Goal: Task Accomplishment & Management: Manage account settings

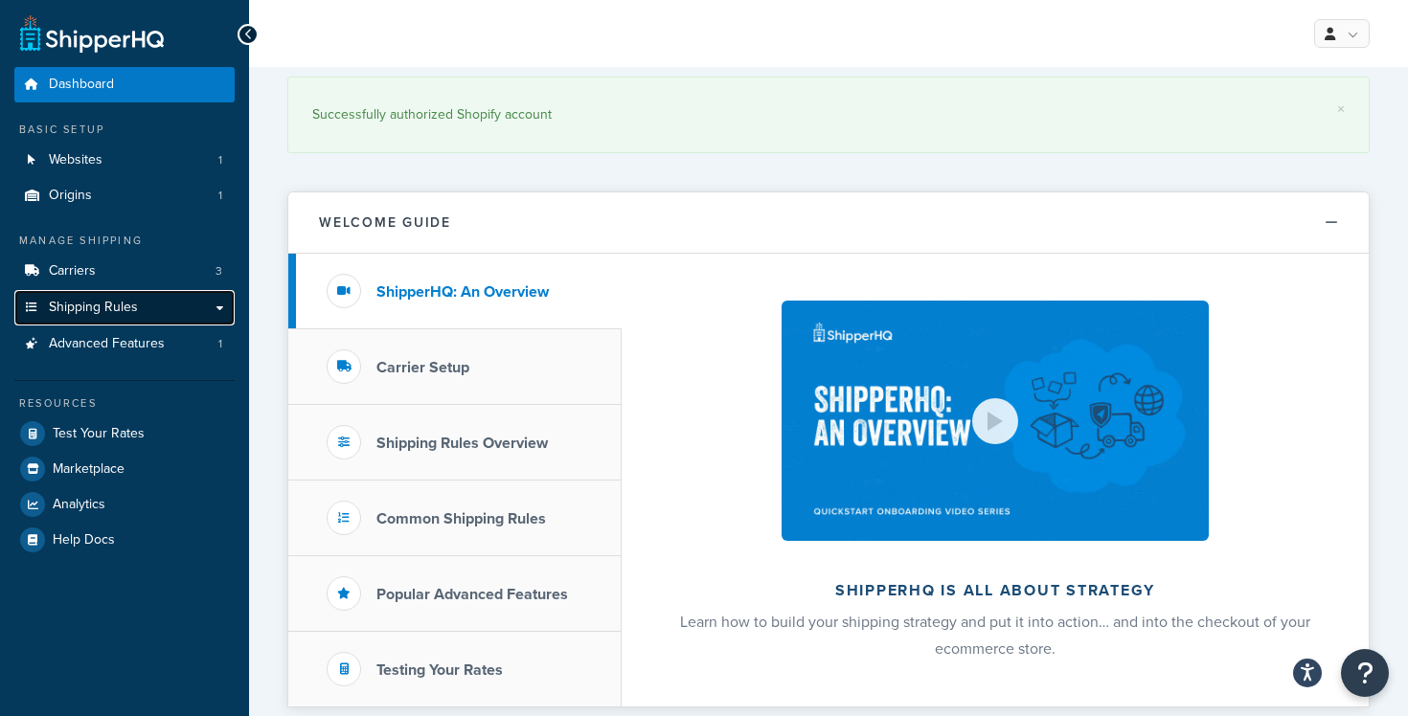
click at [139, 304] on link "Shipping Rules" at bounding box center [124, 307] width 220 height 35
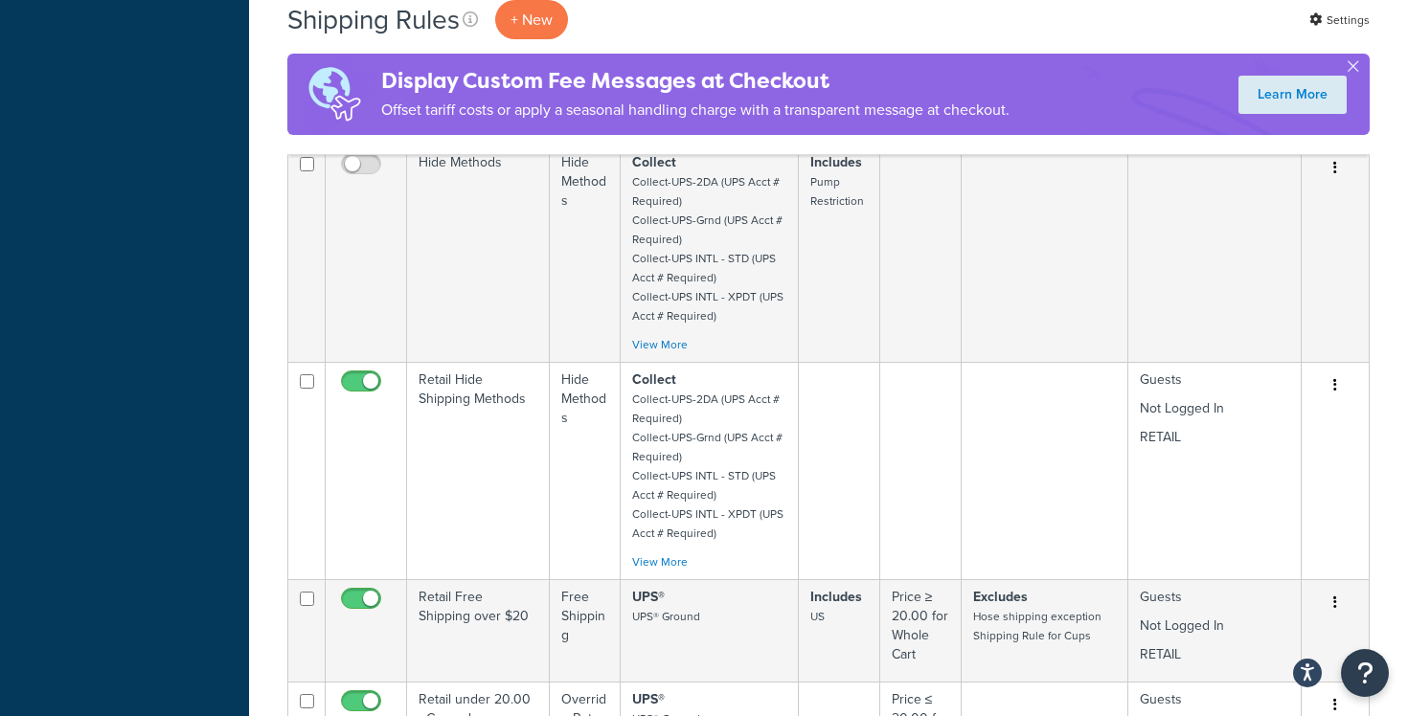
scroll to position [1239, 0]
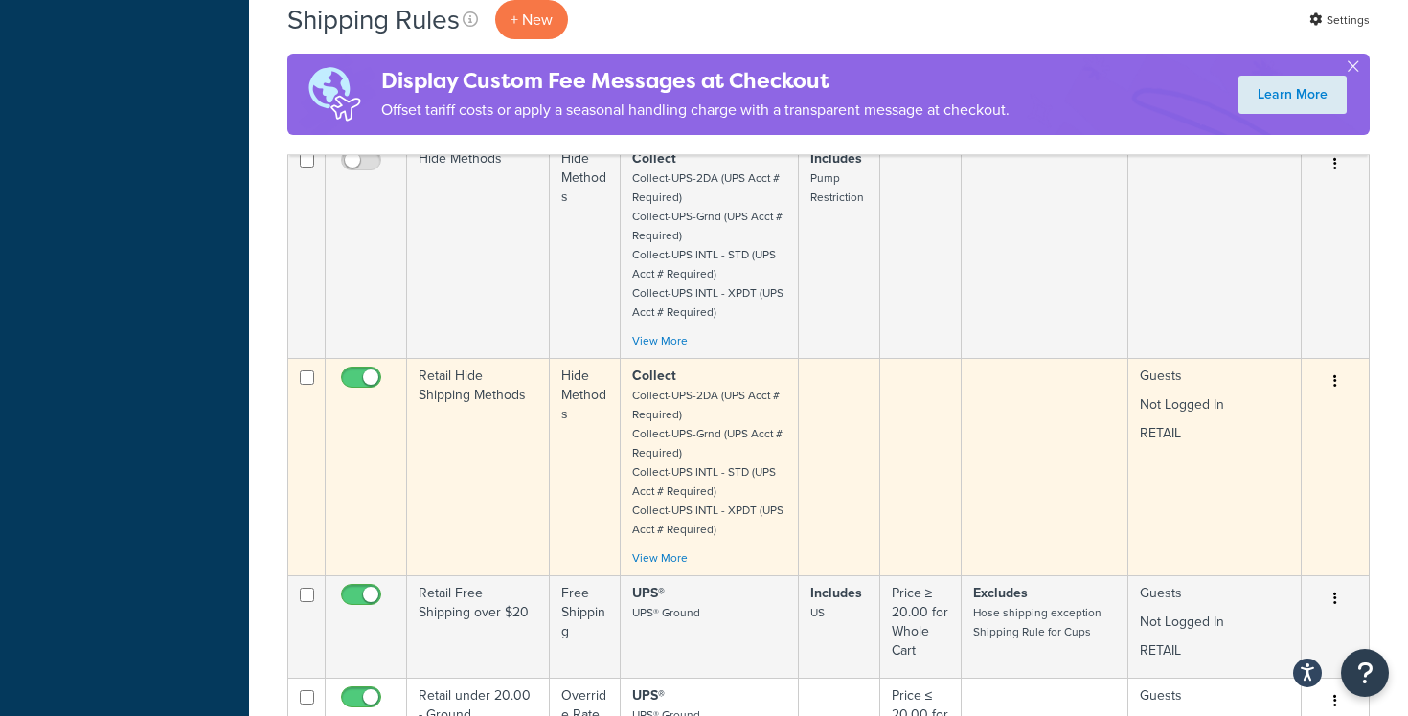
click at [1340, 379] on button "button" at bounding box center [1335, 382] width 27 height 31
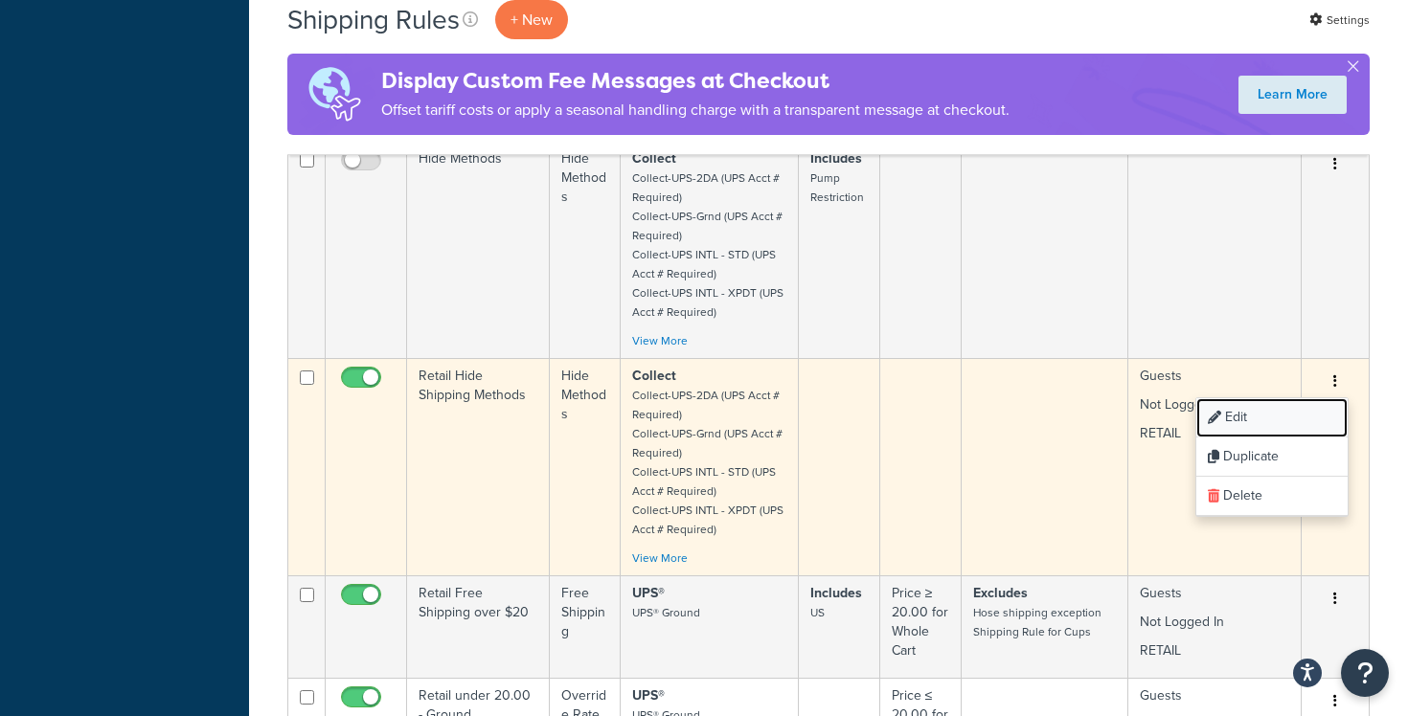
click at [1281, 419] on link "Edit" at bounding box center [1271, 417] width 151 height 39
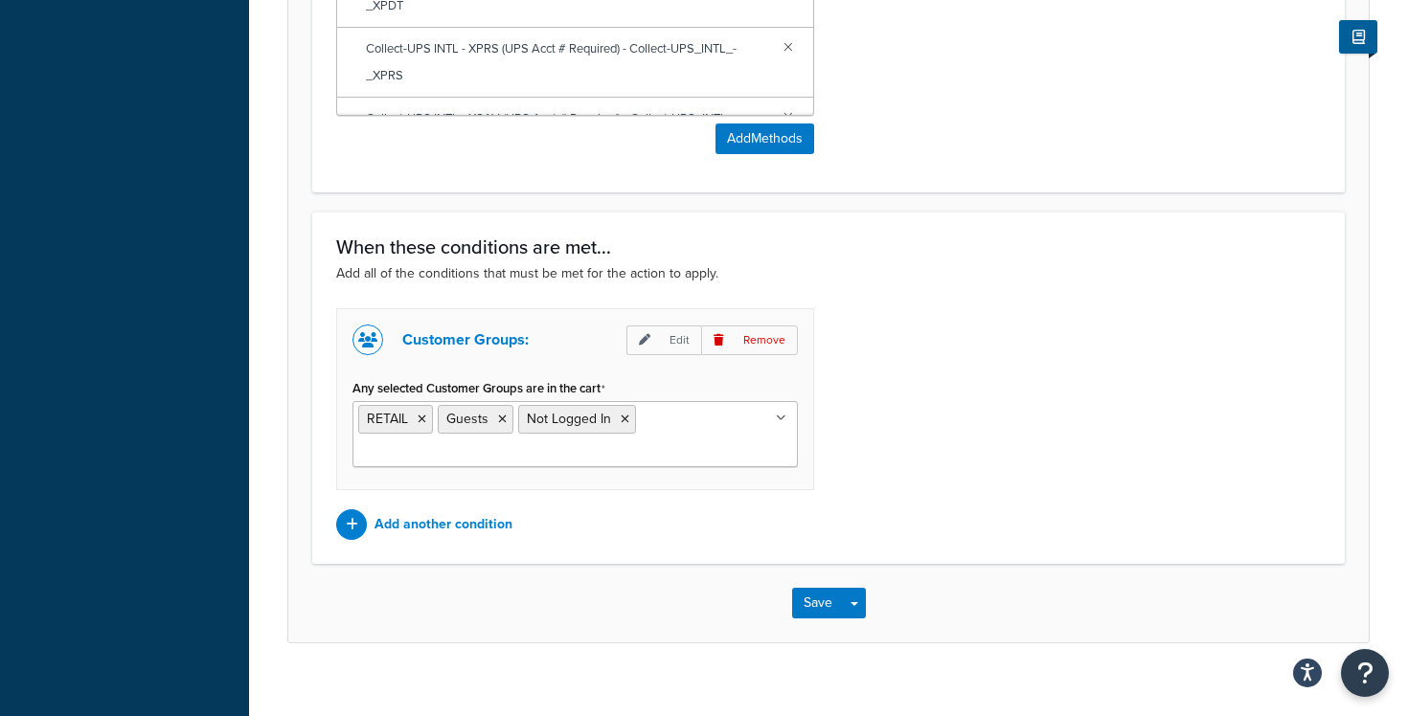
scroll to position [1222, 0]
click at [683, 341] on p "Edit" at bounding box center [663, 340] width 75 height 30
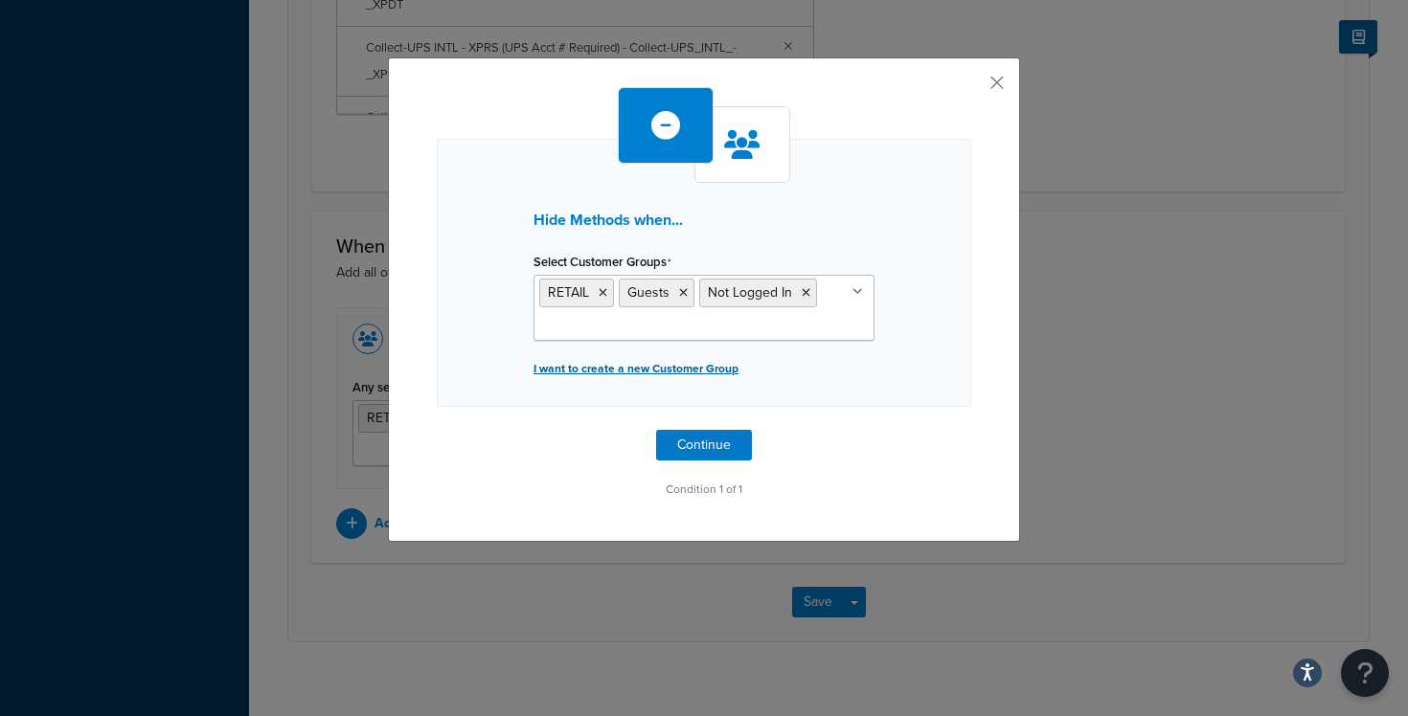
click at [684, 375] on p "I want to create a new Customer Group" at bounding box center [704, 368] width 341 height 27
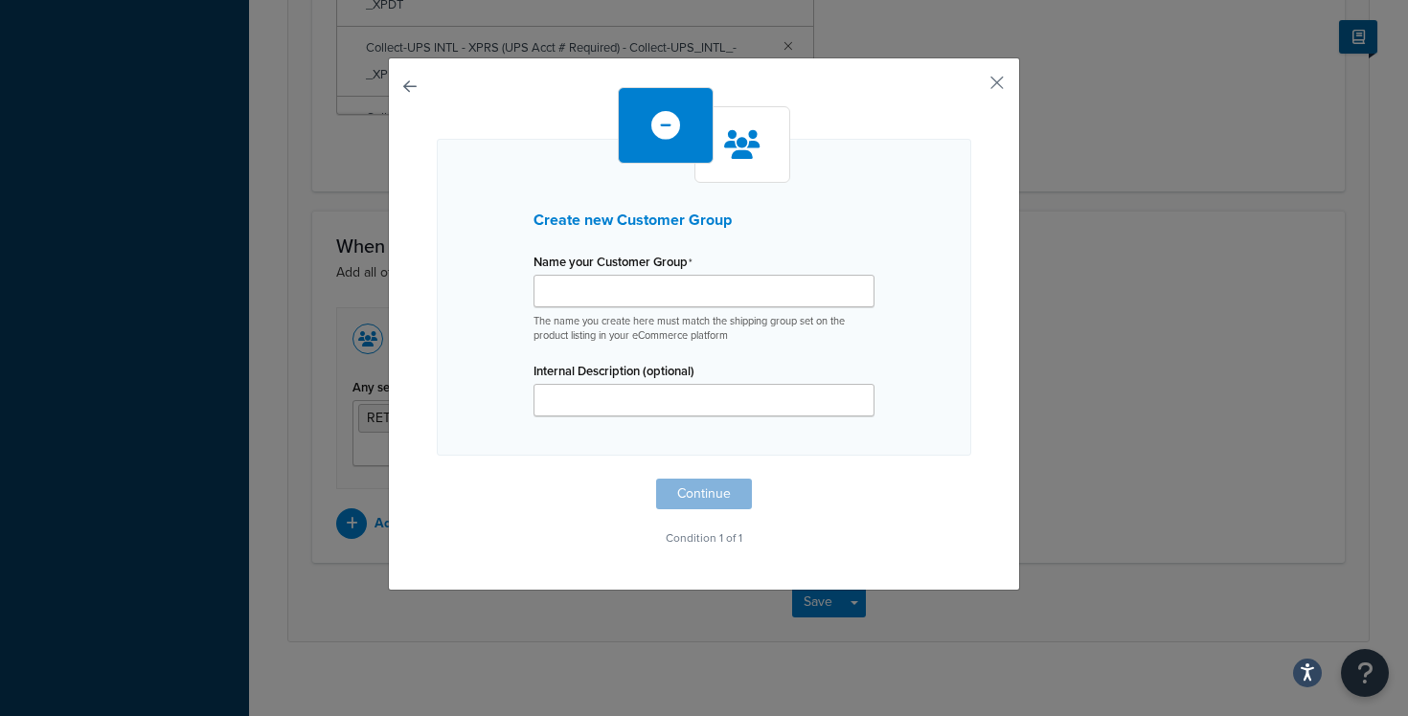
click at [437, 479] on button "button" at bounding box center [437, 479] width 0 height 0
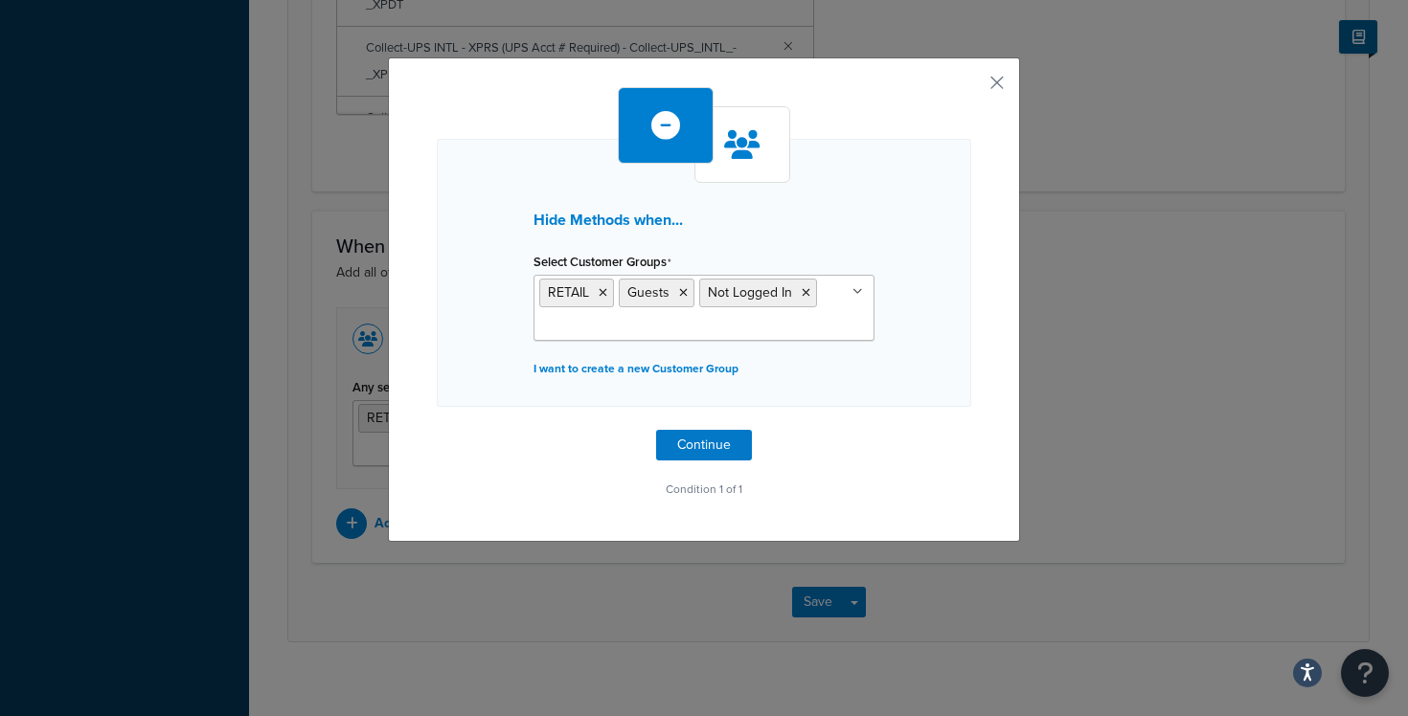
click at [739, 125] on div at bounding box center [742, 144] width 96 height 77
click at [971, 87] on button "button" at bounding box center [968, 89] width 5 height 5
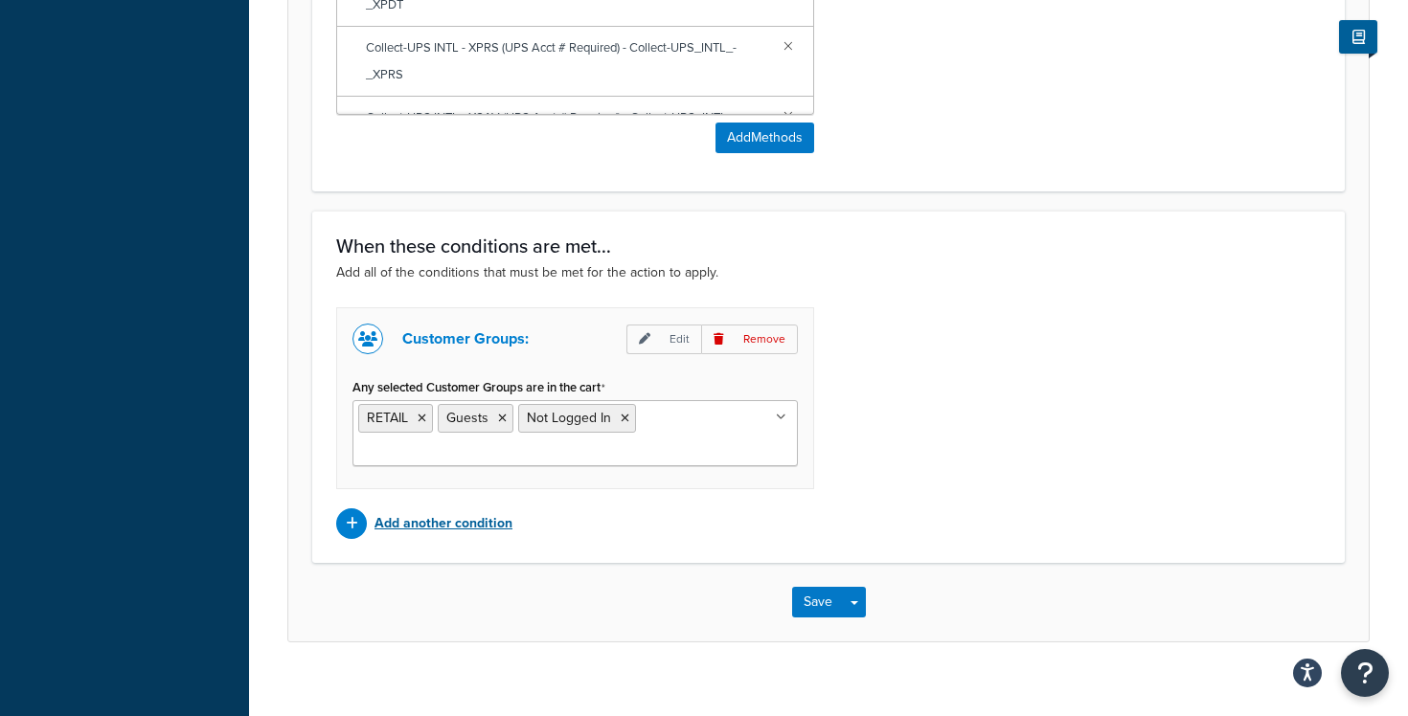
click at [475, 523] on p "Add another condition" at bounding box center [444, 524] width 138 height 27
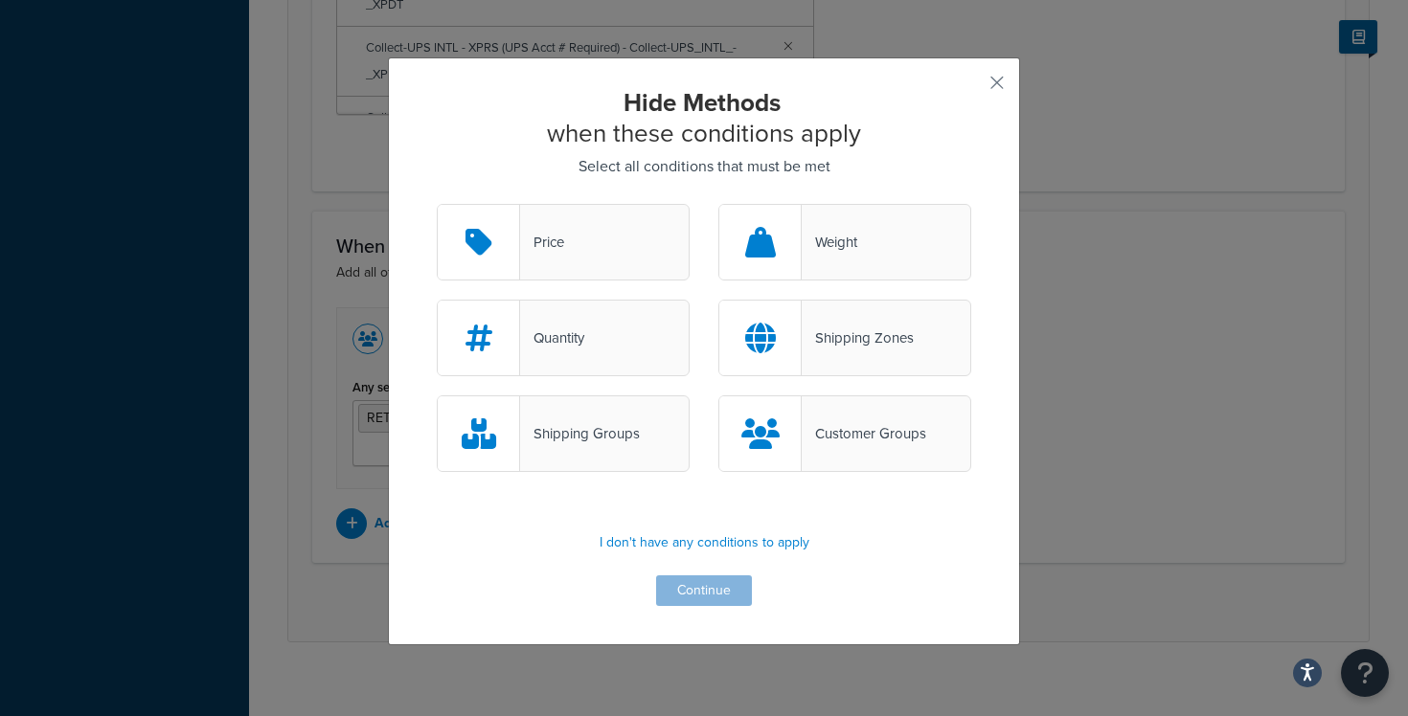
click at [809, 419] on div "Customer Groups" at bounding box center [844, 434] width 253 height 77
click at [0, 0] on input "Customer Groups" at bounding box center [0, 0] width 0 height 0
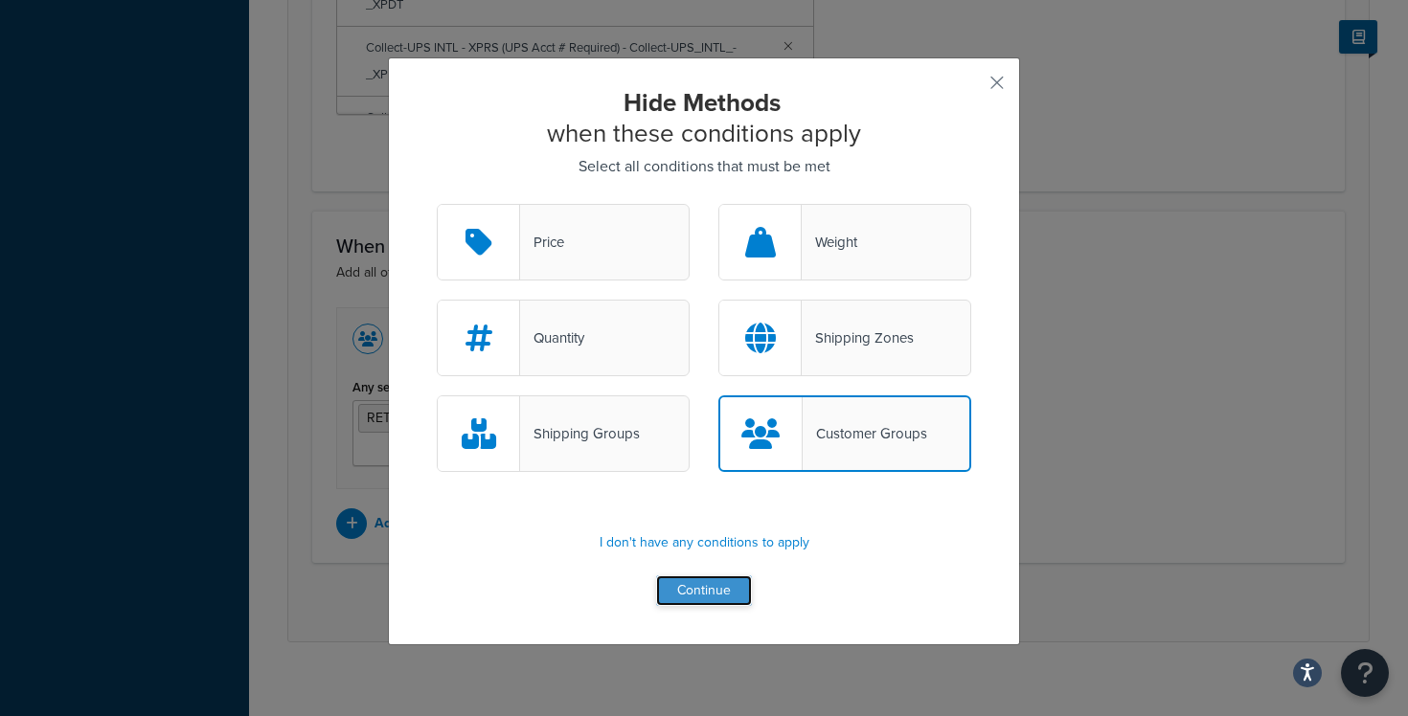
click at [714, 594] on button "Continue" at bounding box center [704, 591] width 96 height 31
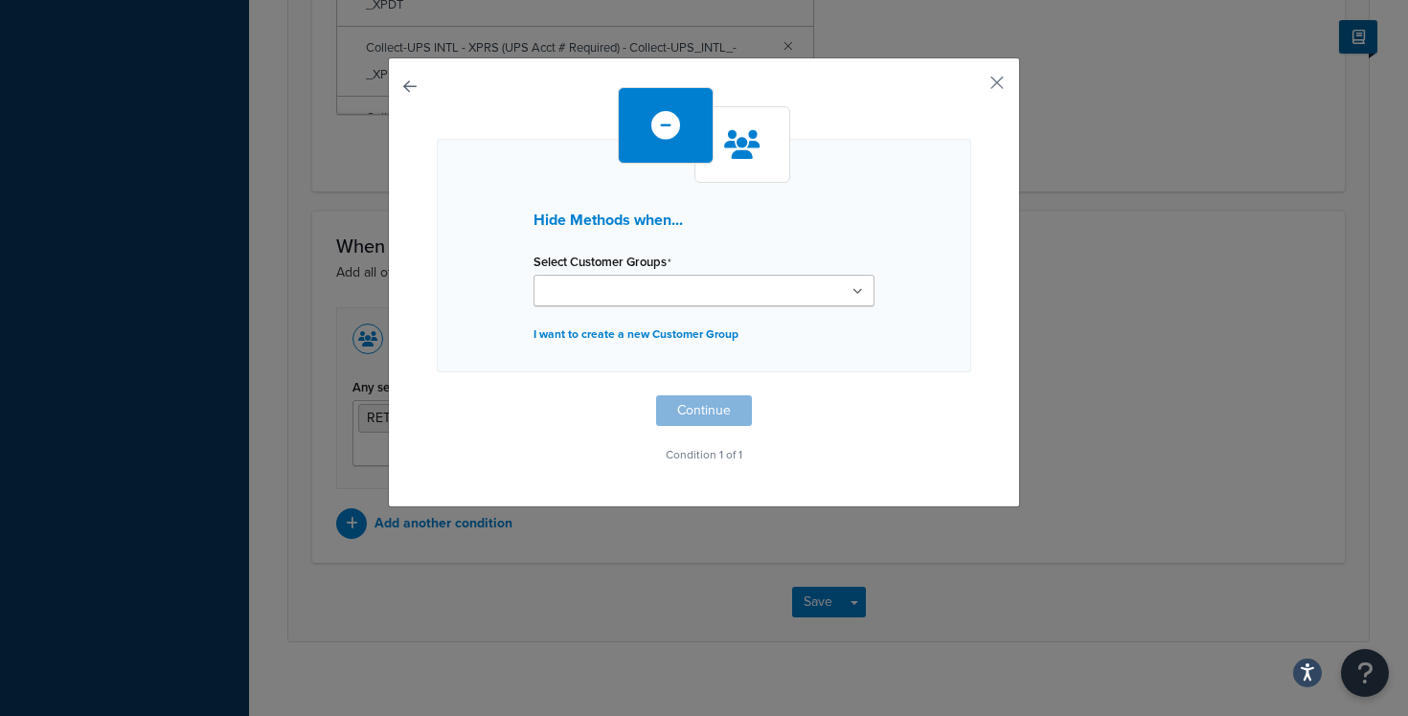
click at [700, 288] on ul at bounding box center [704, 291] width 341 height 32
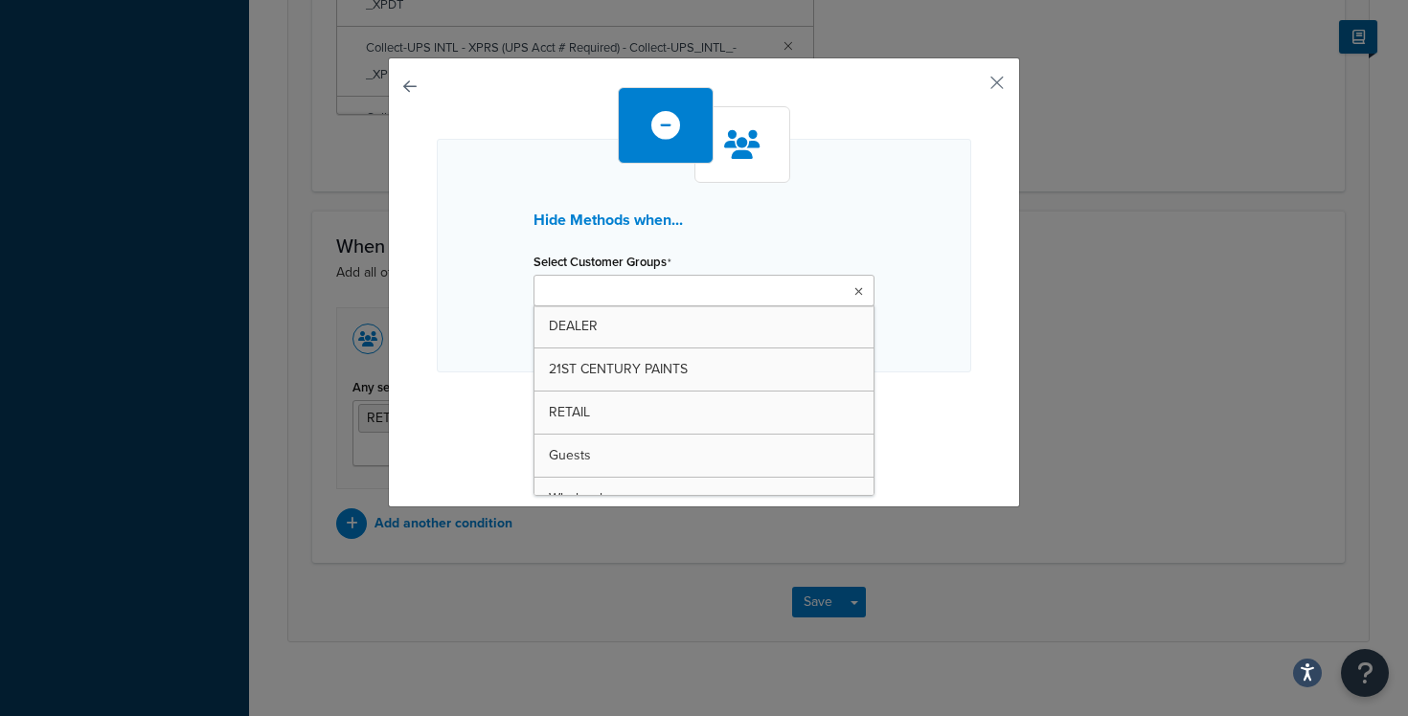
click at [699, 290] on ul at bounding box center [704, 291] width 341 height 32
click at [734, 270] on div "Select Customer Groups DEALER 21ST CENTURY PAINTS RETAIL Guests Wholesale Colle…" at bounding box center [704, 277] width 341 height 58
click at [711, 278] on ul at bounding box center [704, 291] width 341 height 32
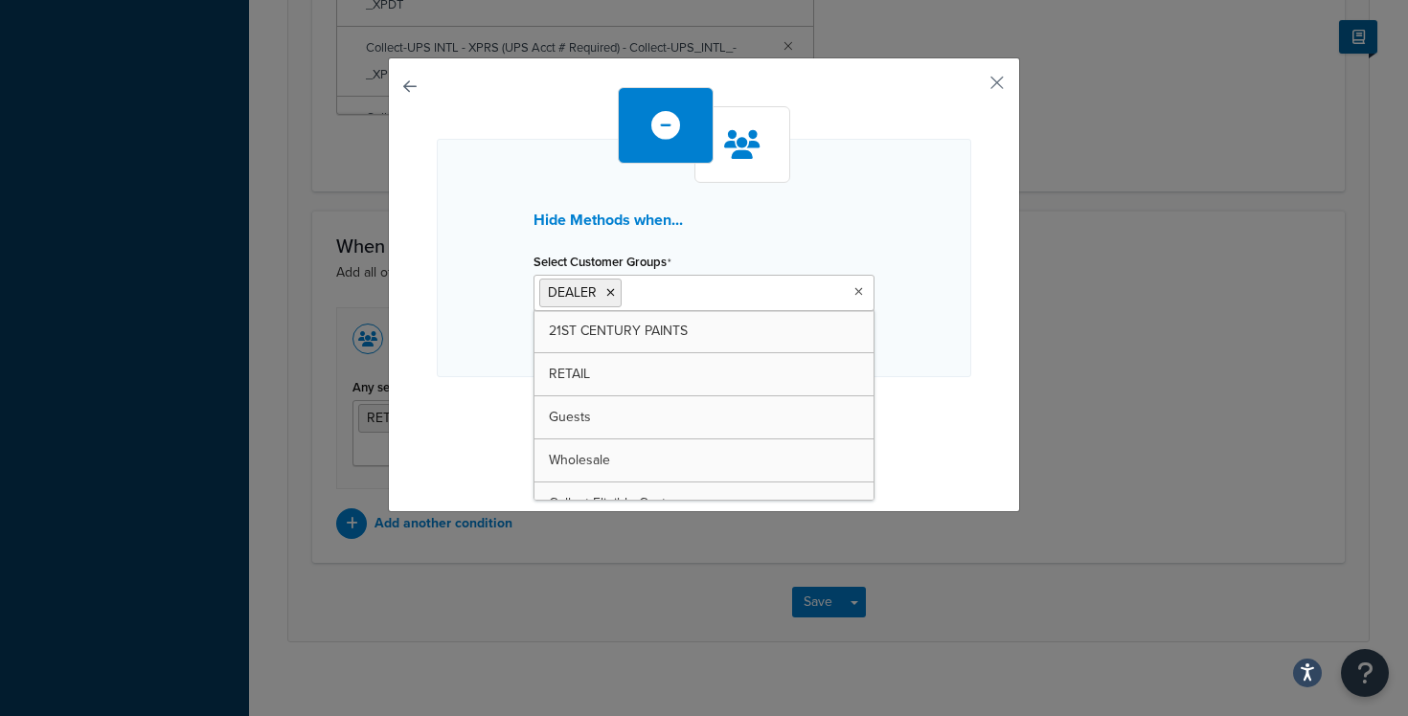
click at [840, 250] on div "Select Customer Groups DEALER 21ST CENTURY PAINTS RETAIL Guests Wholesale Colle…" at bounding box center [704, 279] width 341 height 63
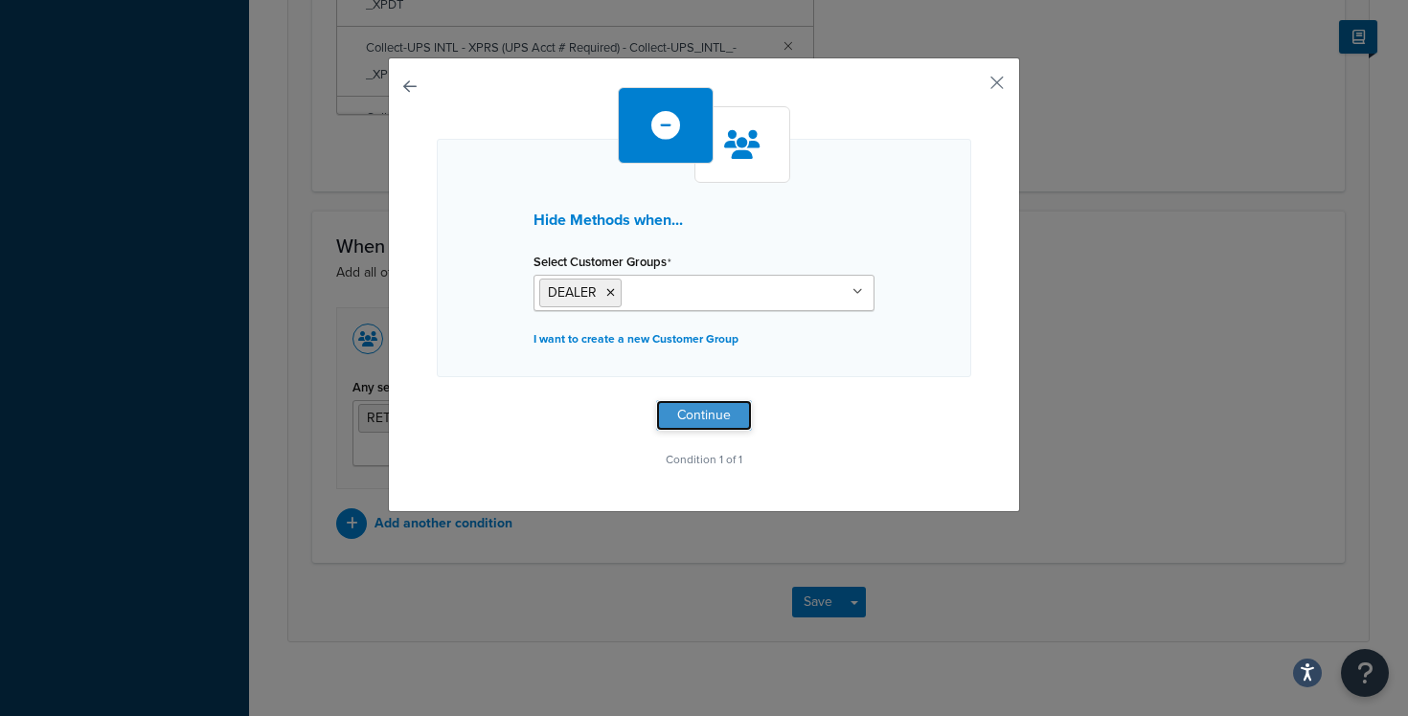
click at [716, 402] on button "Continue" at bounding box center [704, 415] width 96 height 31
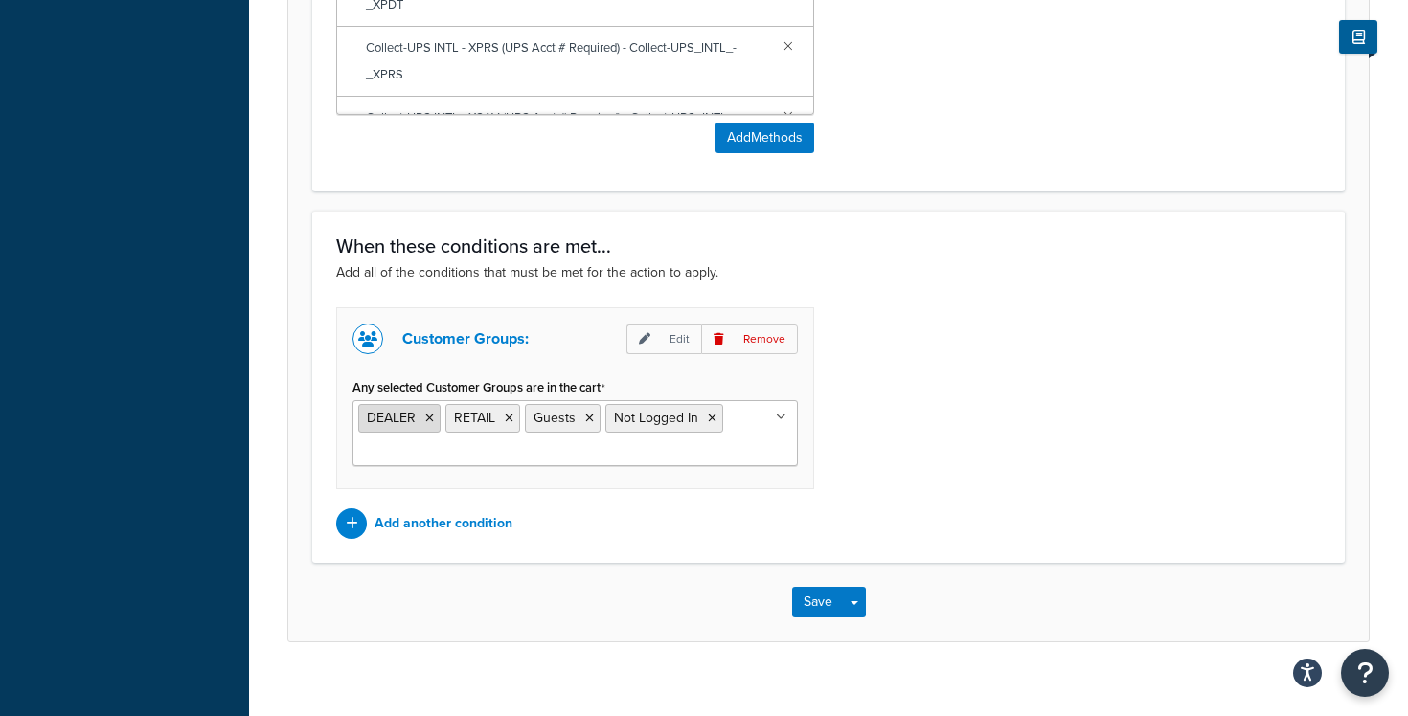
click at [431, 420] on icon at bounding box center [429, 418] width 9 height 11
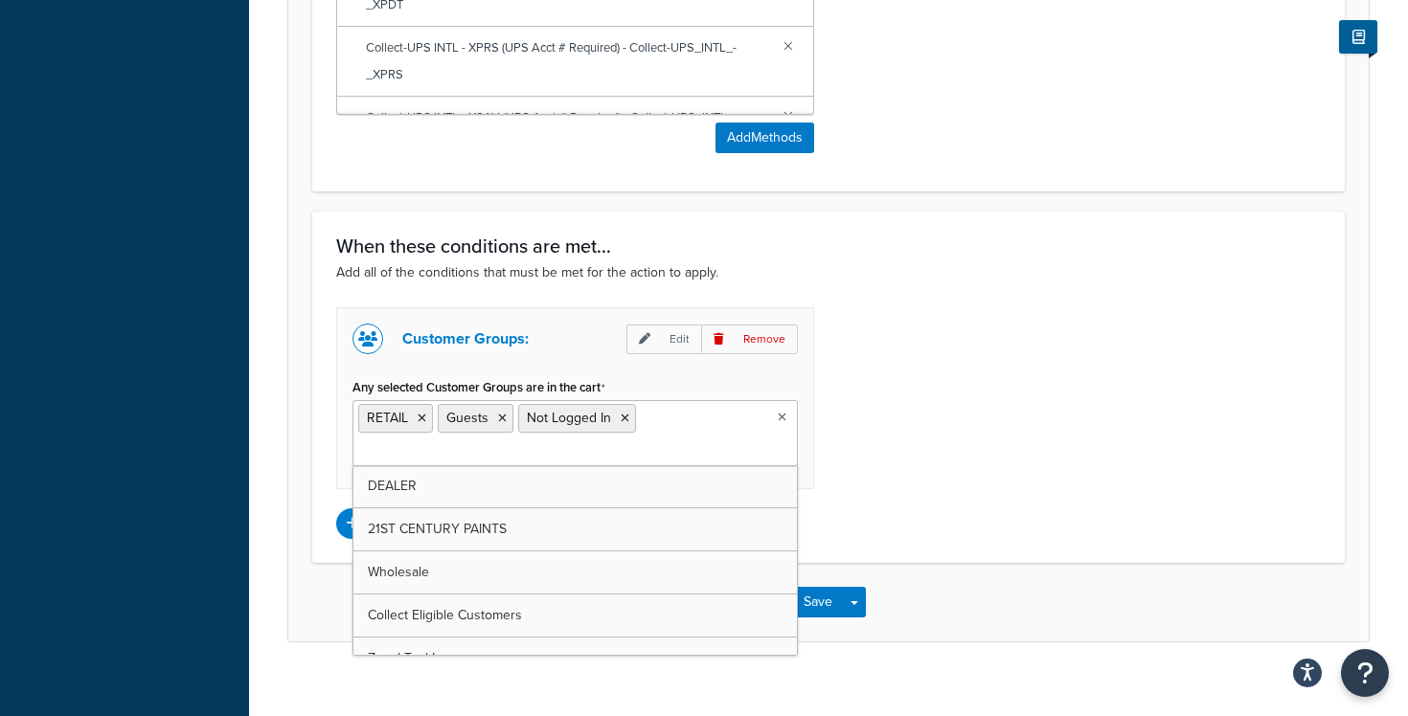
click at [862, 428] on div "Customer Groups: Edit Remove Any selected Customer Groups are in the cart RETAI…" at bounding box center [828, 423] width 1013 height 232
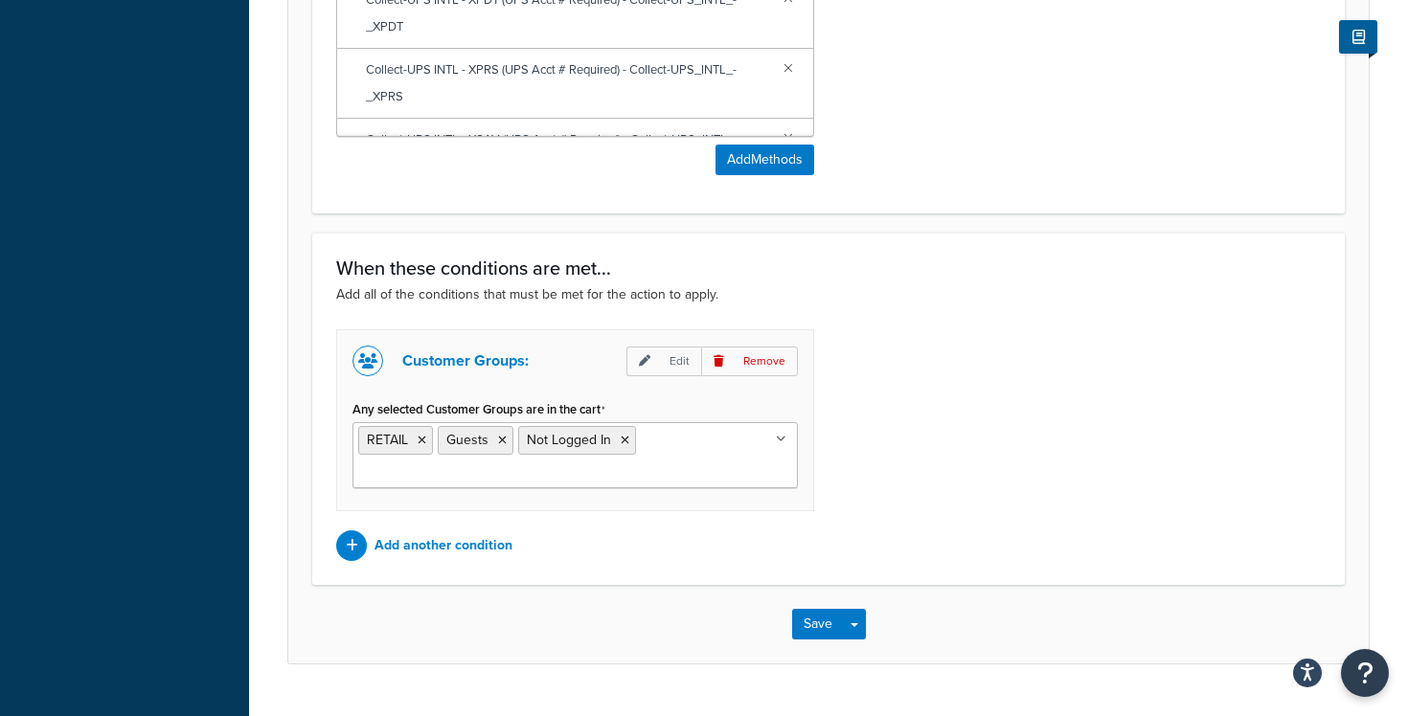
scroll to position [1202, 0]
click at [679, 360] on p "Edit" at bounding box center [663, 360] width 75 height 30
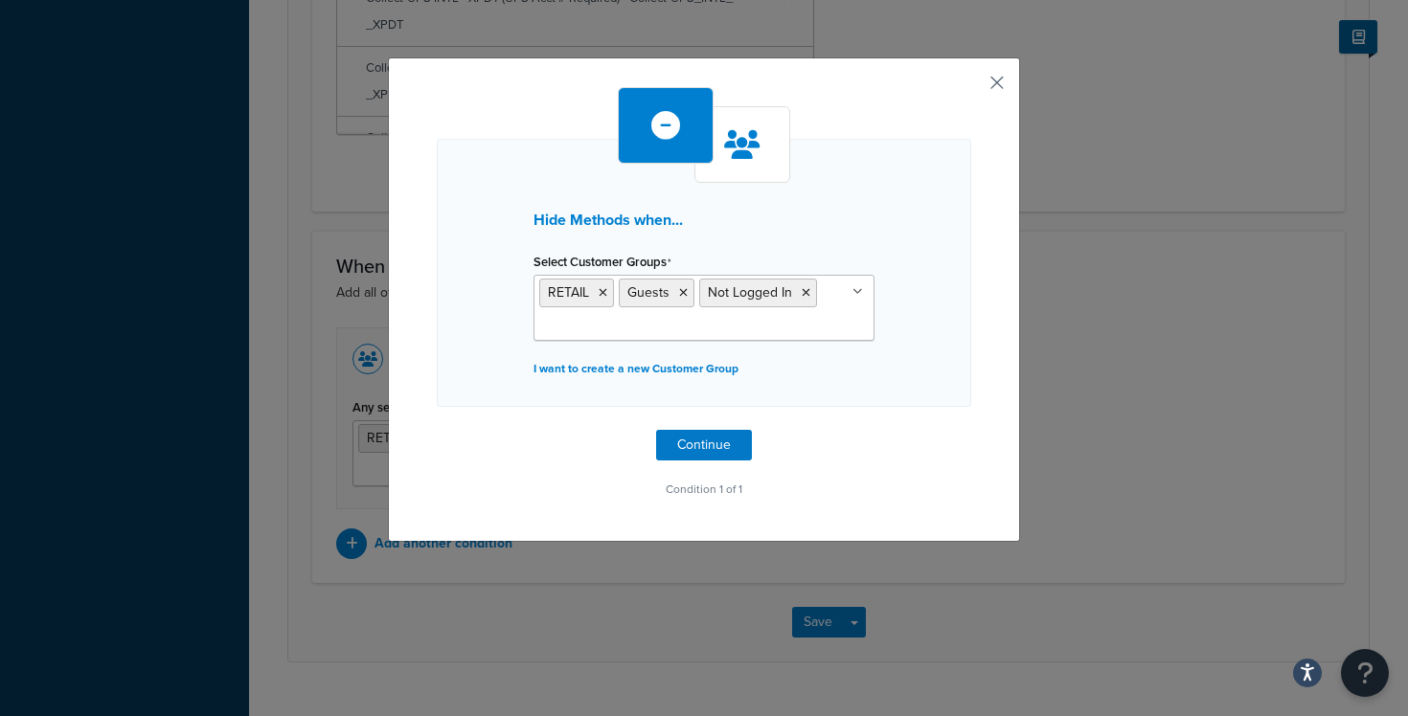
click at [971, 87] on button "button" at bounding box center [968, 89] width 5 height 5
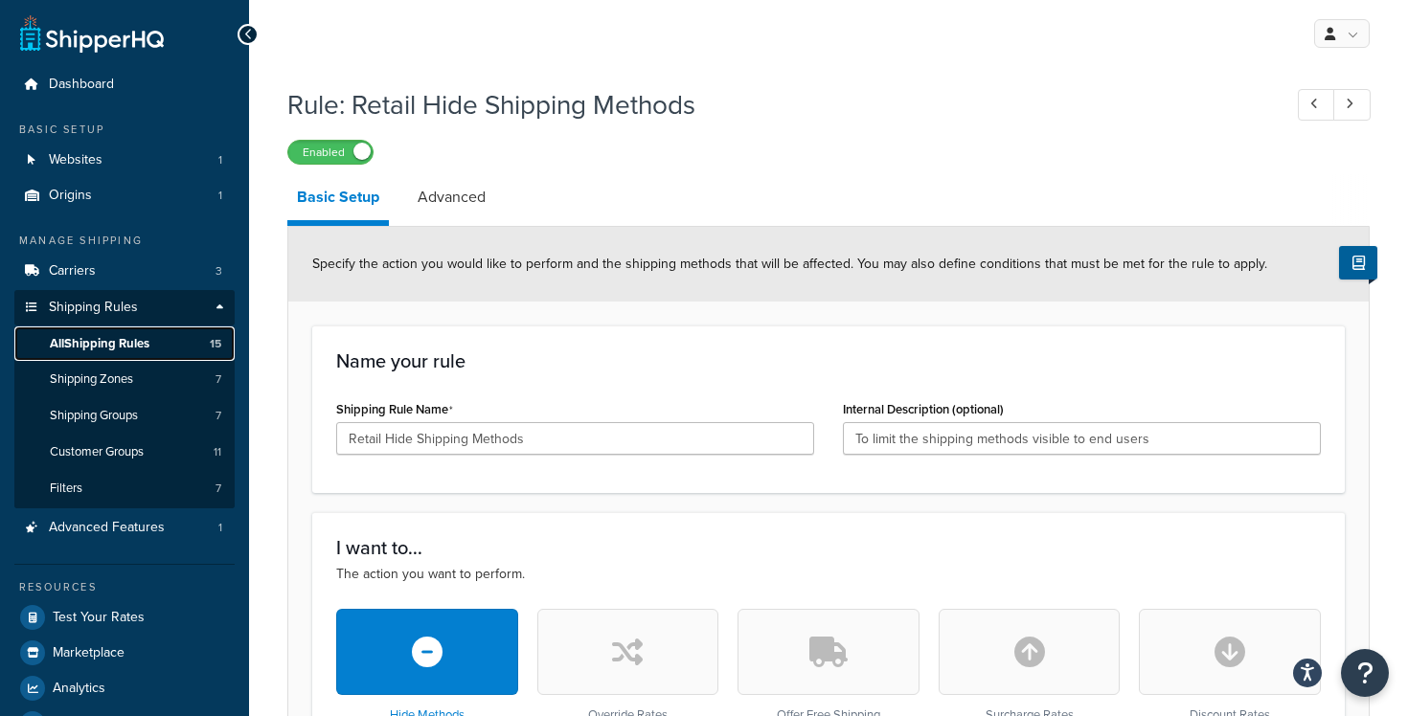
click at [89, 345] on span "All Shipping Rules" at bounding box center [100, 344] width 100 height 16
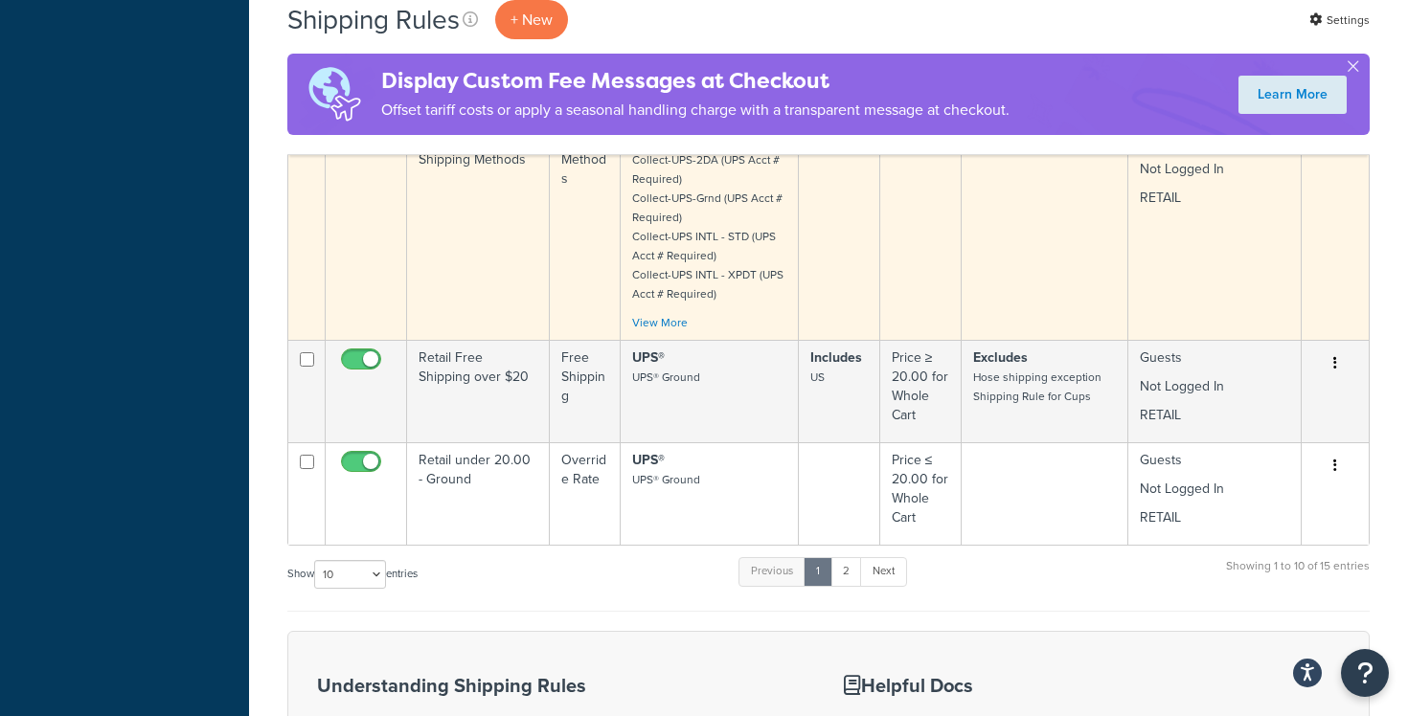
scroll to position [1477, 0]
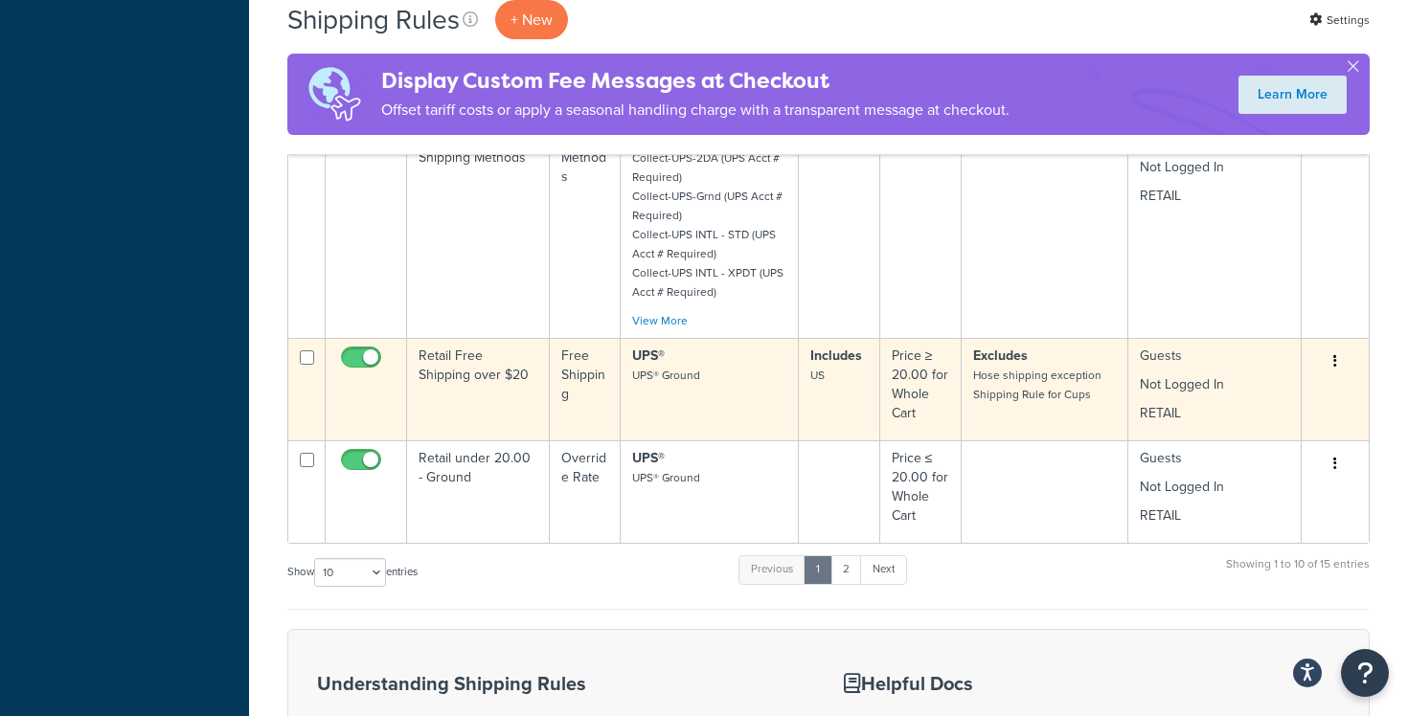
click at [1338, 357] on button "button" at bounding box center [1335, 362] width 27 height 31
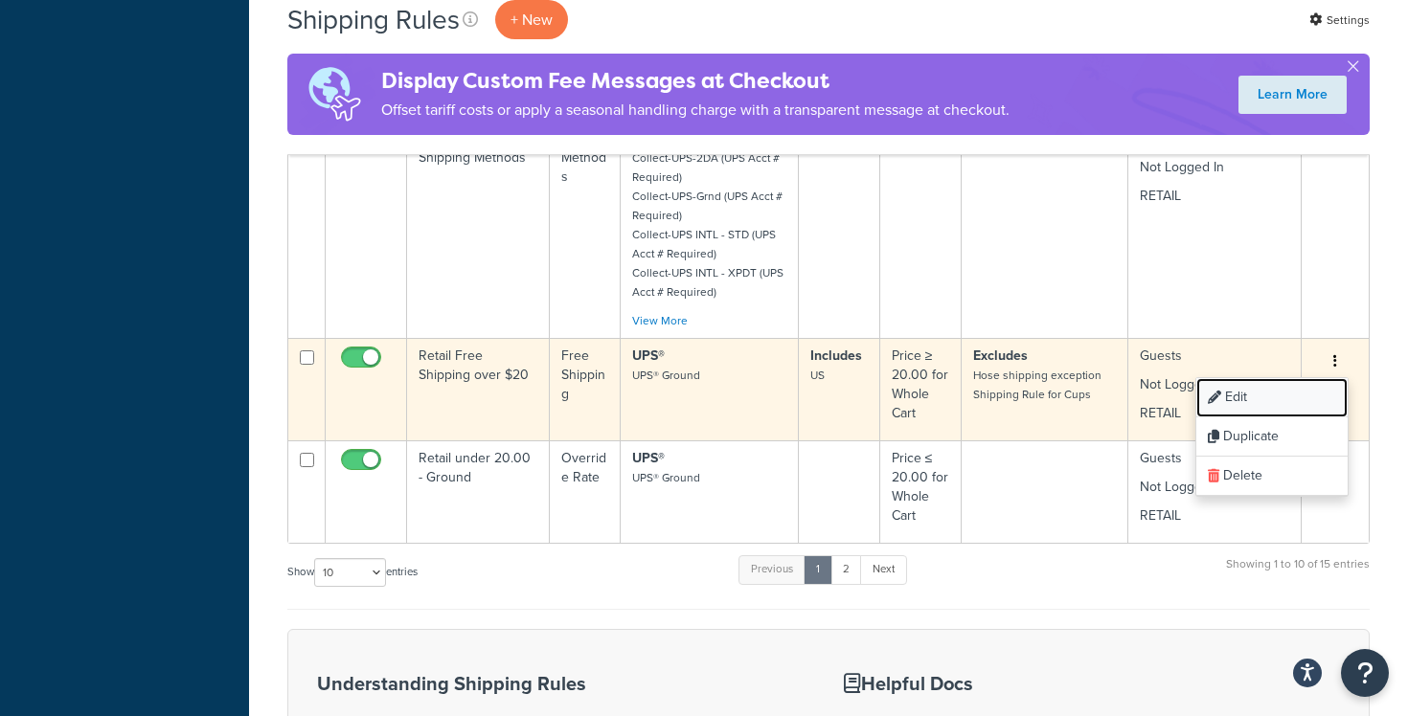
click at [1279, 391] on link "Edit" at bounding box center [1271, 397] width 151 height 39
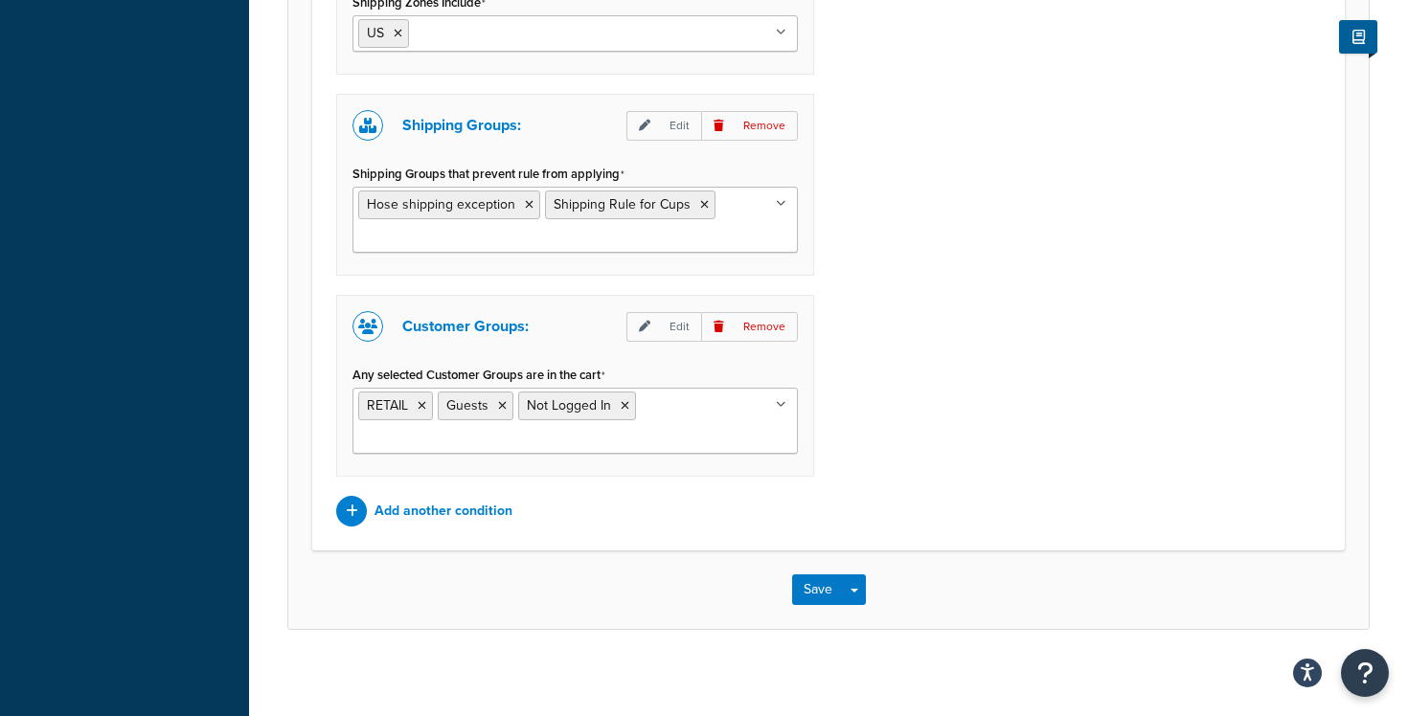
scroll to position [1619, 0]
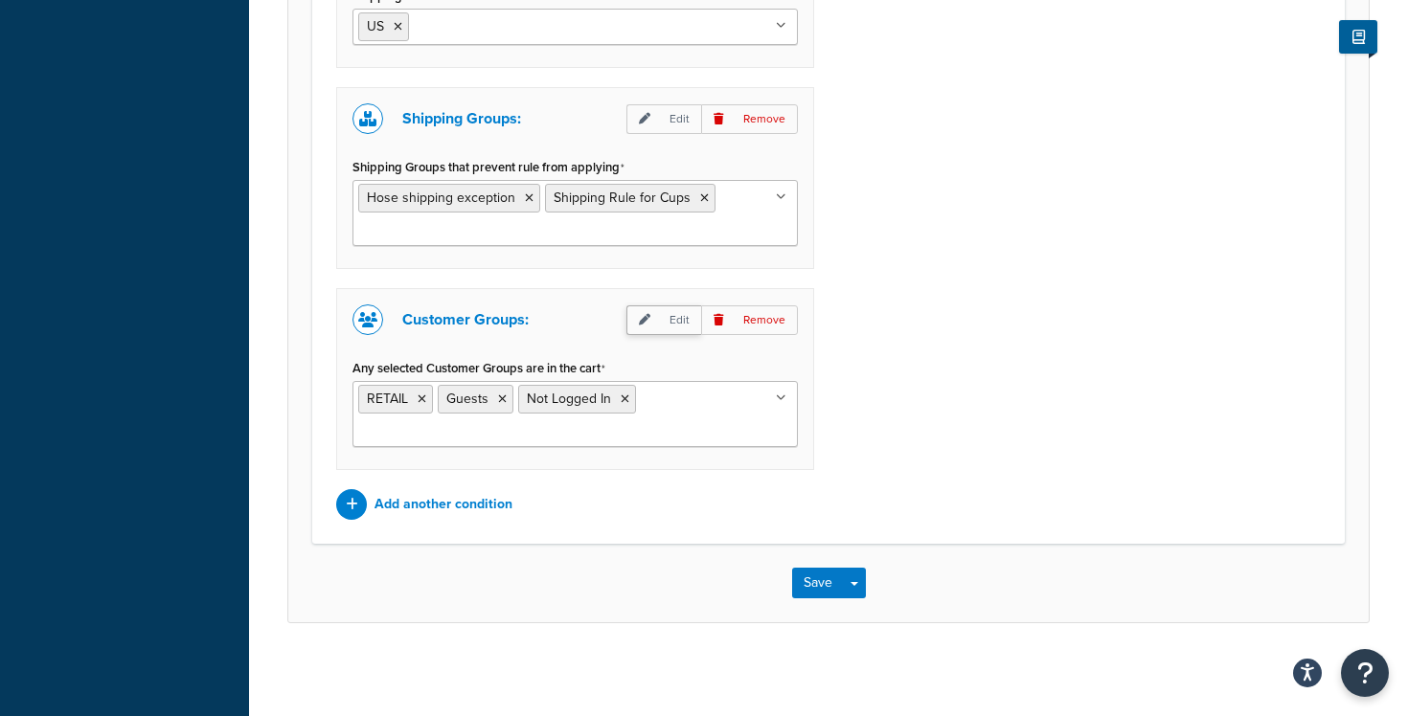
click at [670, 330] on p "Edit" at bounding box center [663, 321] width 75 height 30
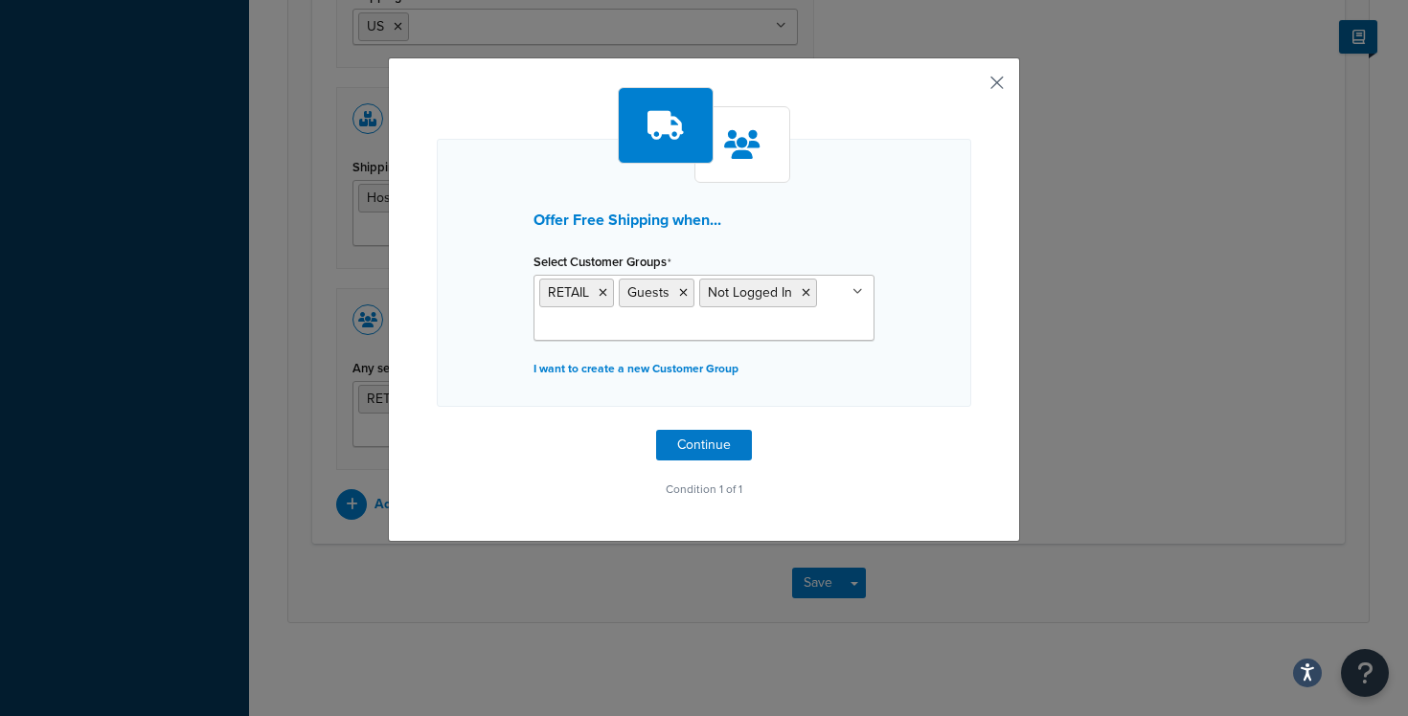
click at [971, 87] on button "button" at bounding box center [968, 89] width 5 height 5
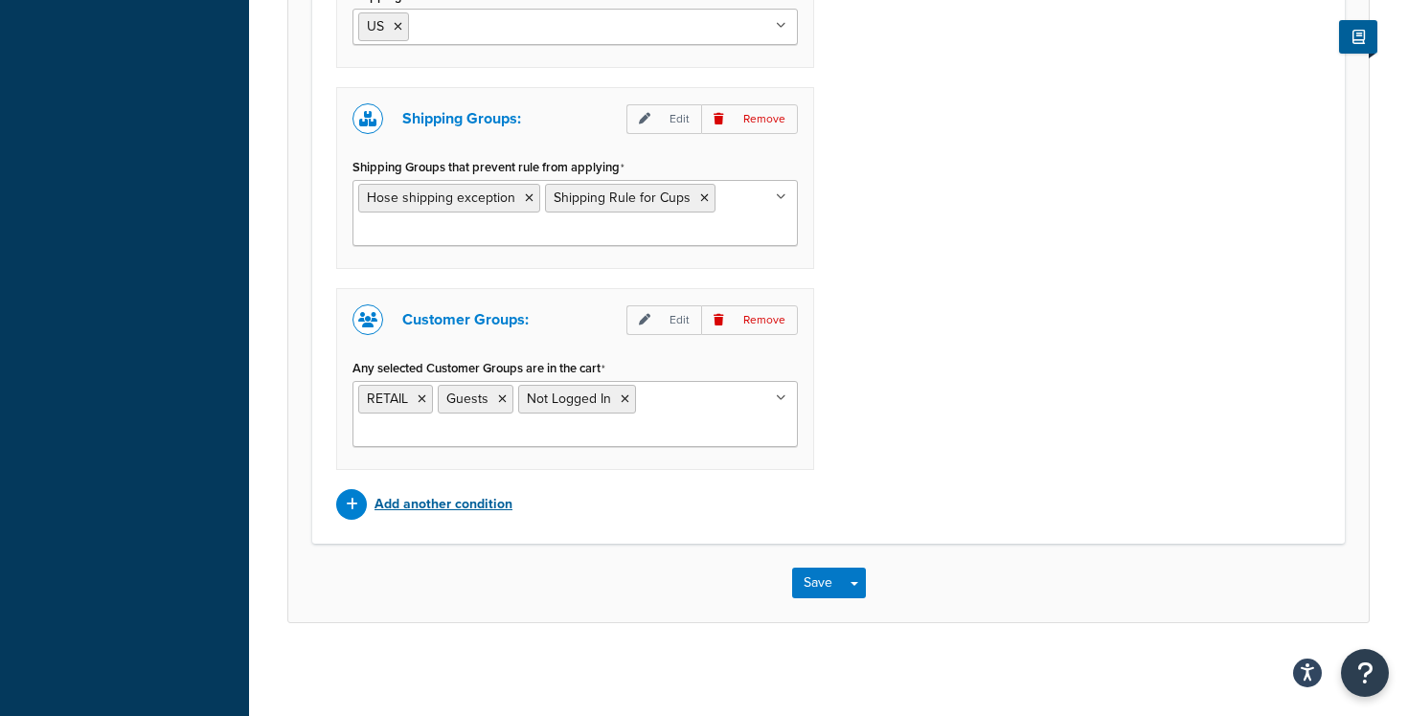
click at [466, 504] on p "Add another condition" at bounding box center [444, 504] width 138 height 27
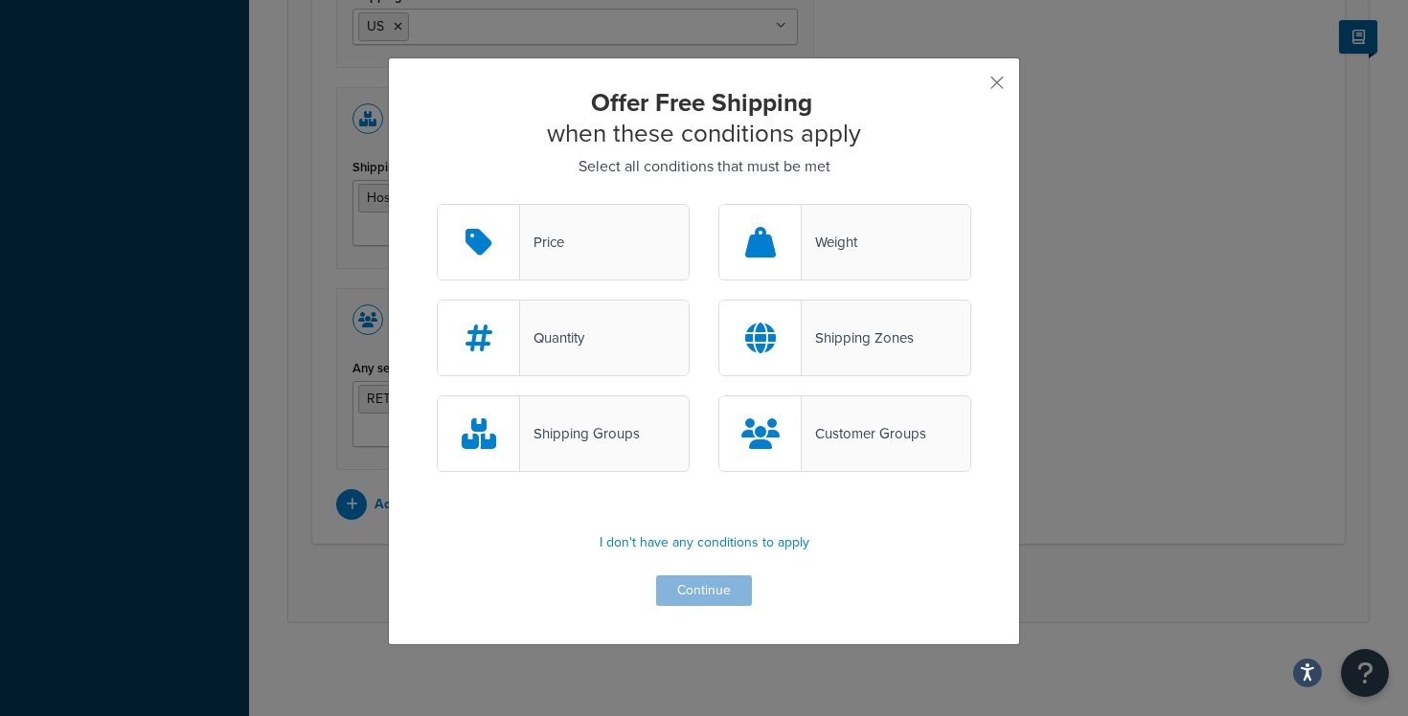
click at [838, 453] on div "Customer Groups" at bounding box center [844, 434] width 253 height 77
click at [0, 0] on input "Customer Groups" at bounding box center [0, 0] width 0 height 0
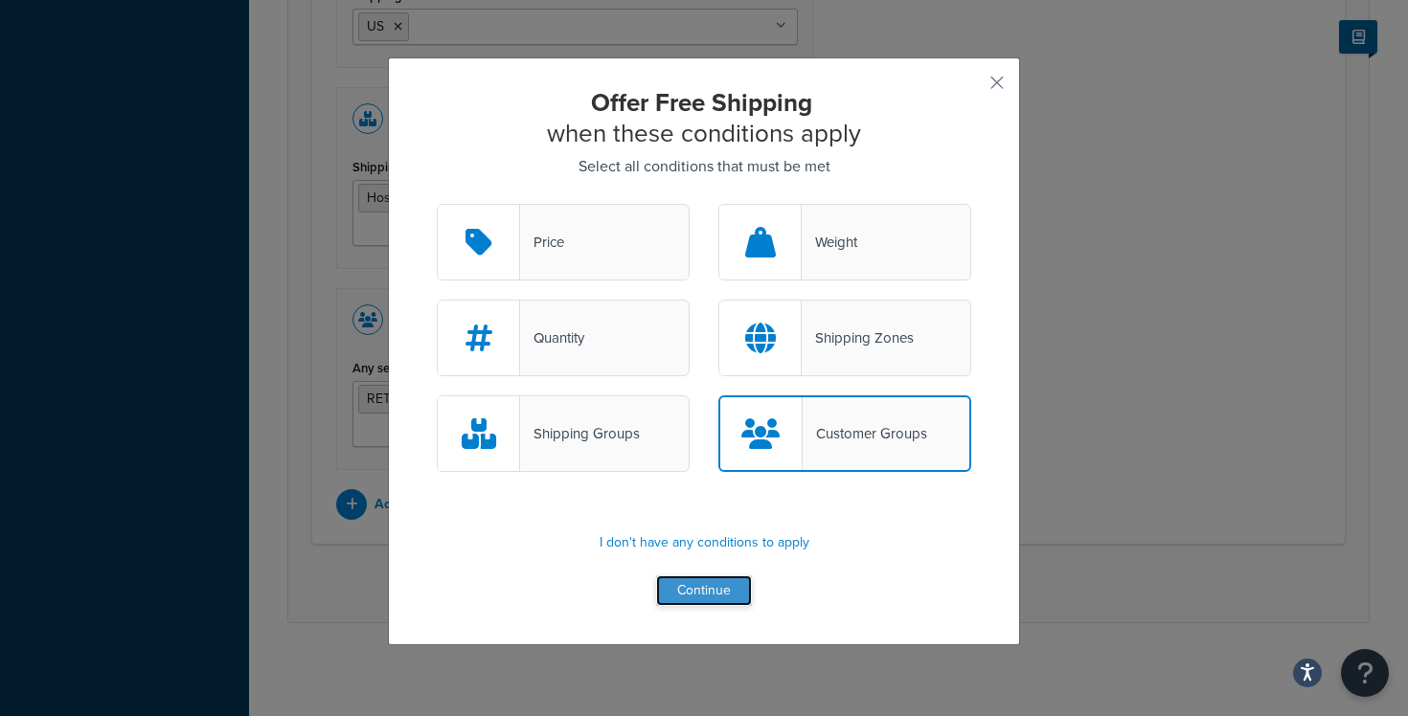
click at [711, 602] on button "Continue" at bounding box center [704, 591] width 96 height 31
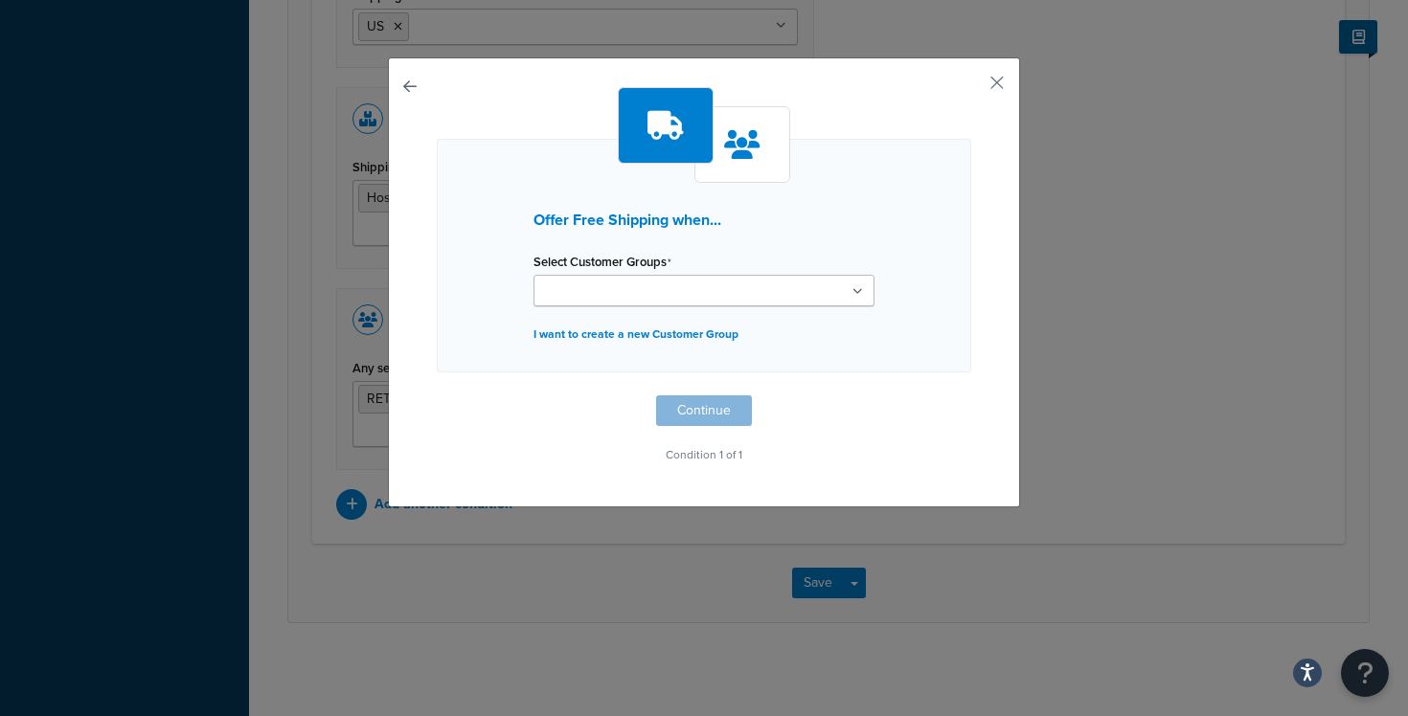
click at [681, 285] on input "Select Customer Groups" at bounding box center [624, 292] width 170 height 21
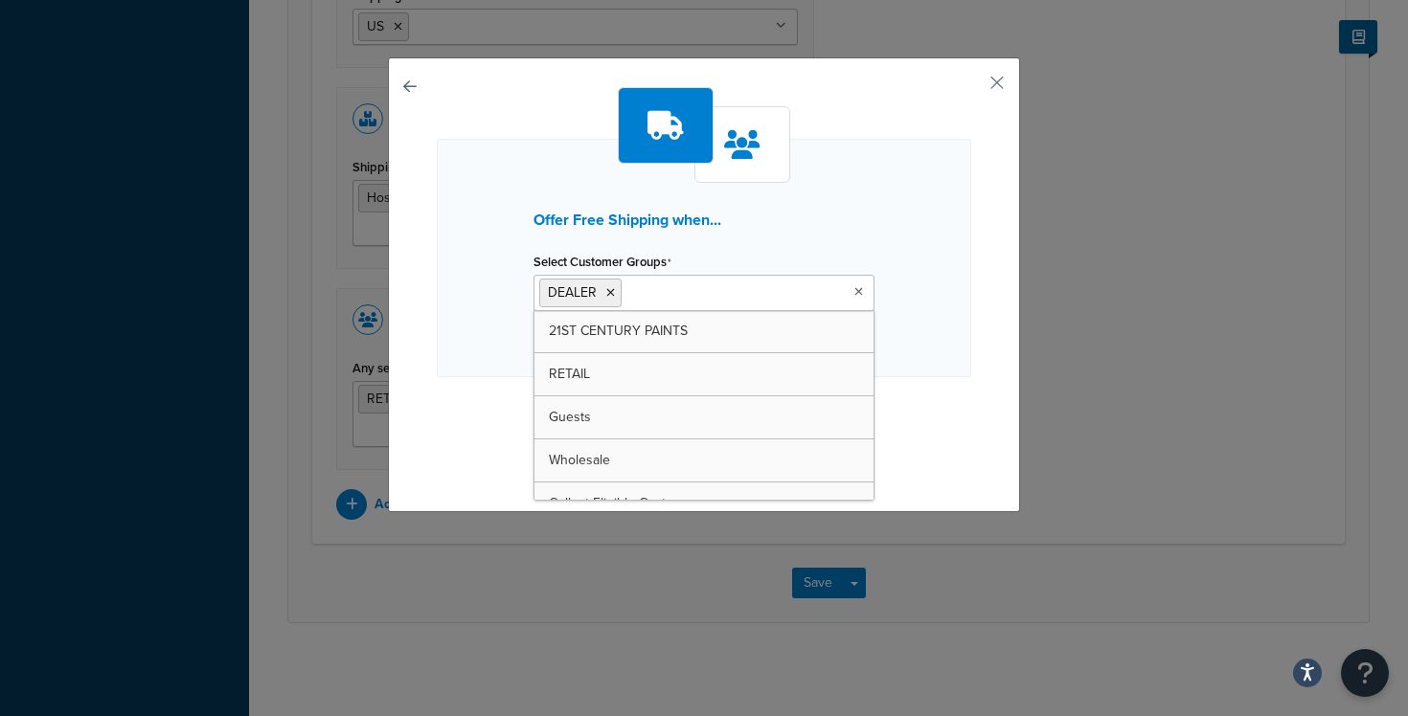
click at [791, 227] on h3 "Offer Free Shipping when..." at bounding box center [704, 220] width 341 height 17
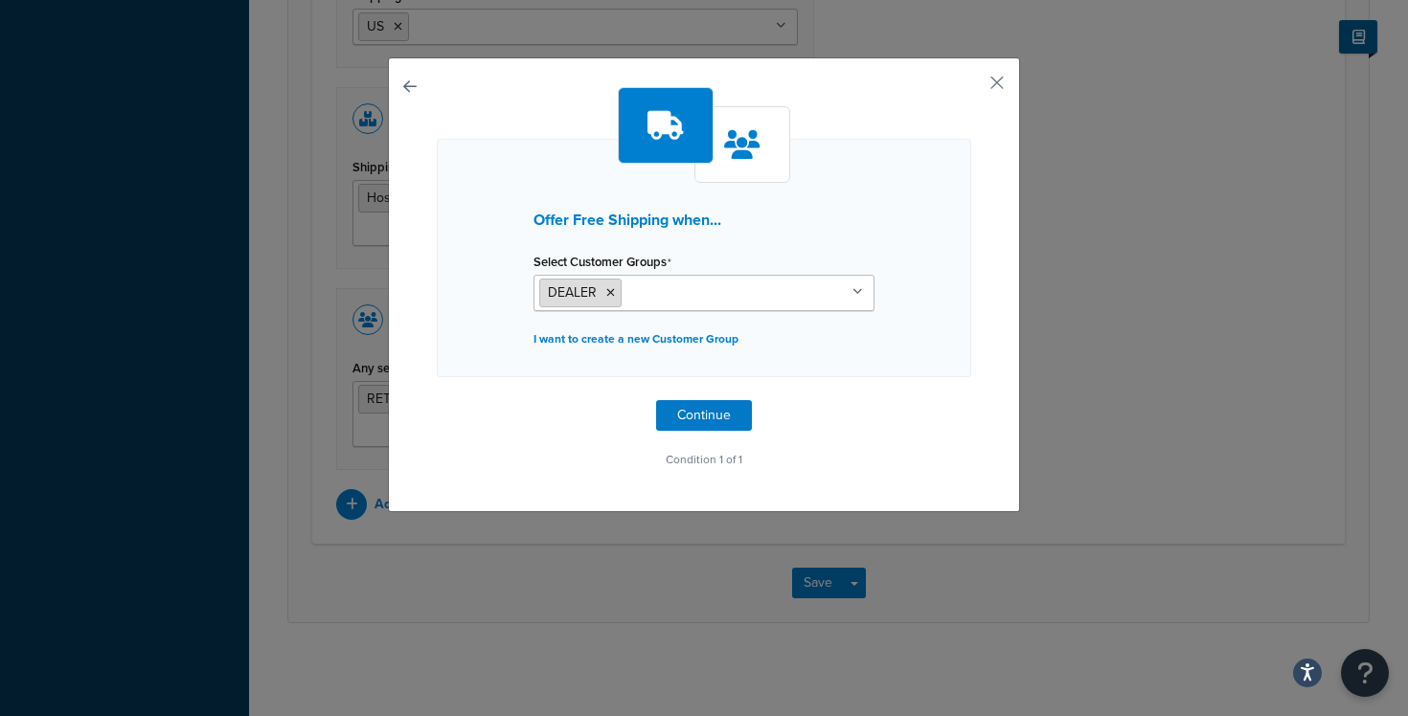
click at [607, 299] on li "DEALER" at bounding box center [580, 293] width 82 height 29
click at [626, 293] on input "Select Customer Groups" at bounding box center [711, 292] width 170 height 21
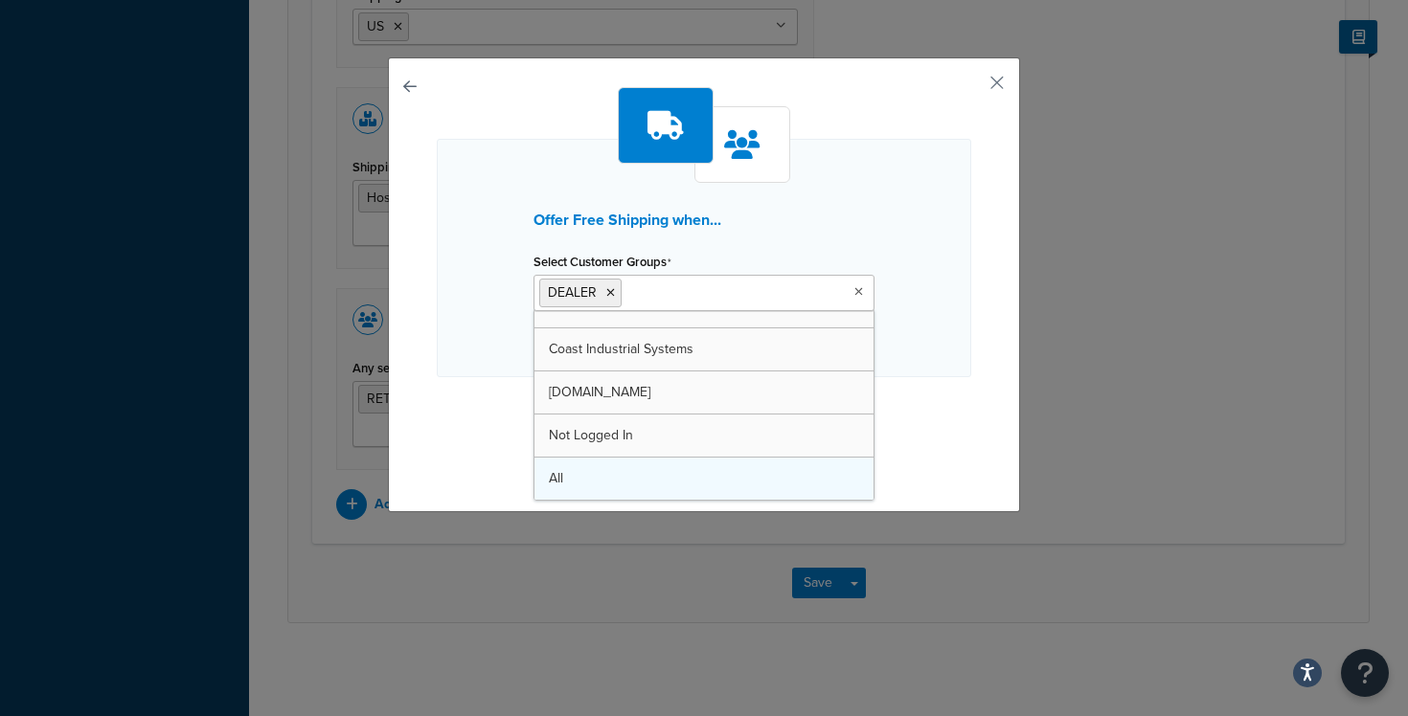
scroll to position [197, 0]
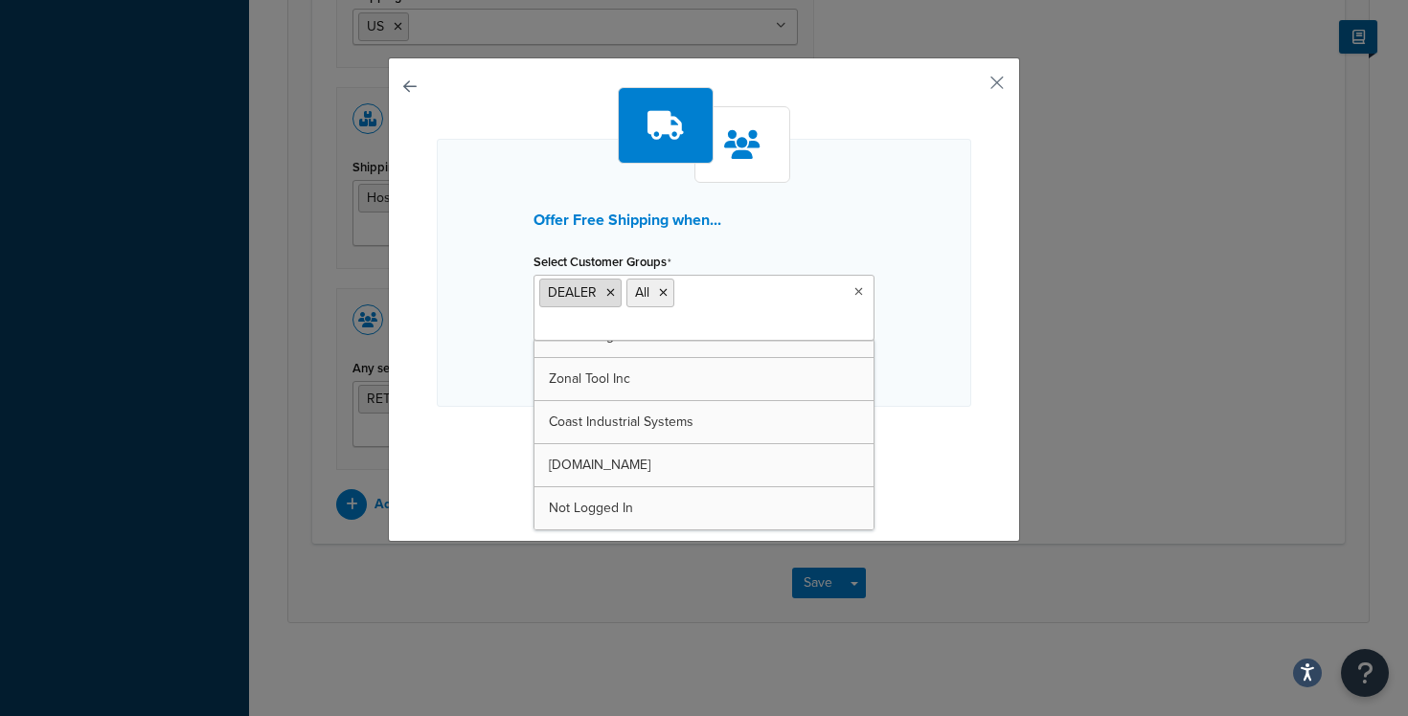
click at [613, 299] on li "DEALER" at bounding box center [580, 293] width 82 height 29
click at [611, 284] on li "DEALER" at bounding box center [580, 293] width 82 height 29
click at [611, 291] on icon at bounding box center [610, 292] width 9 height 11
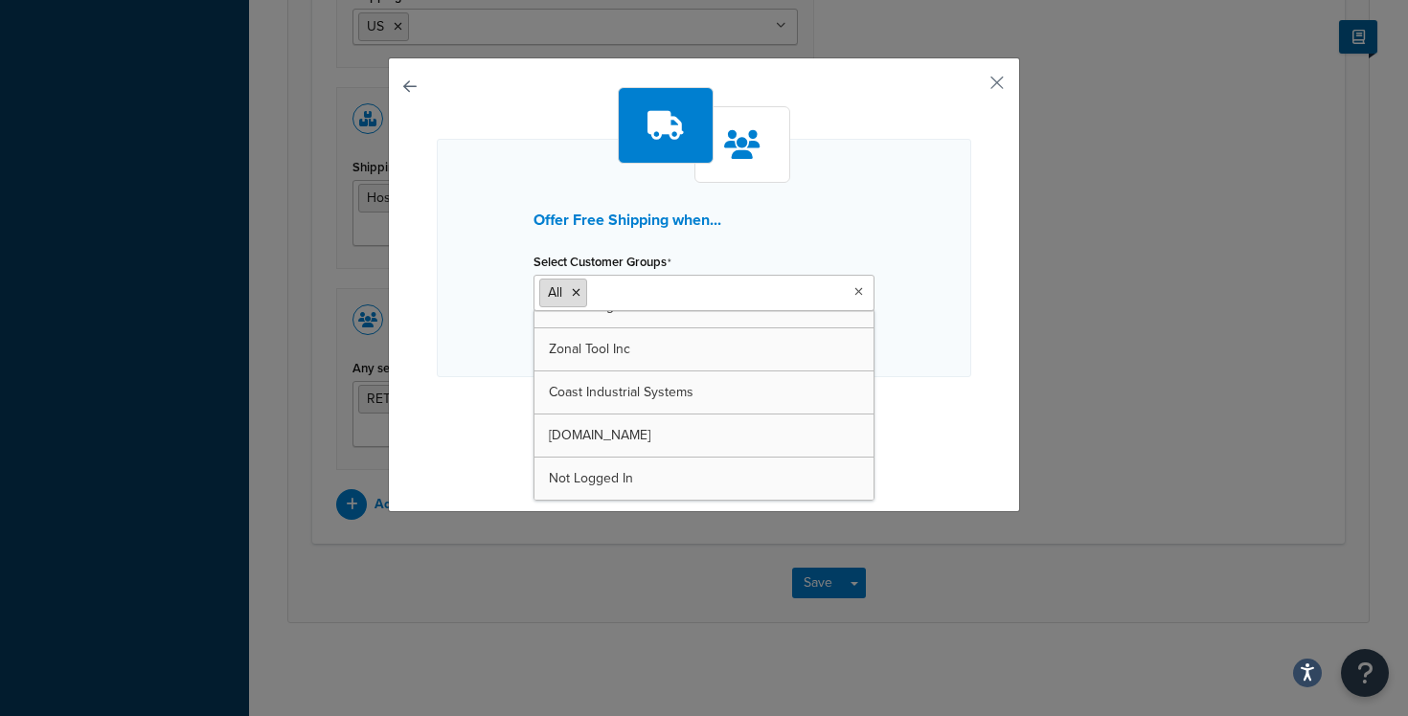
click at [580, 291] on icon at bounding box center [576, 292] width 9 height 11
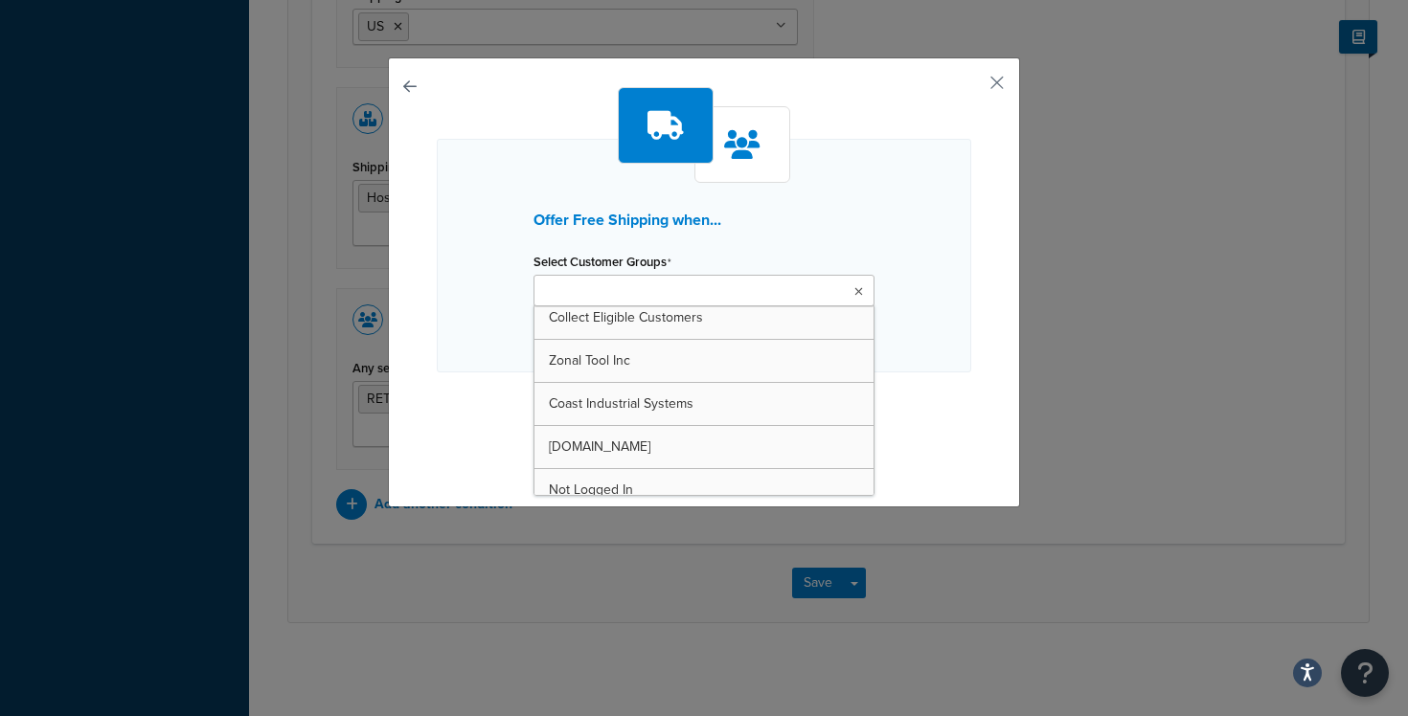
scroll to position [300, 0]
click at [398, 81] on div "Offer Free Shipping when... Select Customer Groups DEALER 21ST CENTURY PAINTS R…" at bounding box center [704, 282] width 632 height 450
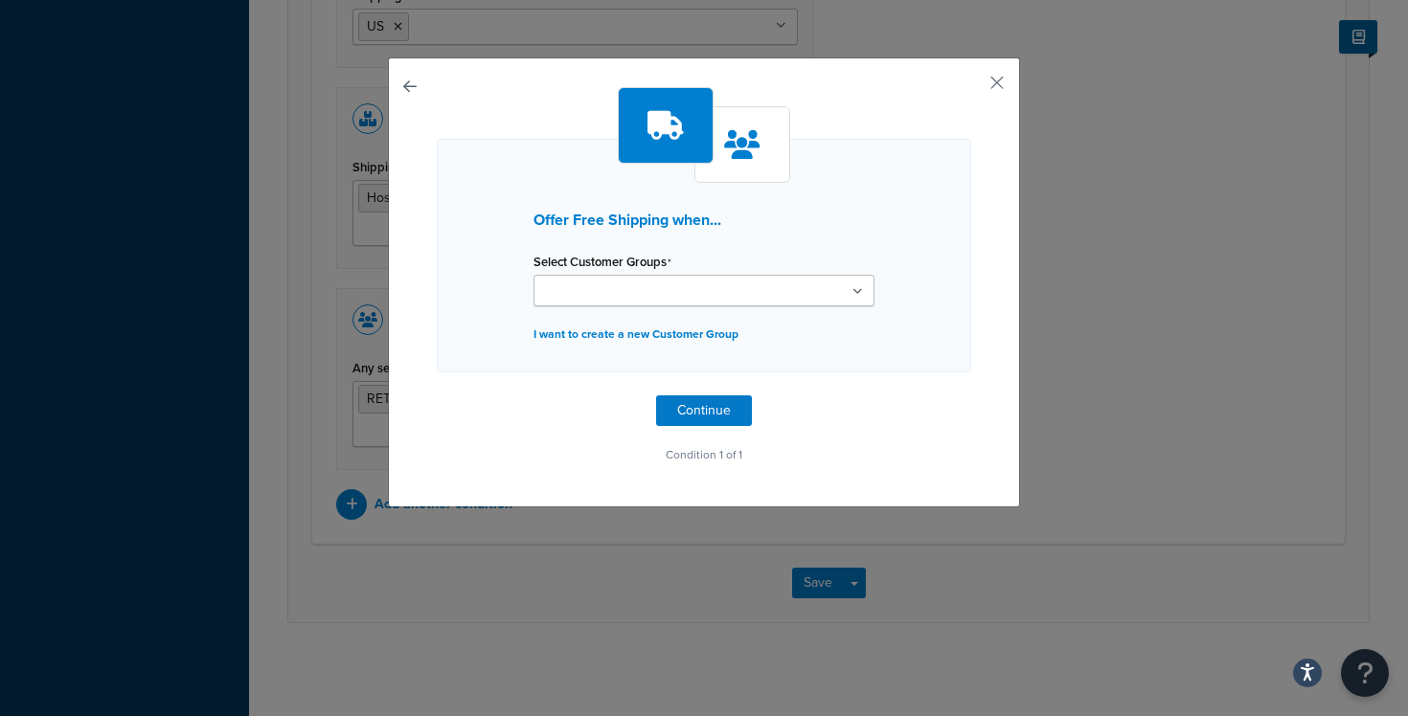
click at [437, 396] on button "button" at bounding box center [437, 396] width 0 height 0
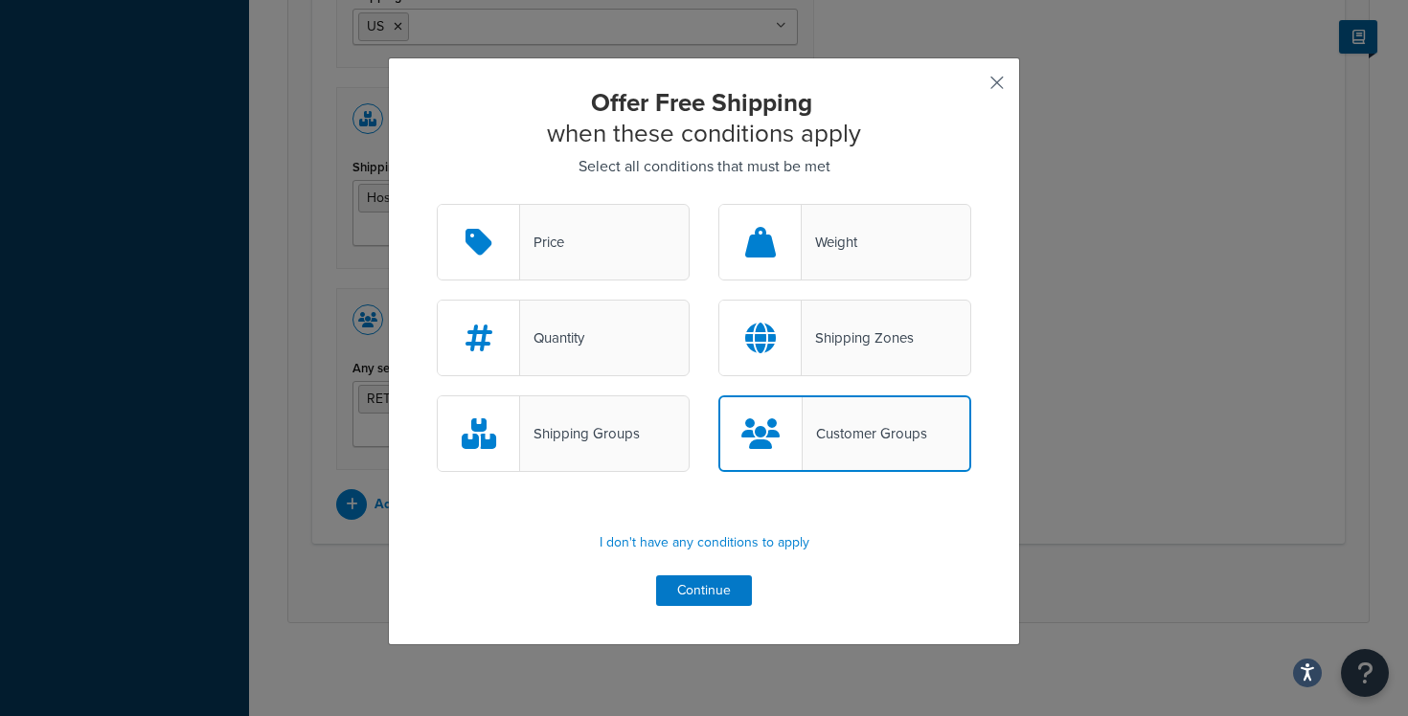
click at [971, 87] on button "button" at bounding box center [968, 89] width 5 height 5
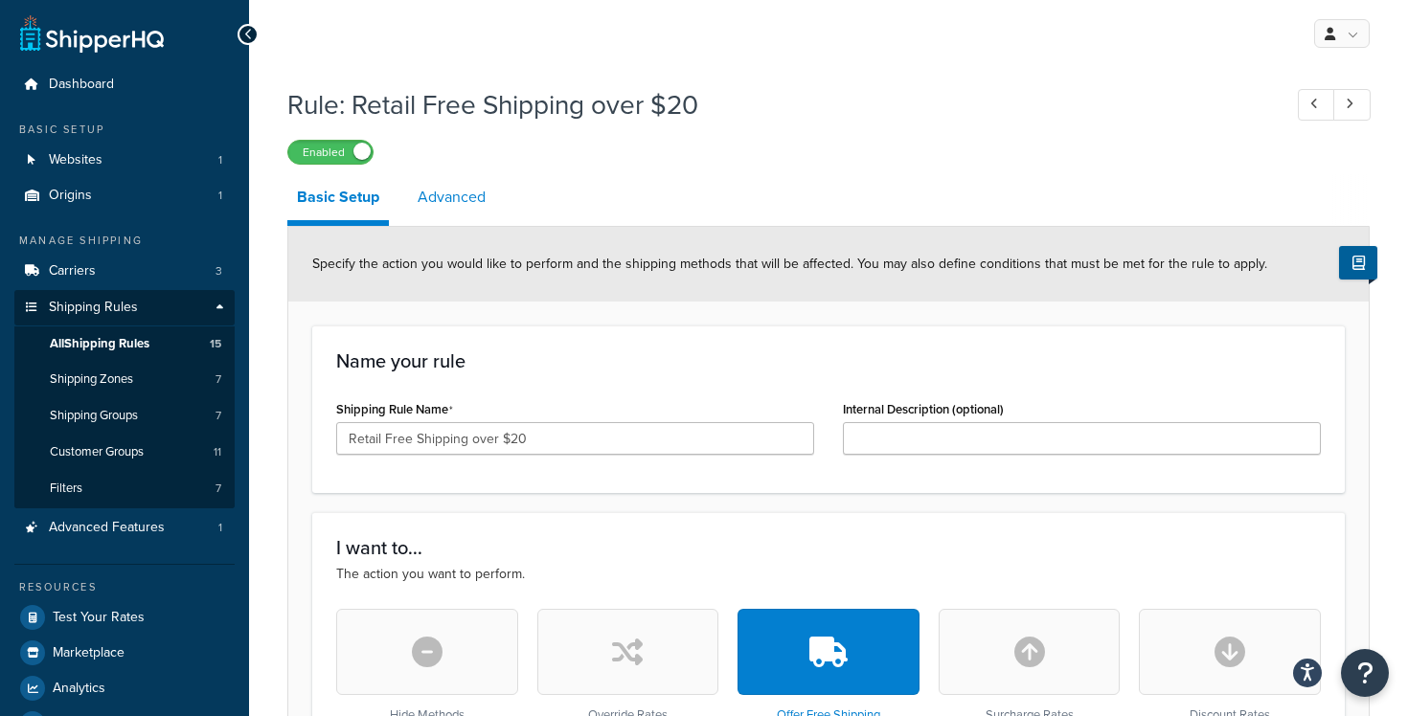
click at [425, 192] on link "Advanced" at bounding box center [451, 197] width 87 height 46
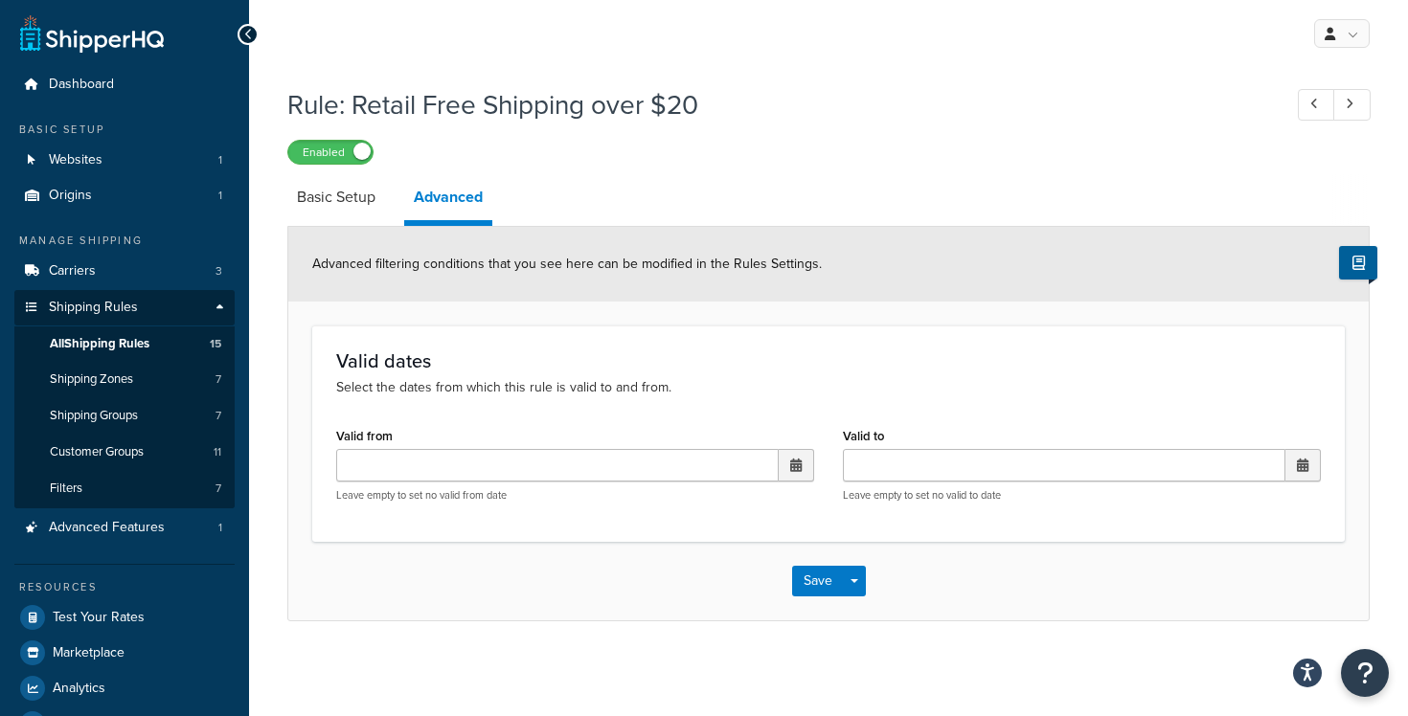
scroll to position [49, 0]
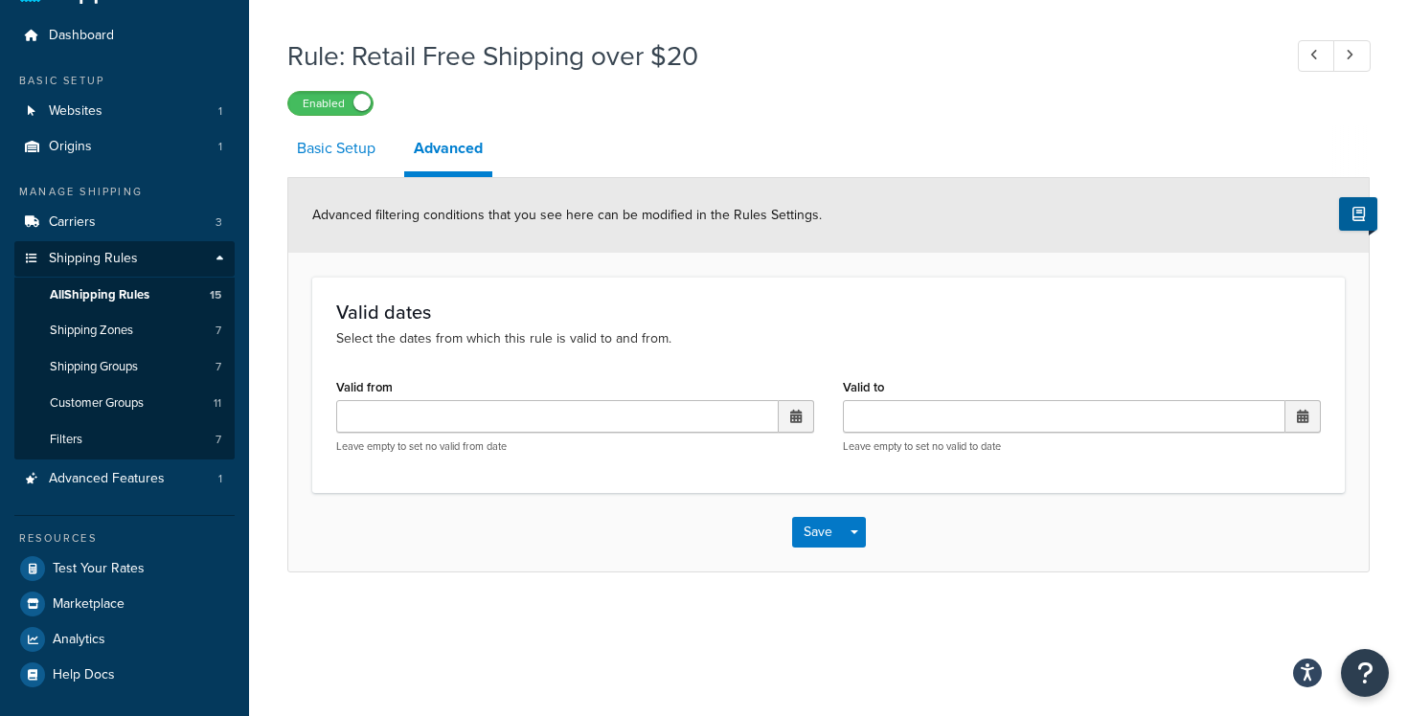
click at [350, 147] on link "Basic Setup" at bounding box center [336, 148] width 98 height 46
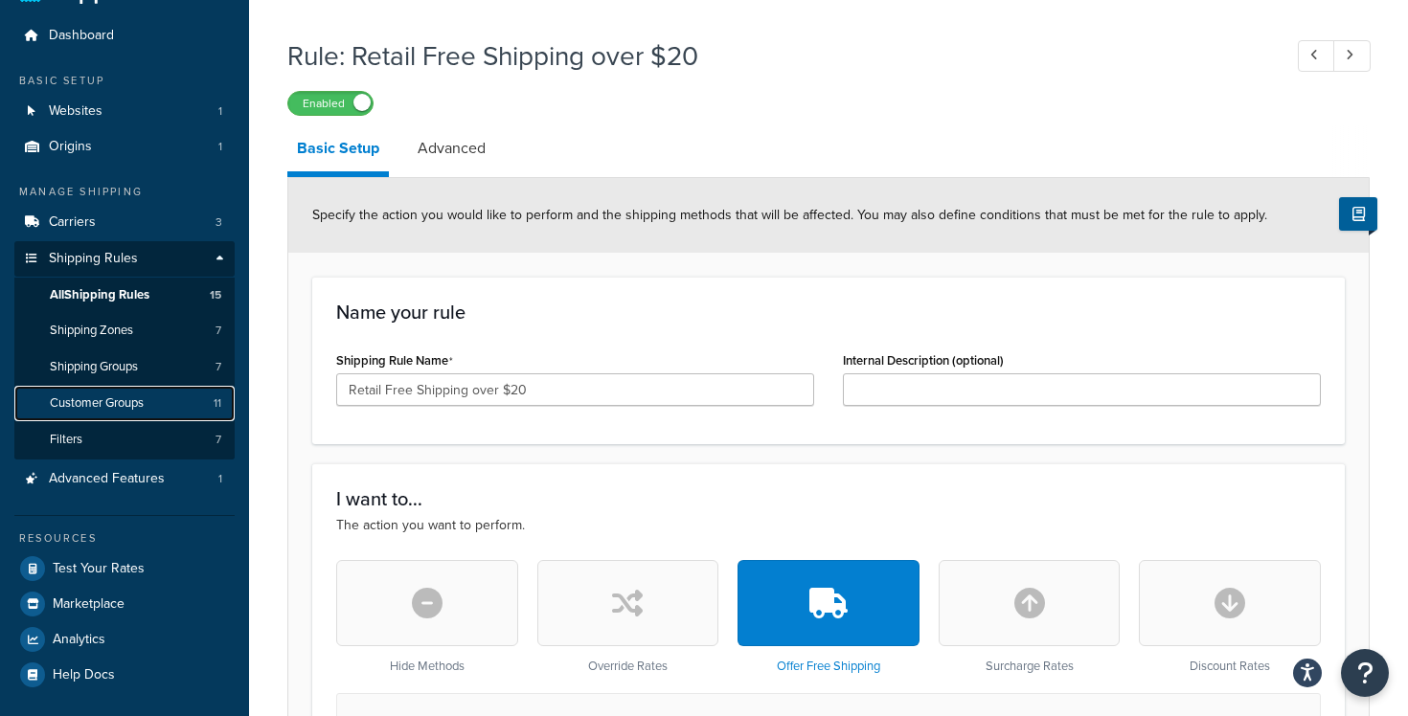
click at [125, 393] on link "Customer Groups 11" at bounding box center [124, 403] width 220 height 35
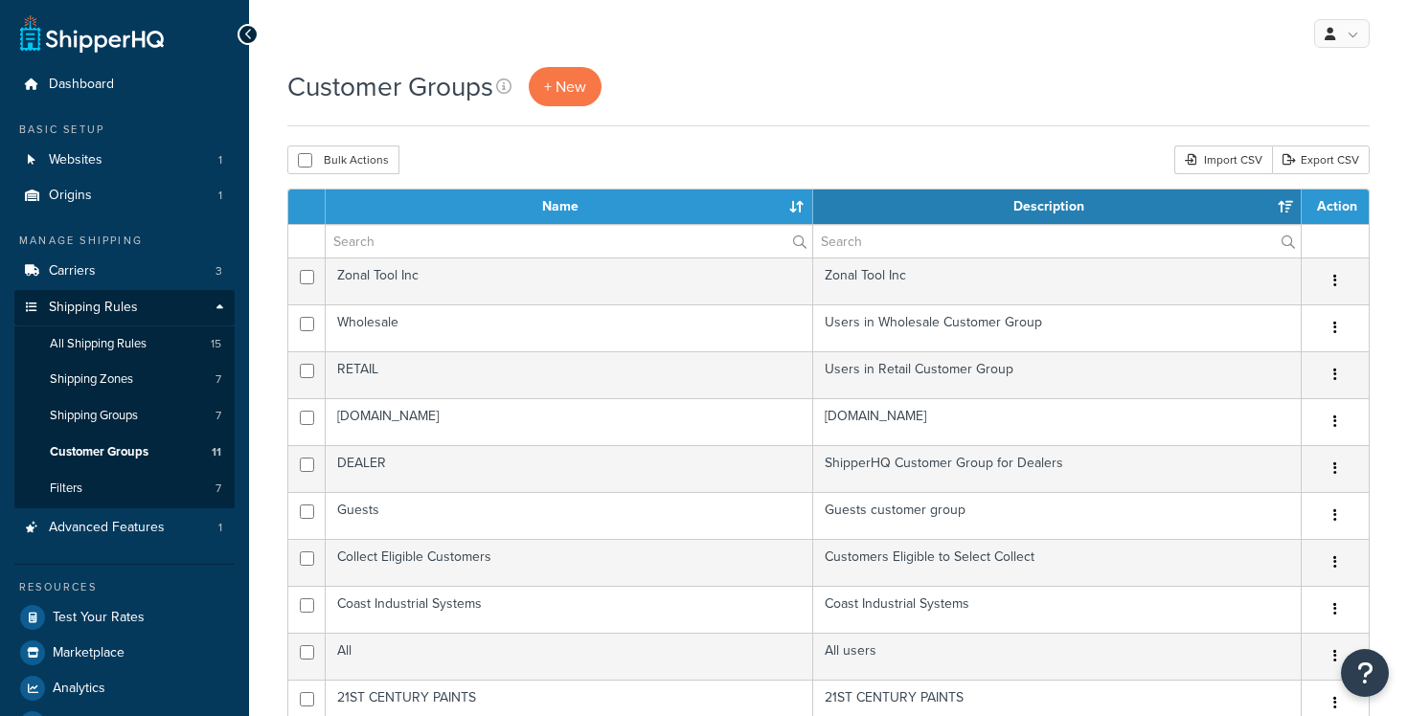
select select "15"
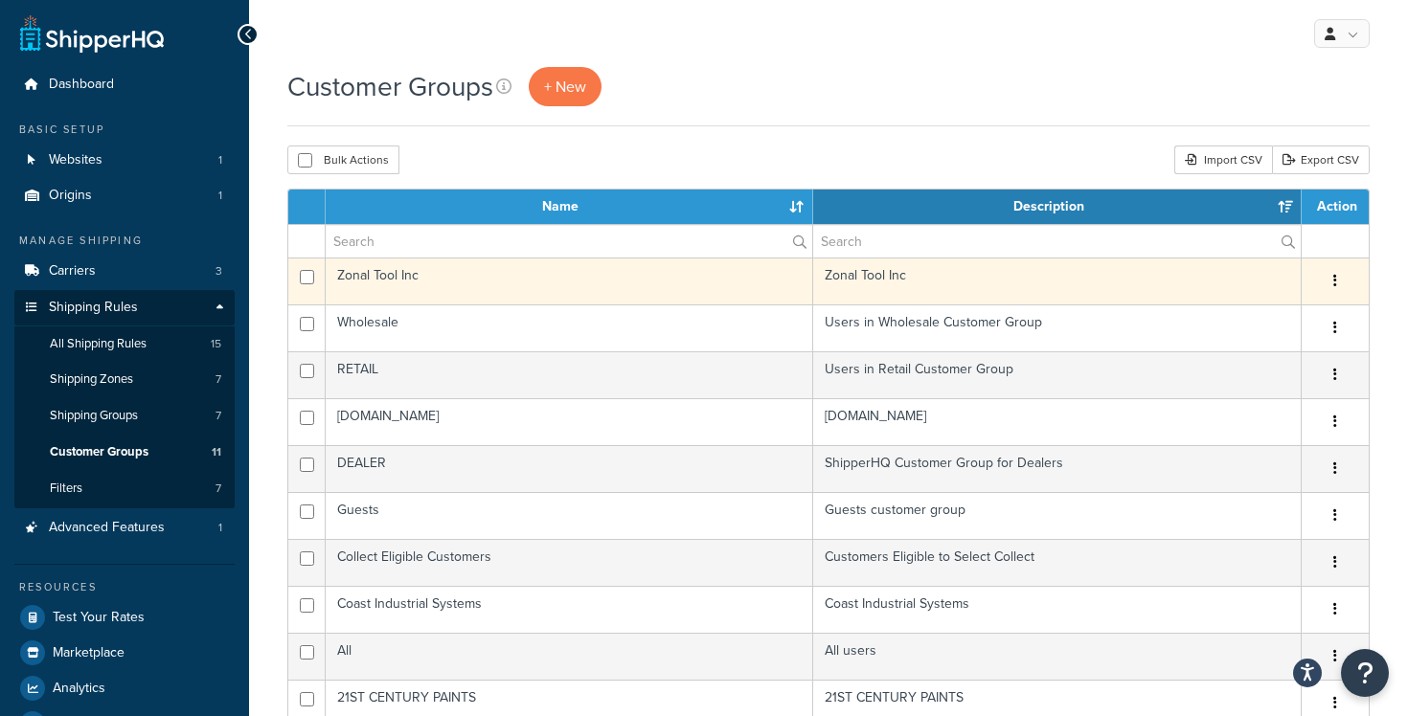
click at [1336, 272] on button "button" at bounding box center [1335, 281] width 27 height 31
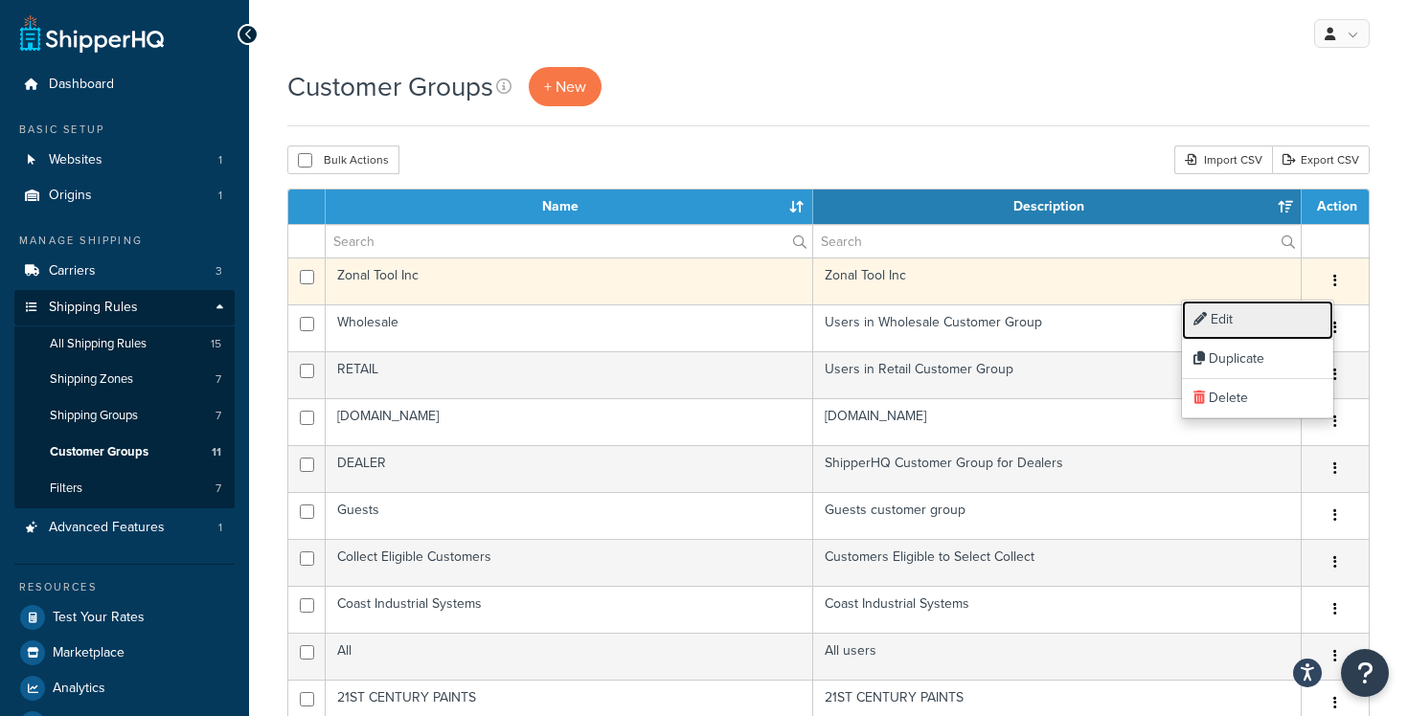
click at [1285, 329] on link "Edit" at bounding box center [1257, 320] width 151 height 39
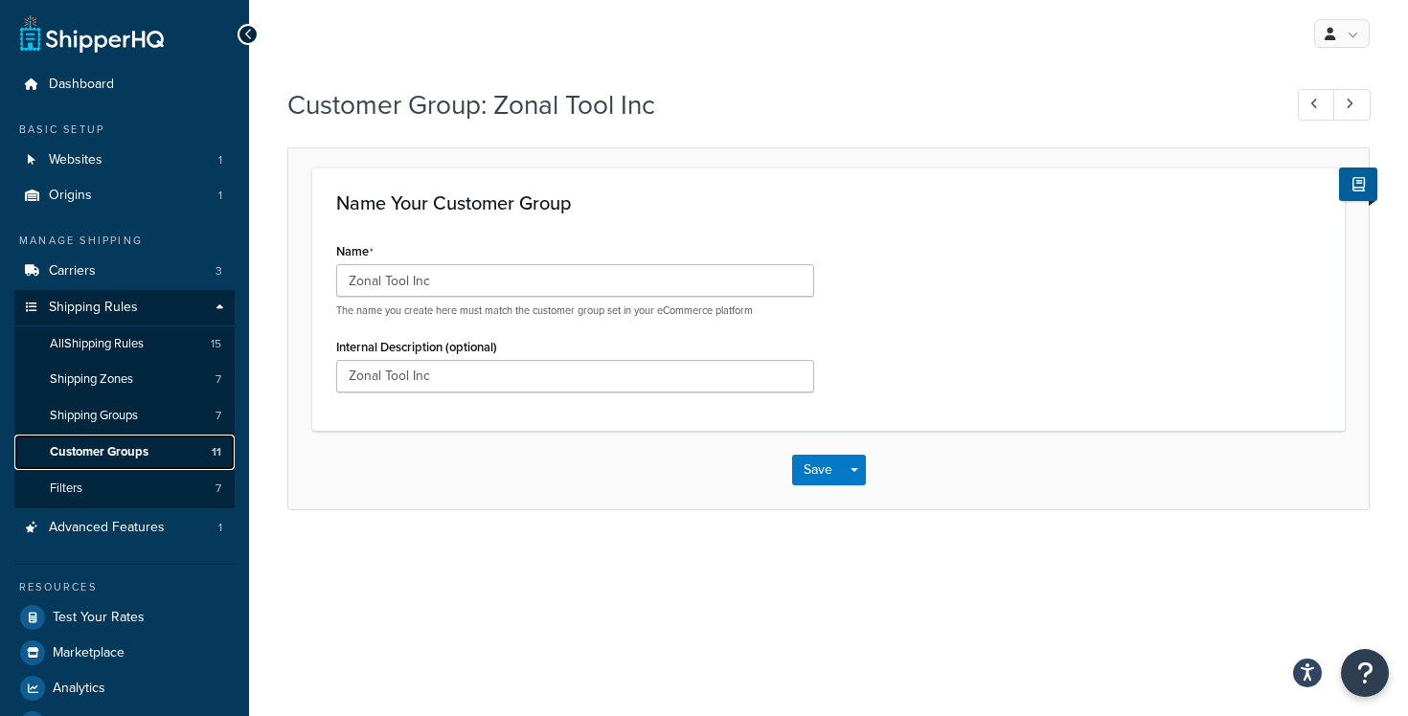
click at [83, 444] on span "Customer Groups" at bounding box center [99, 452] width 99 height 16
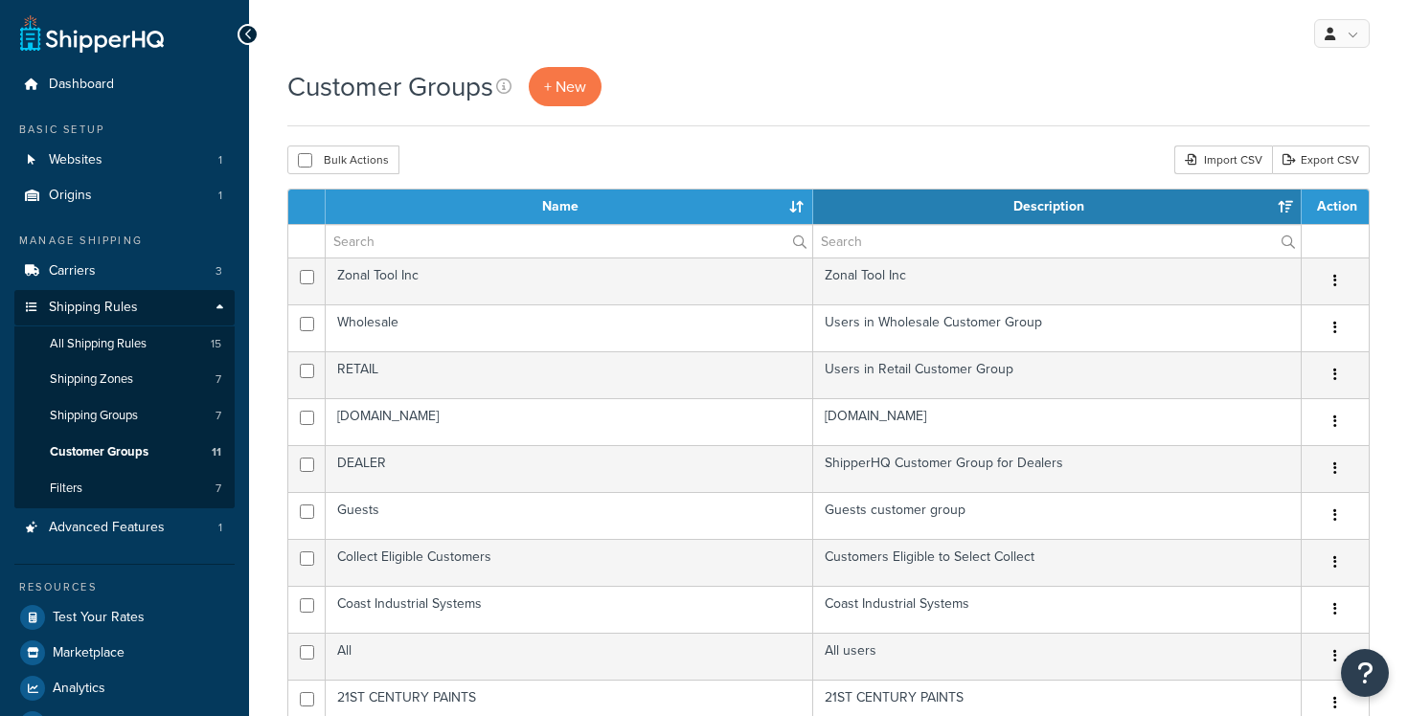
select select "15"
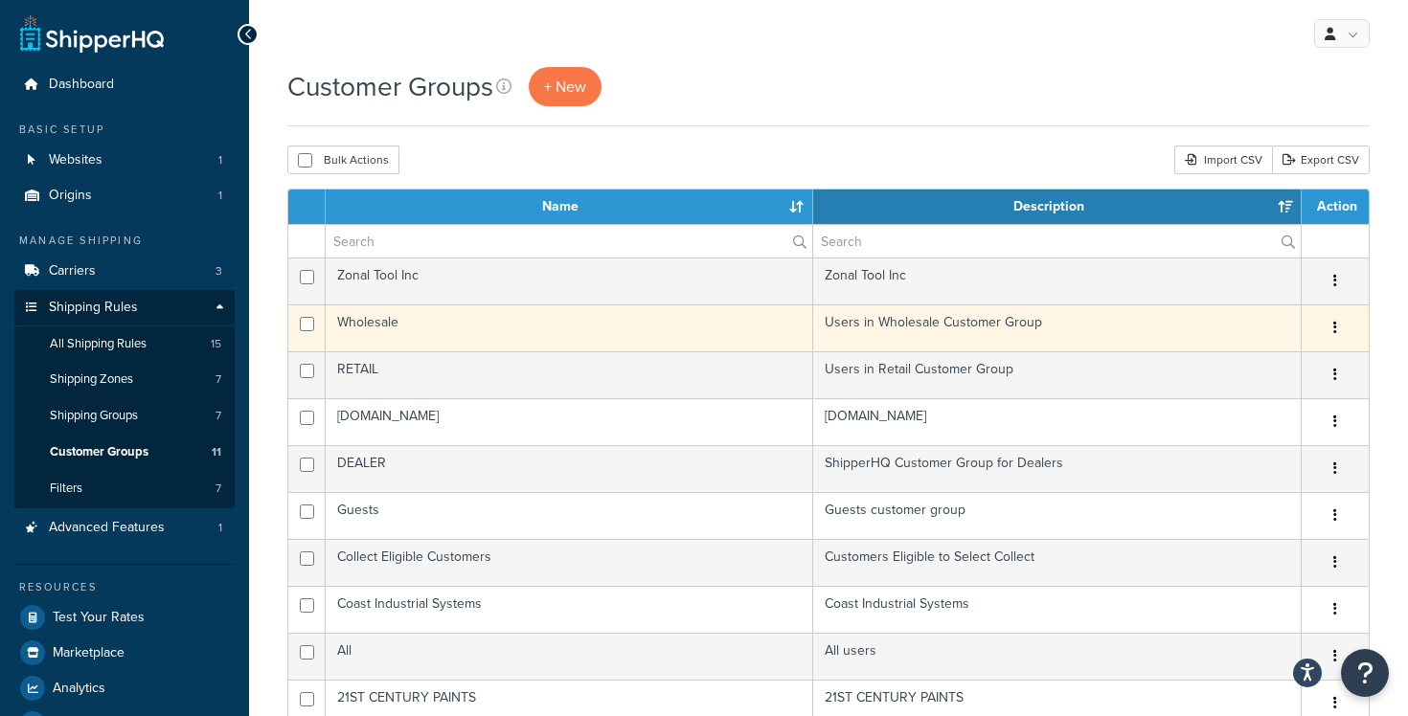
scroll to position [31, 0]
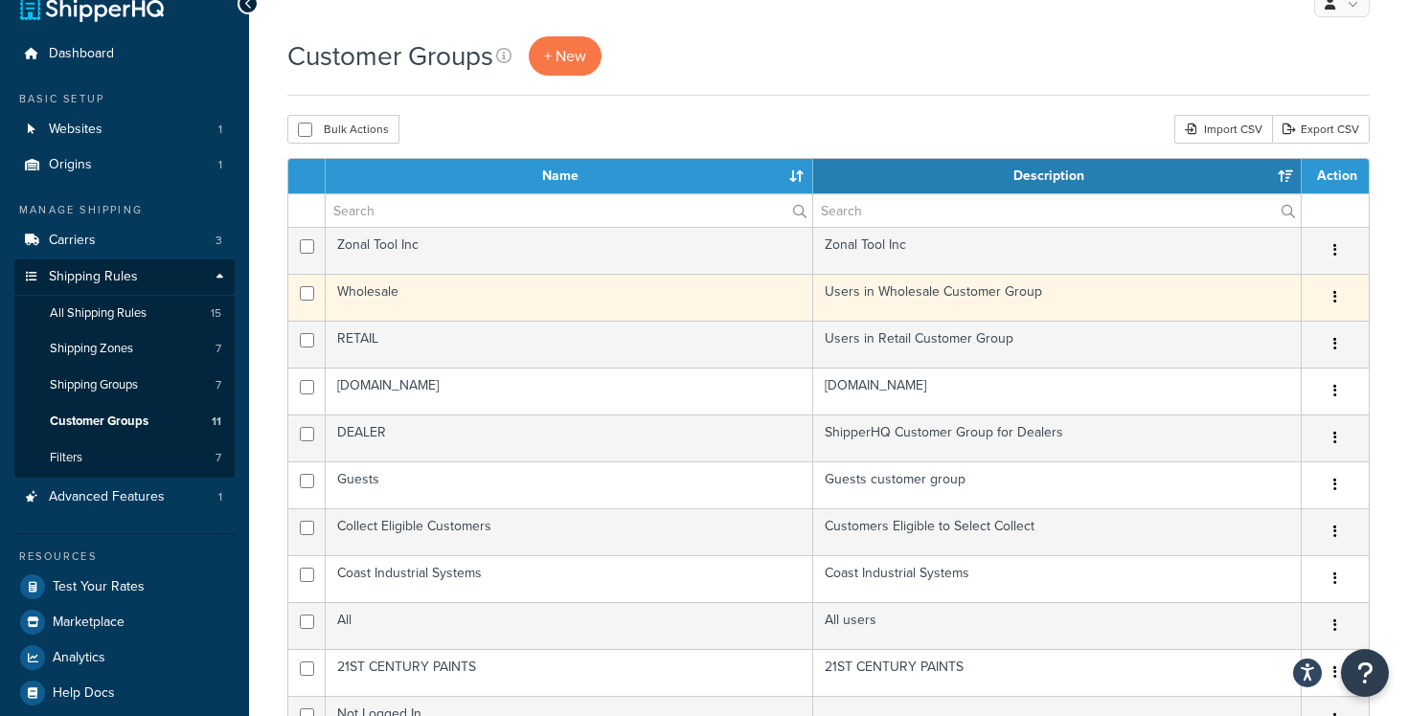
click at [604, 307] on td "Wholesale" at bounding box center [570, 297] width 488 height 47
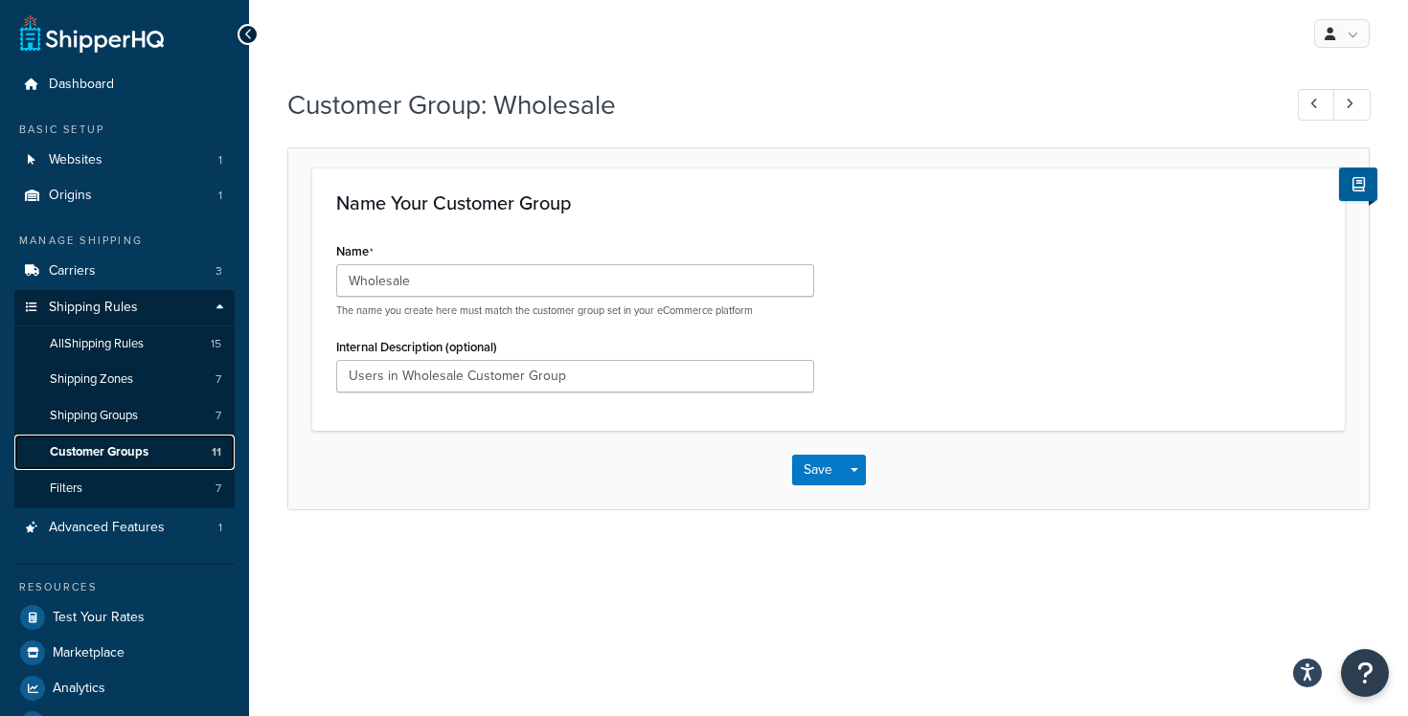
click at [115, 451] on span "Customer Groups" at bounding box center [99, 452] width 99 height 16
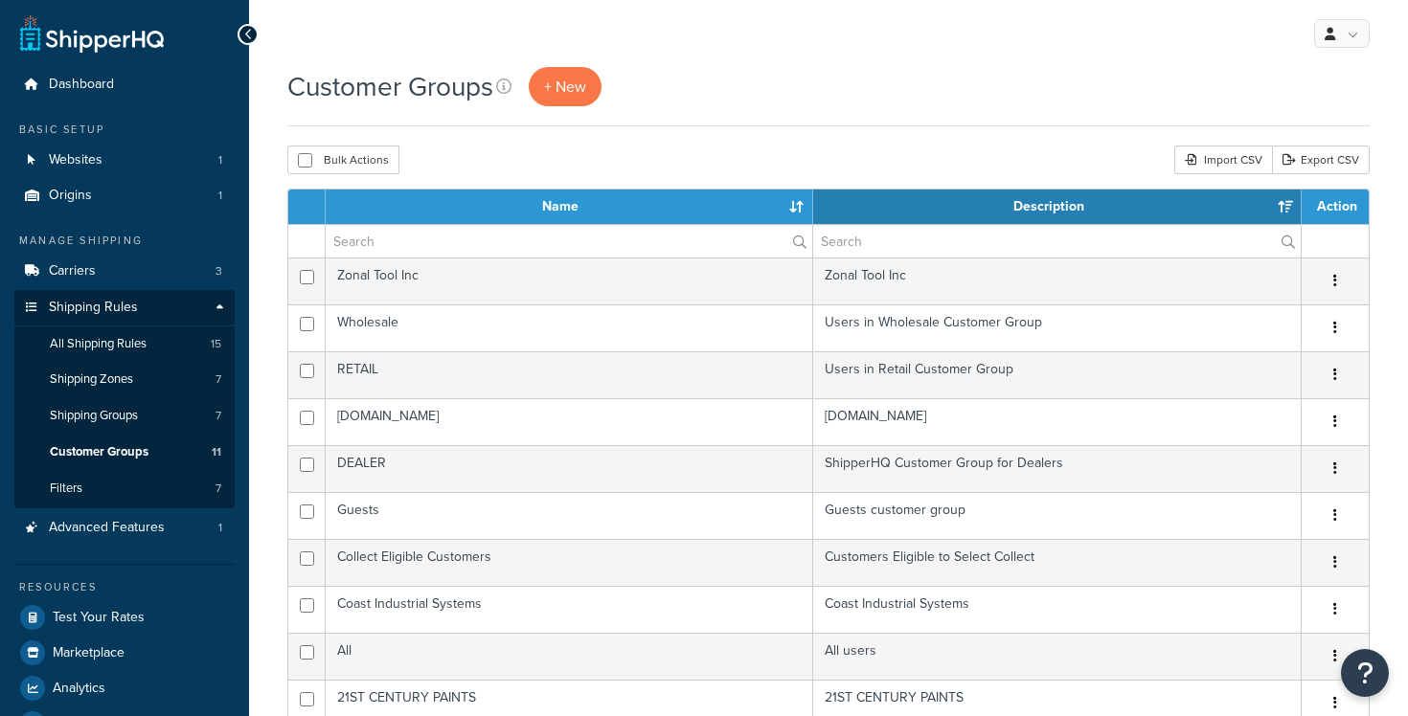
select select "15"
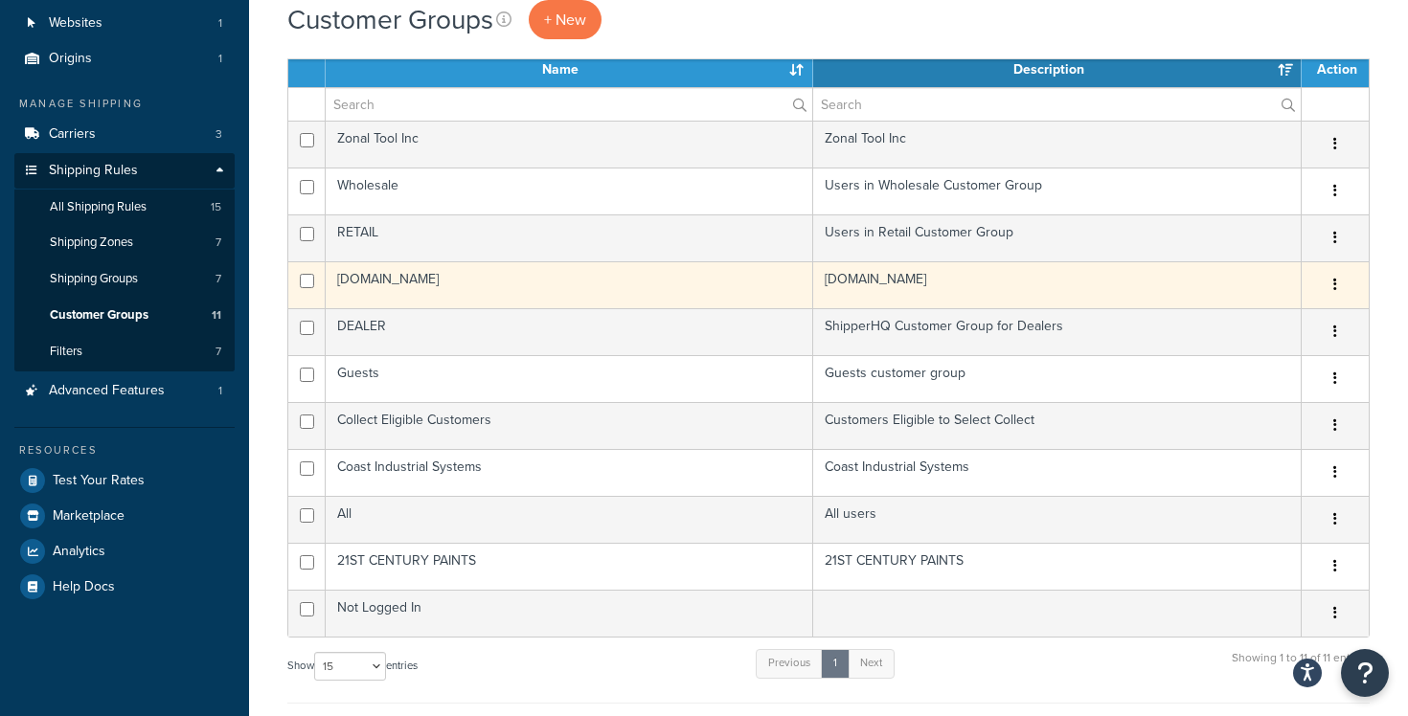
scroll to position [139, 0]
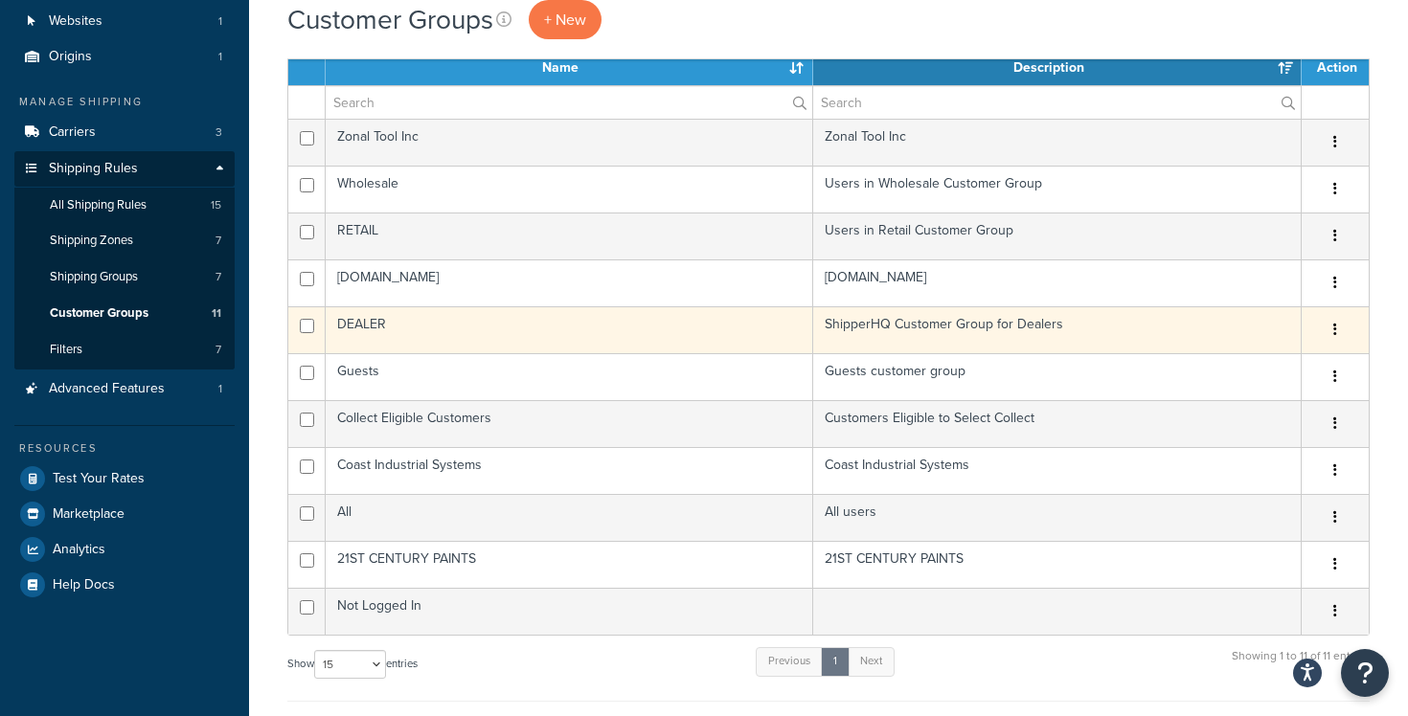
click at [443, 330] on td "DEALER" at bounding box center [570, 330] width 488 height 47
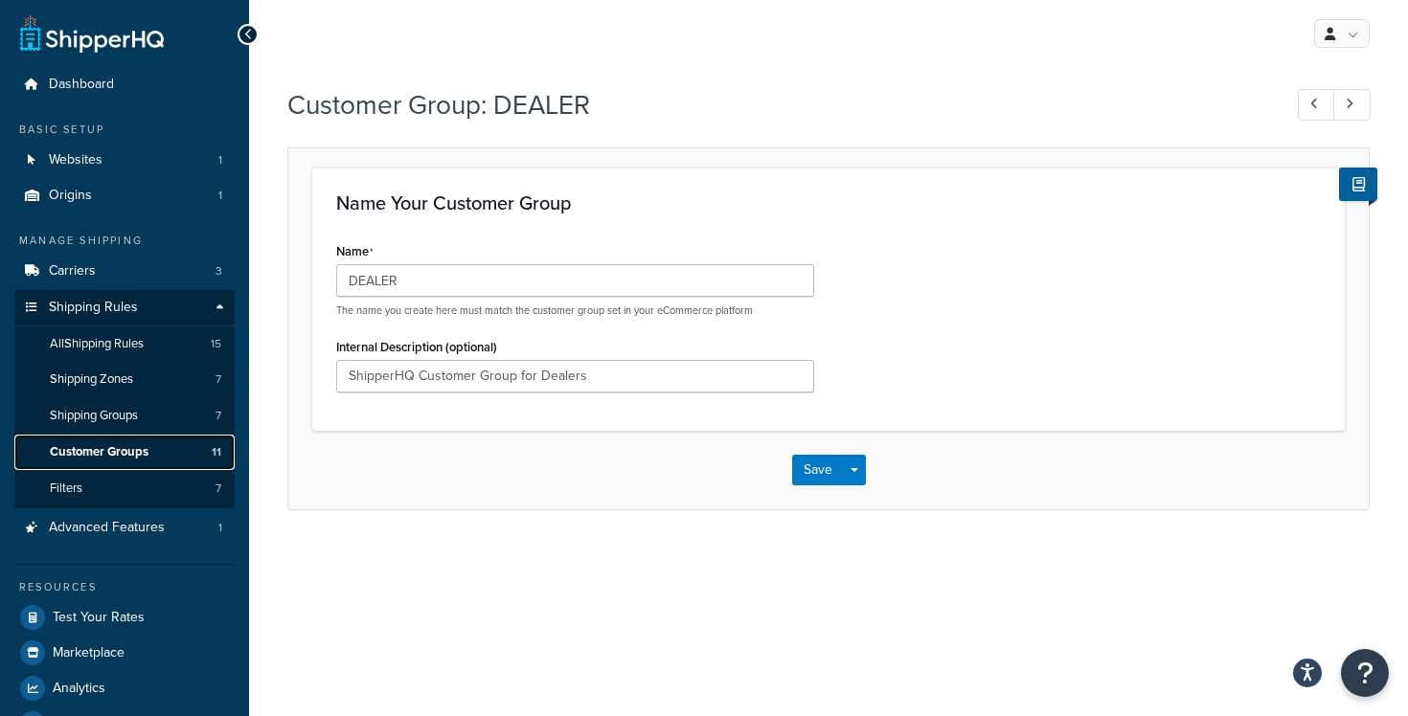
click at [123, 454] on span "Customer Groups" at bounding box center [99, 452] width 99 height 16
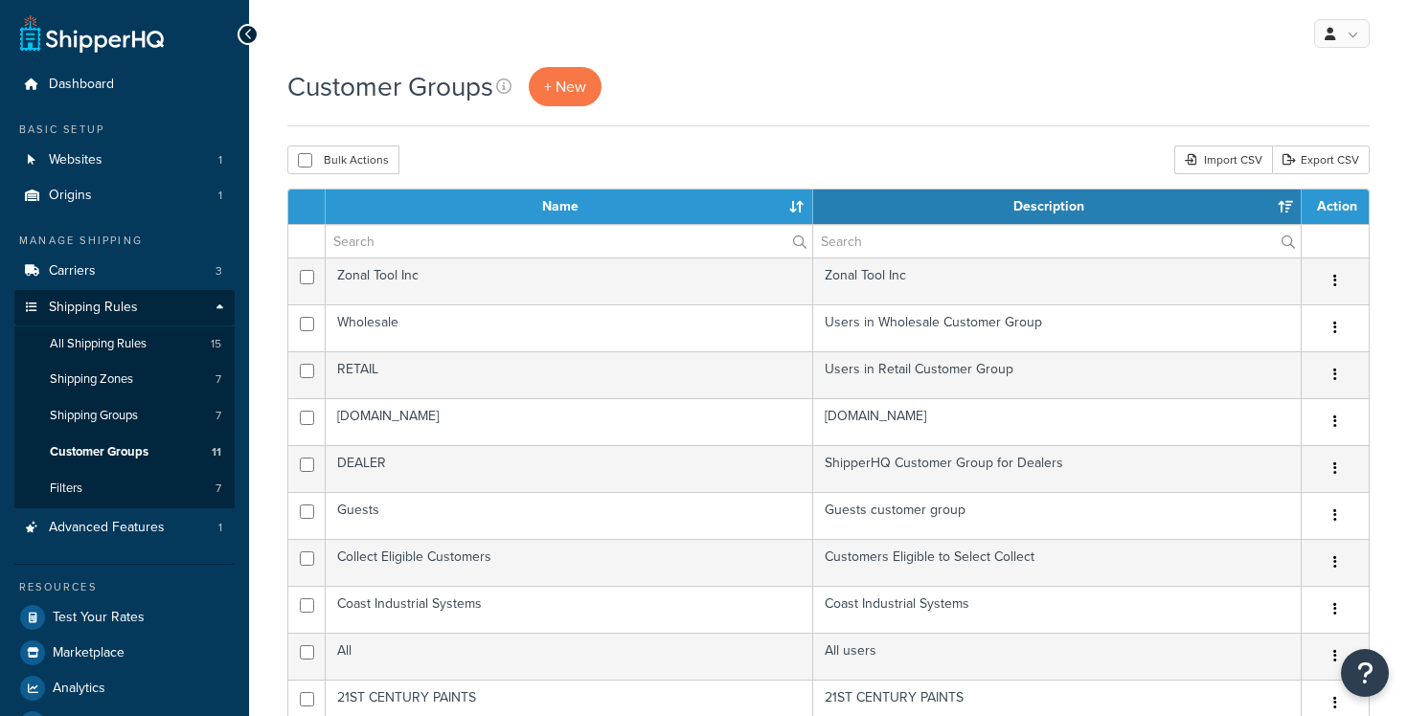
select select "15"
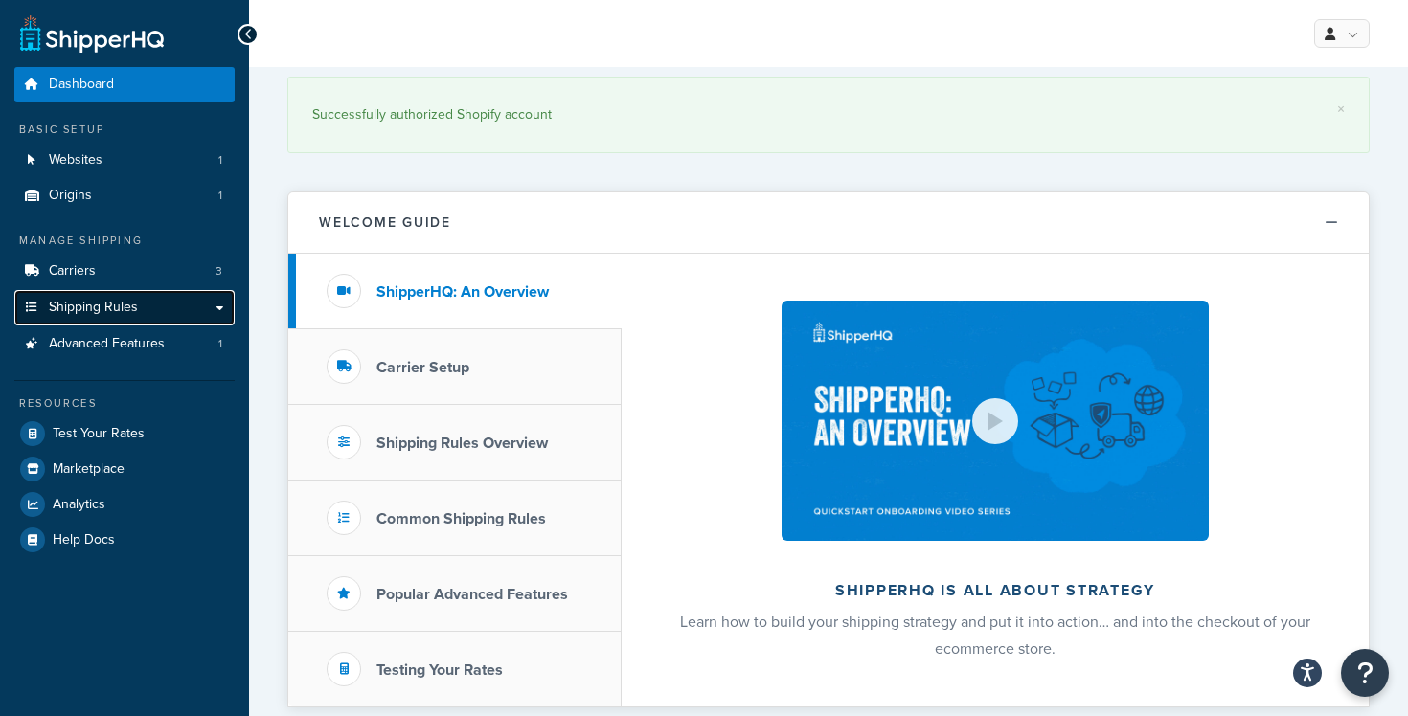
click at [132, 302] on span "Shipping Rules" at bounding box center [93, 308] width 89 height 16
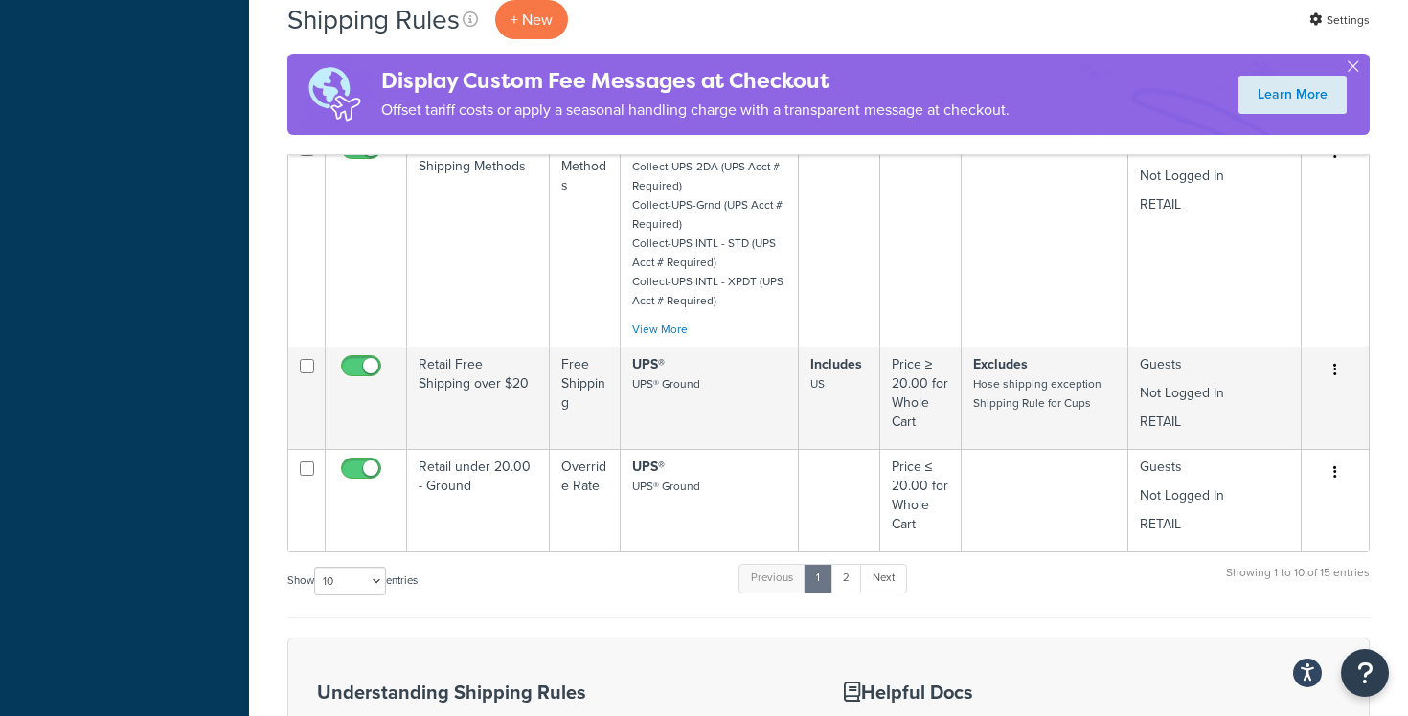
scroll to position [1479, 0]
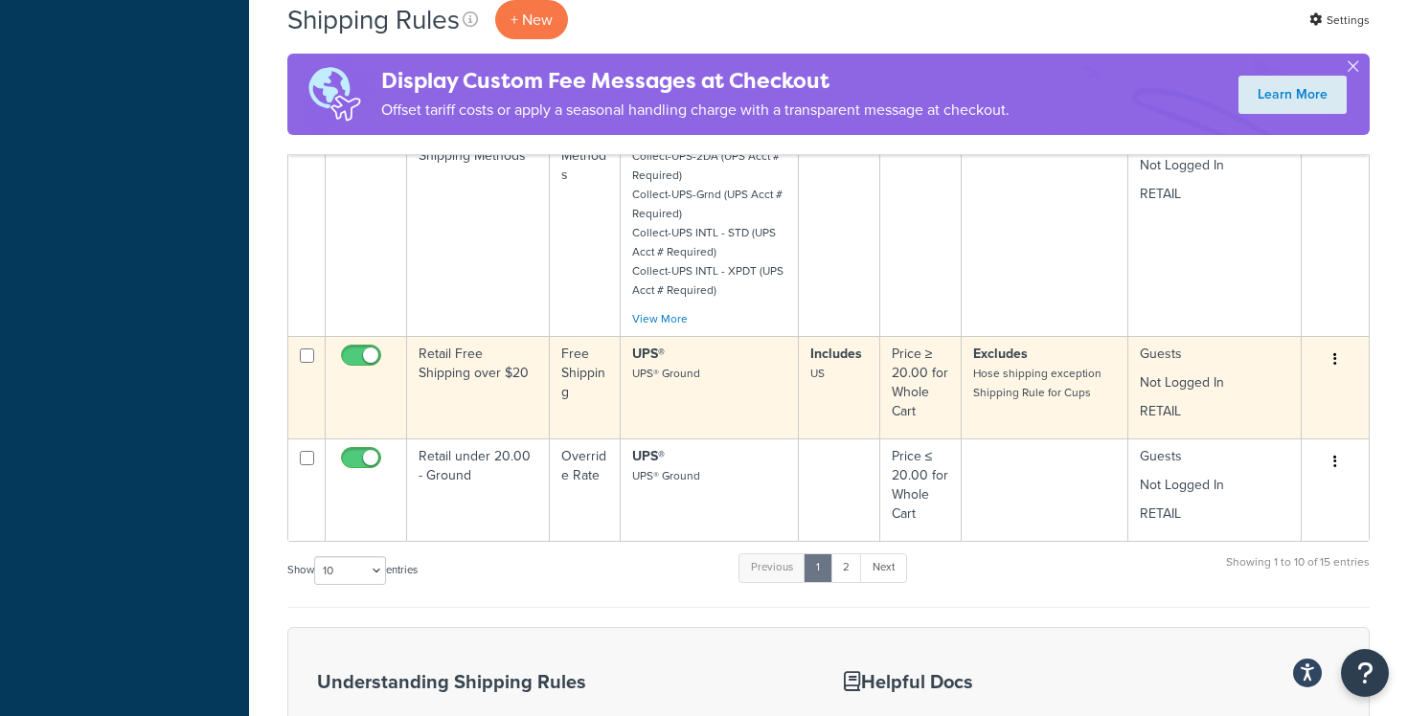
click at [1336, 362] on button "button" at bounding box center [1335, 360] width 27 height 31
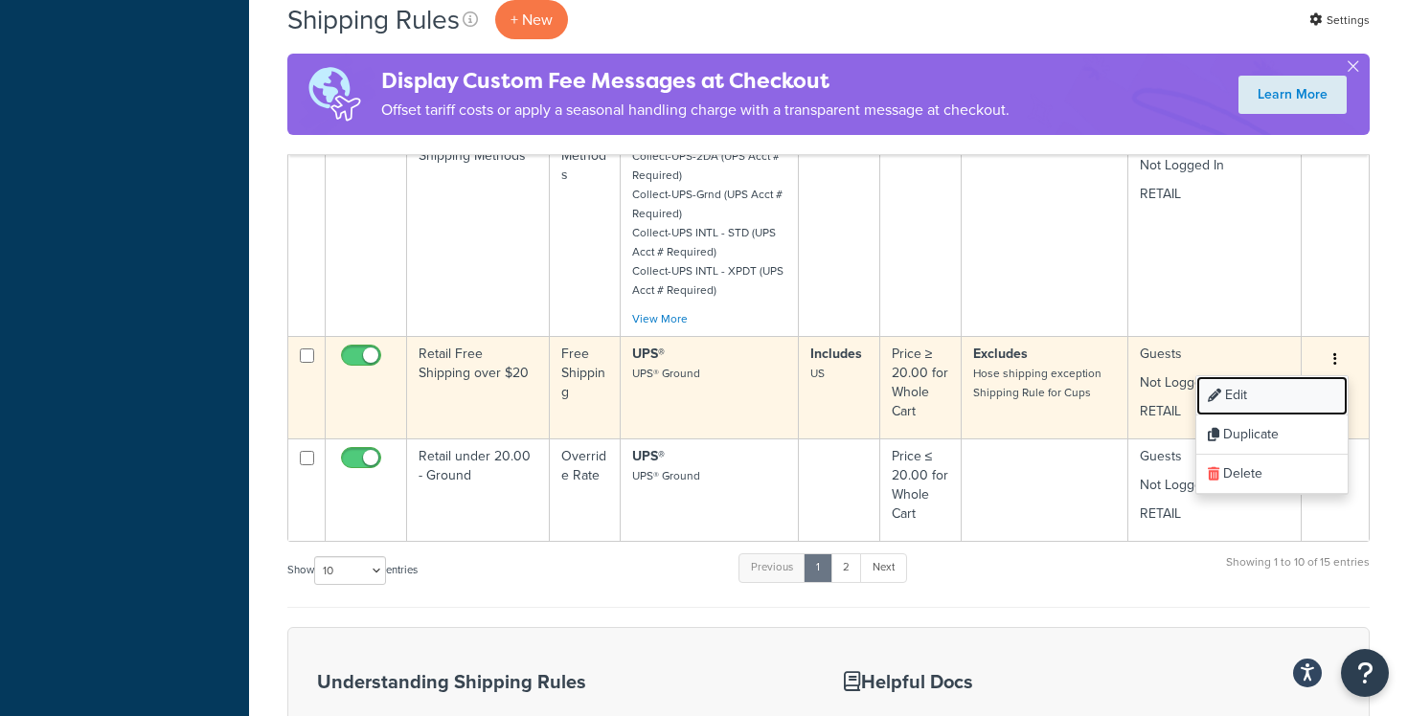
click at [1296, 396] on link "Edit" at bounding box center [1271, 395] width 151 height 39
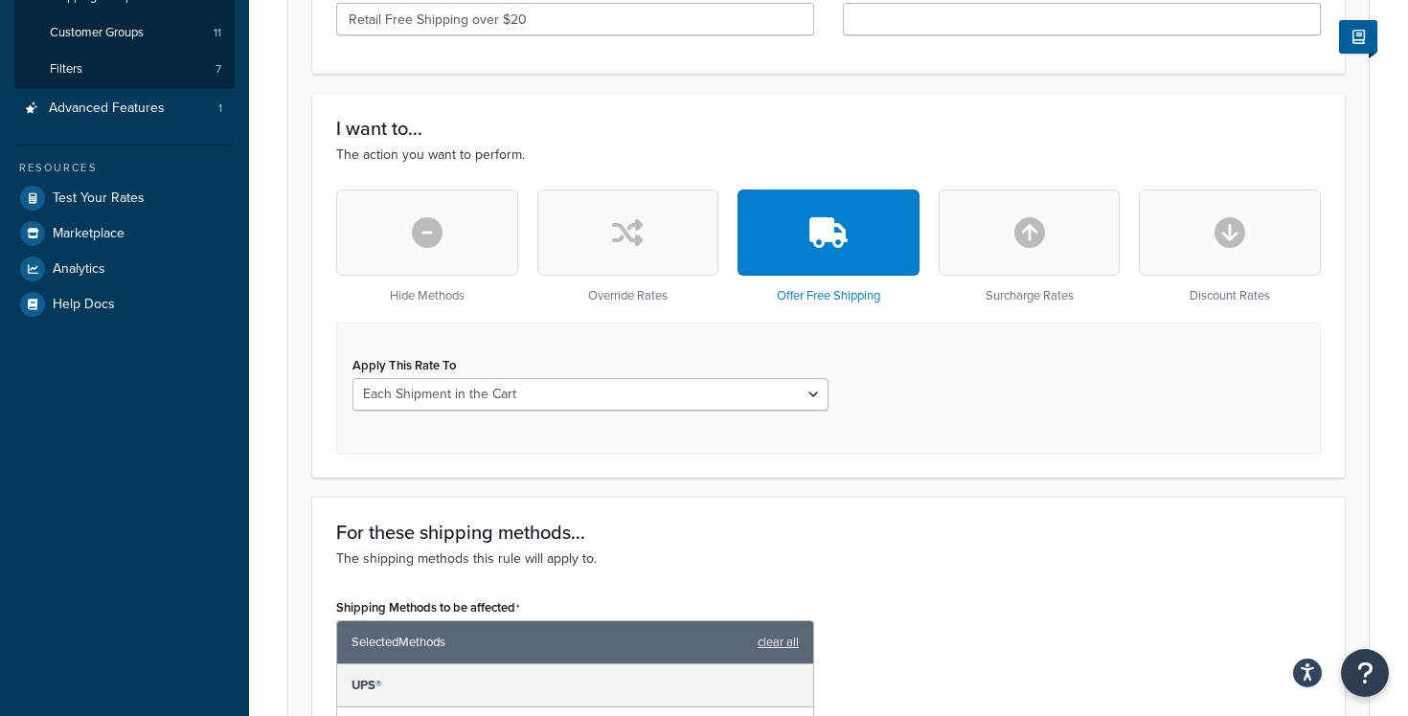
scroll to position [427, 0]
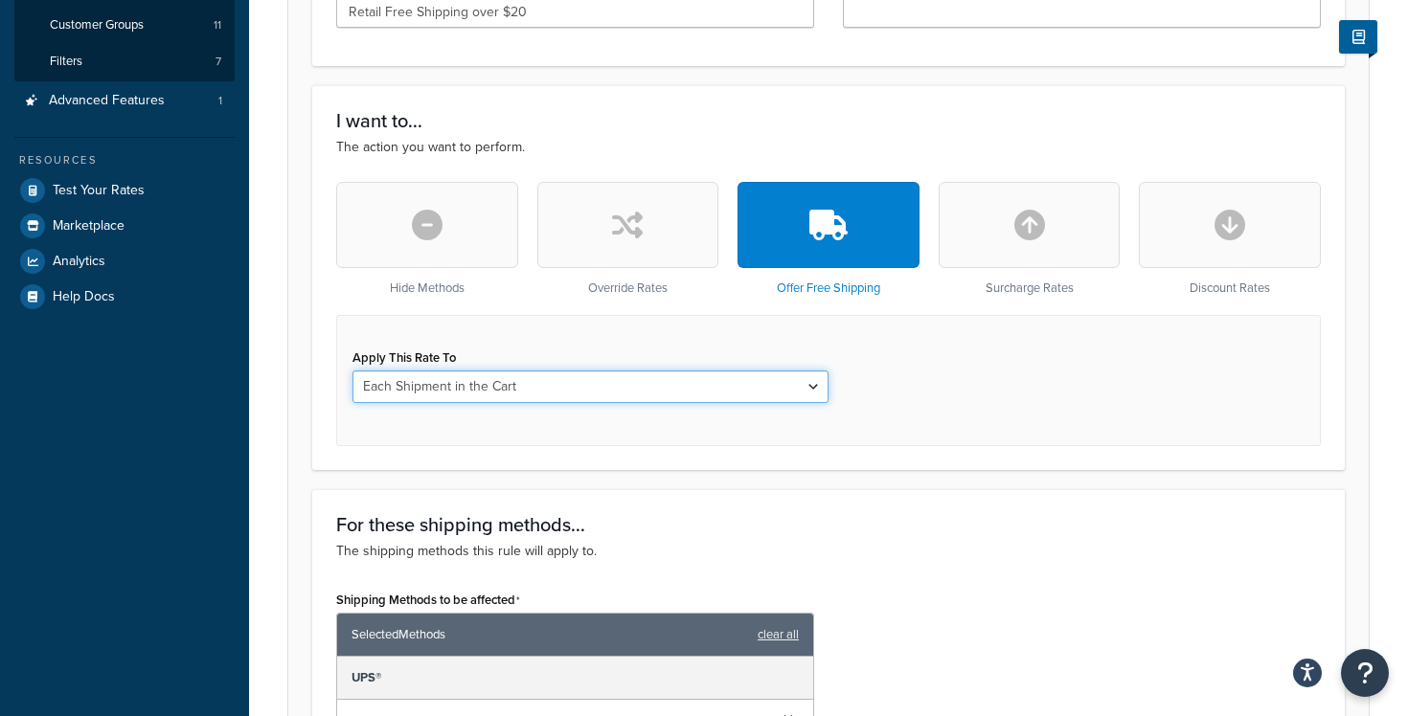
click at [401, 382] on select "Each Shipment in the Cart Each Shipping Group in the Cart Each Item within a Sh…" at bounding box center [590, 387] width 476 height 33
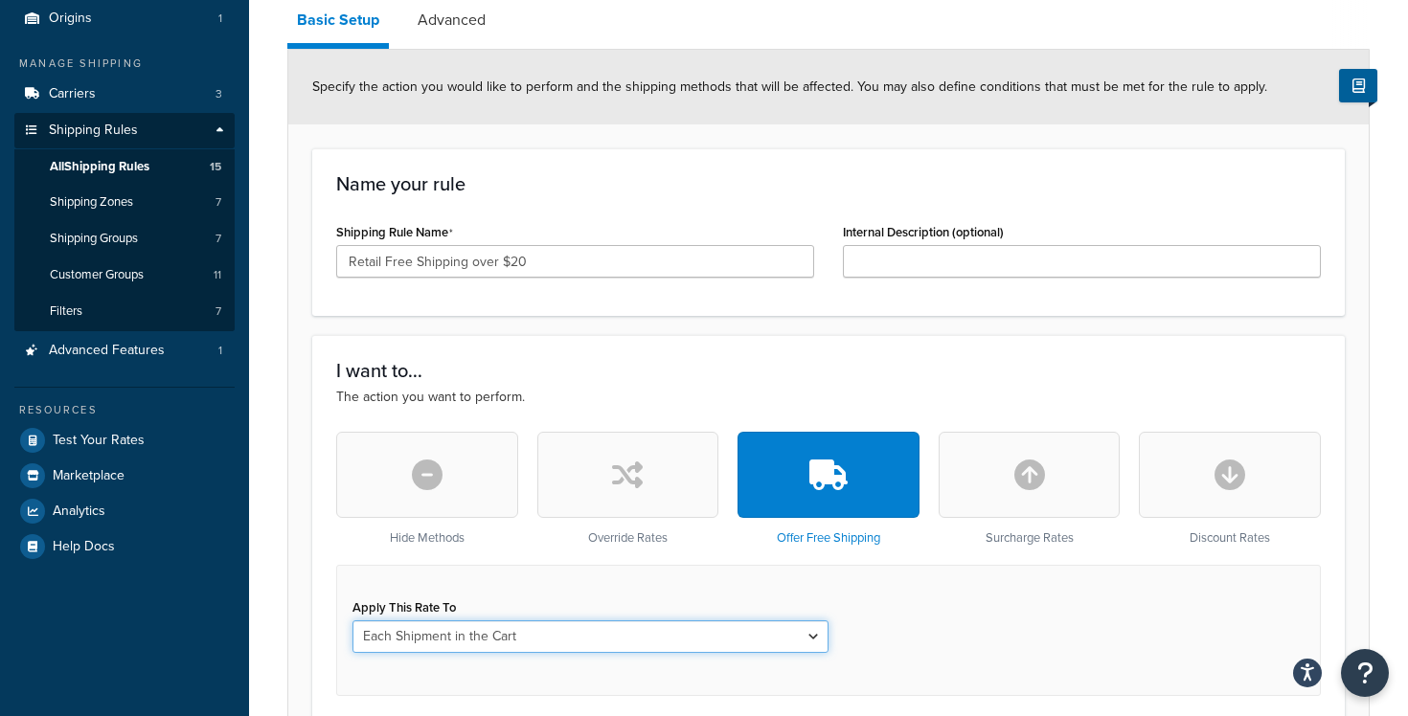
scroll to position [180, 0]
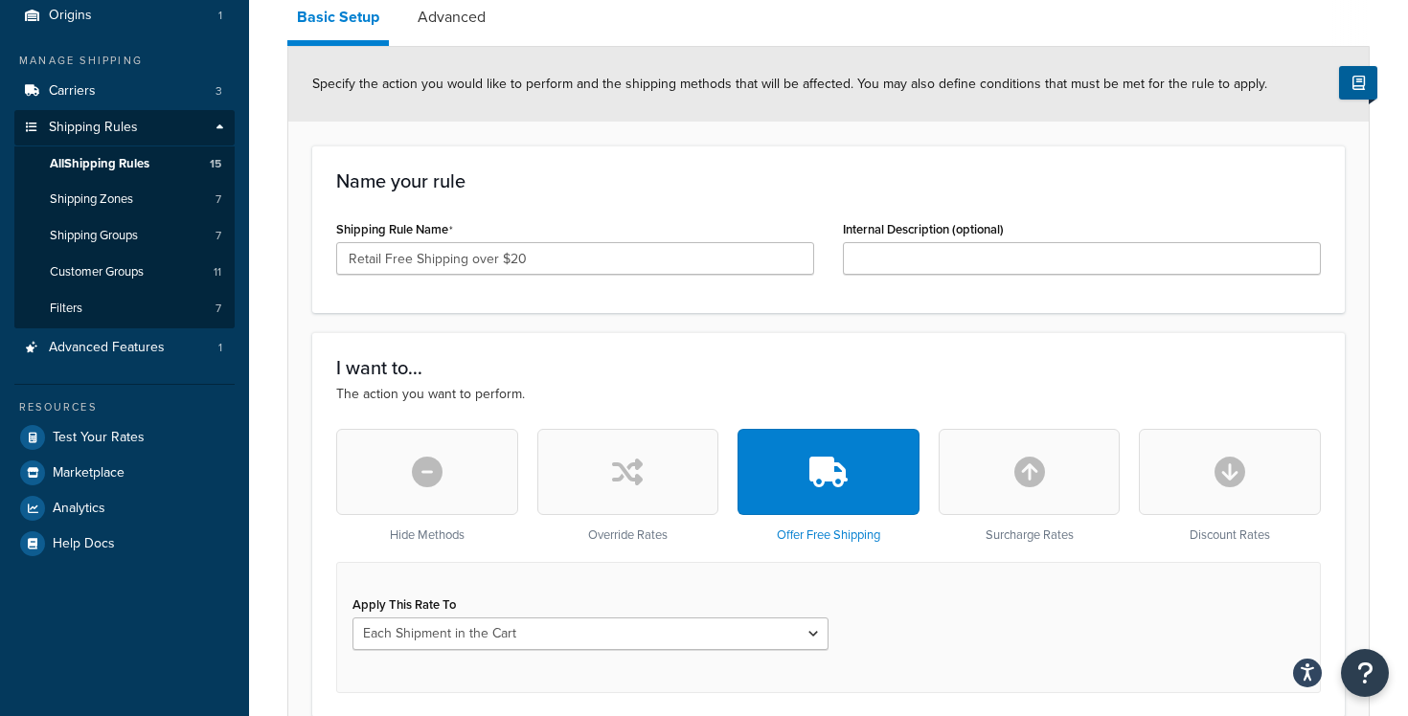
click at [443, 475] on button "button" at bounding box center [427, 472] width 182 height 86
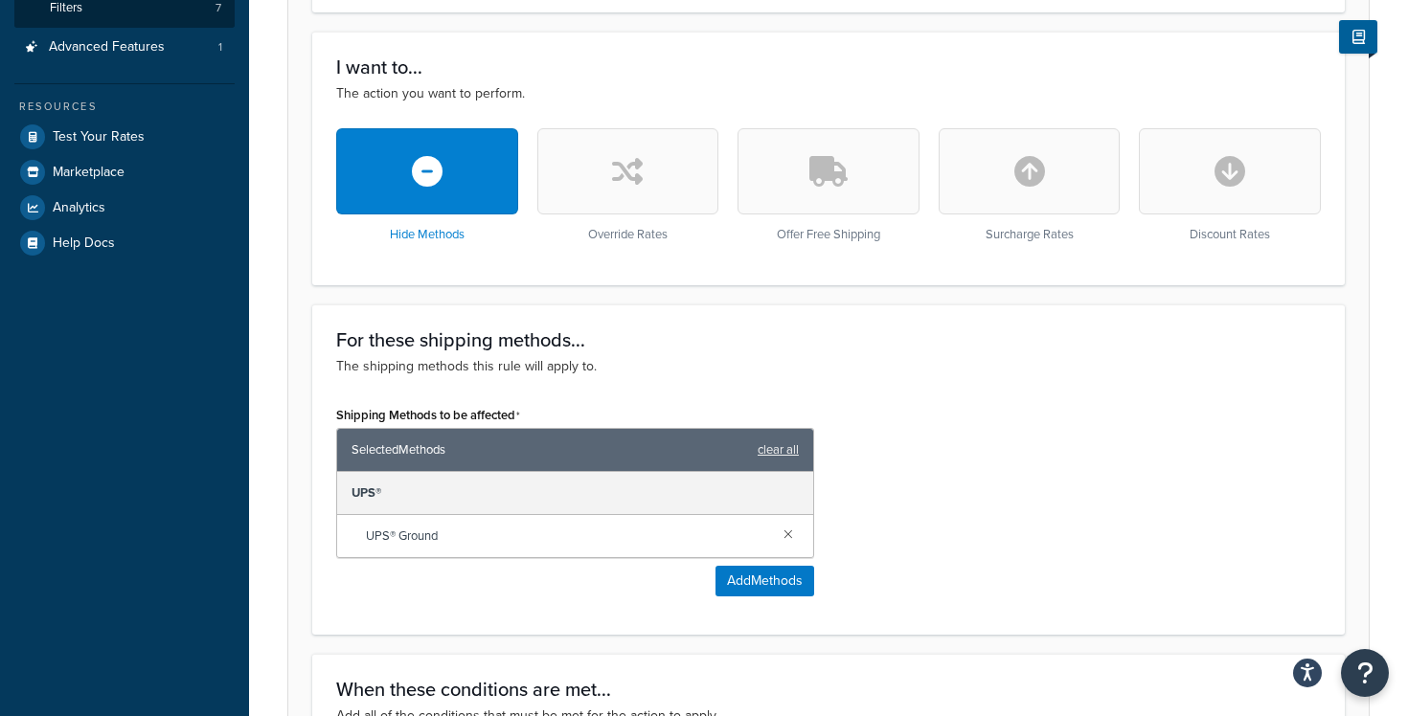
scroll to position [490, 0]
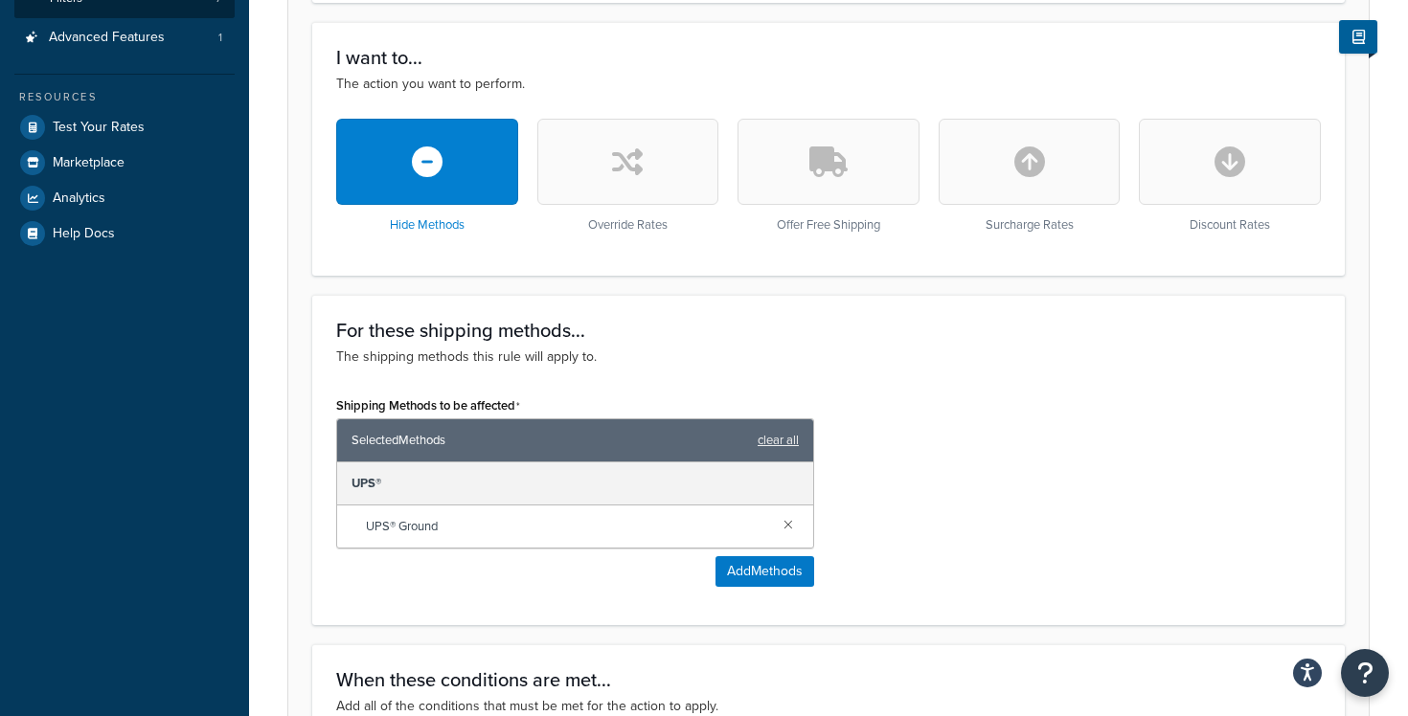
click at [823, 130] on button "button" at bounding box center [829, 162] width 182 height 86
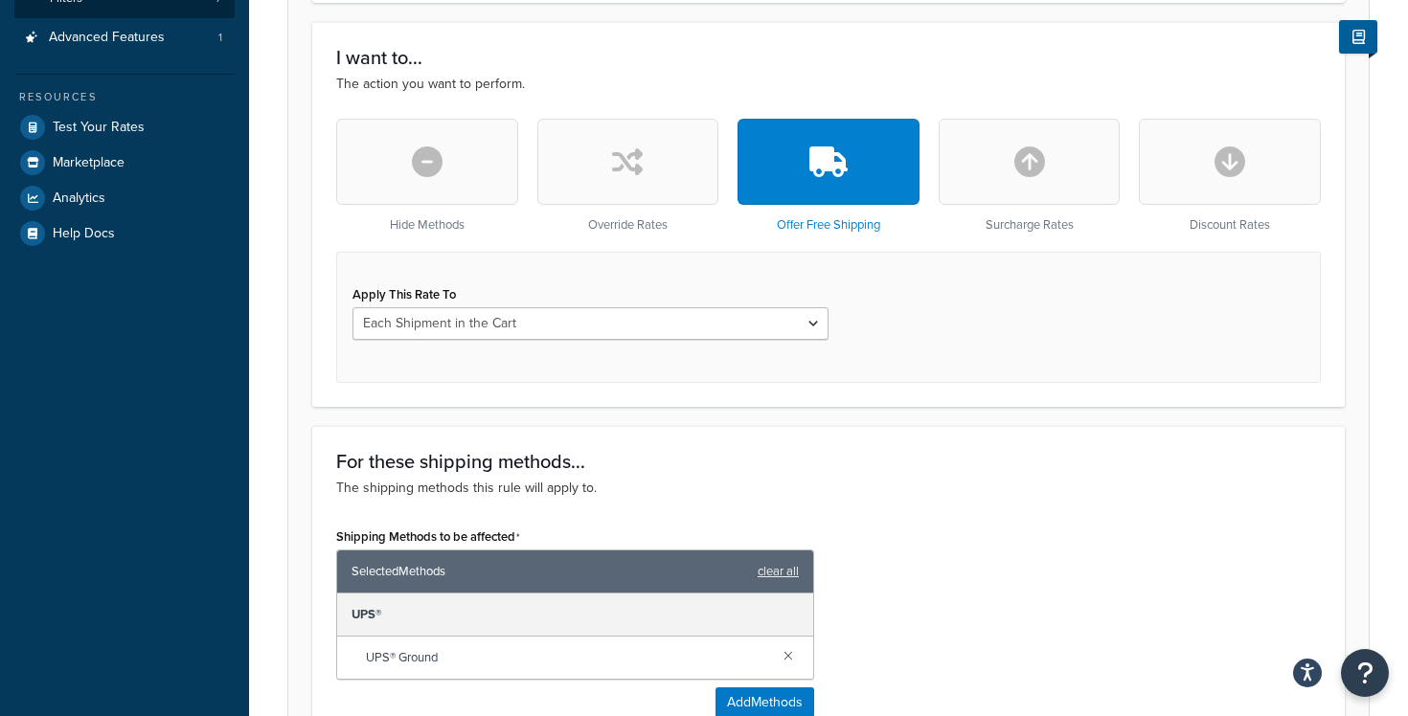
click at [462, 175] on button "button" at bounding box center [427, 162] width 182 height 86
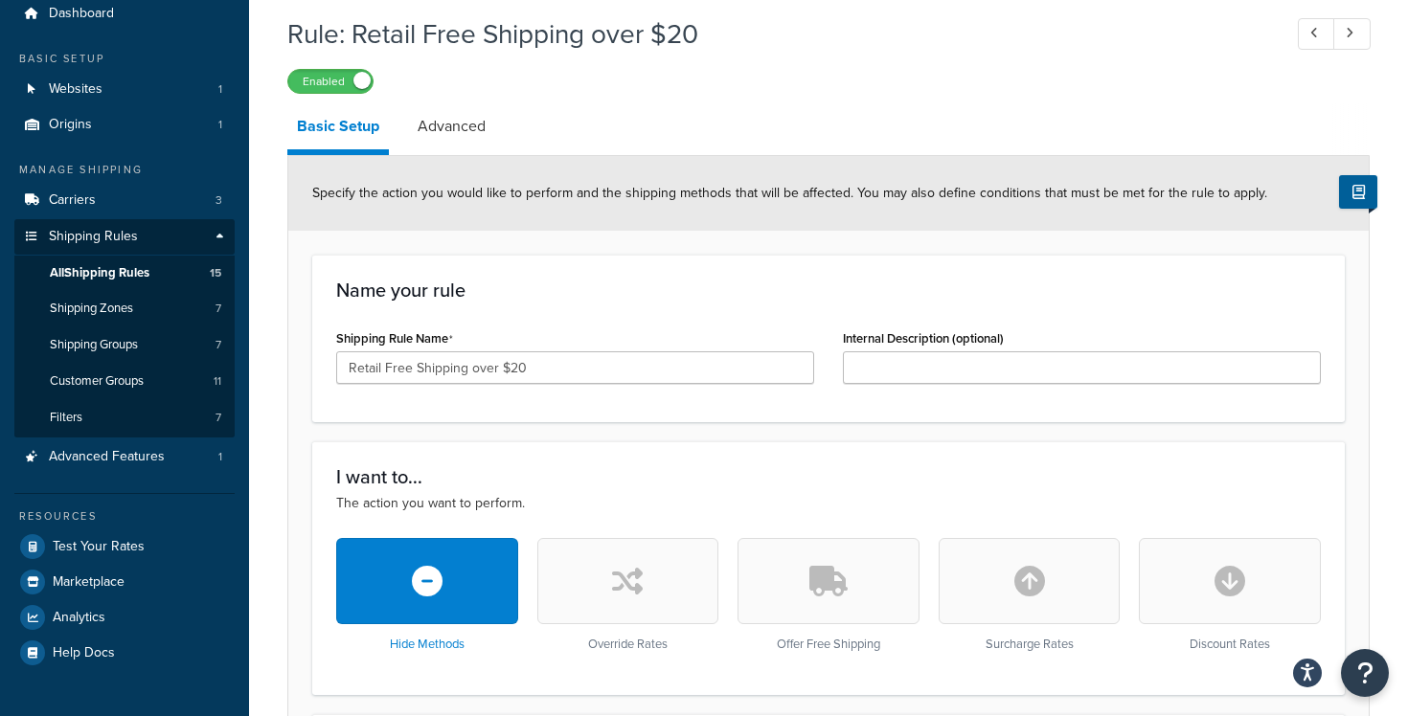
scroll to position [0, 0]
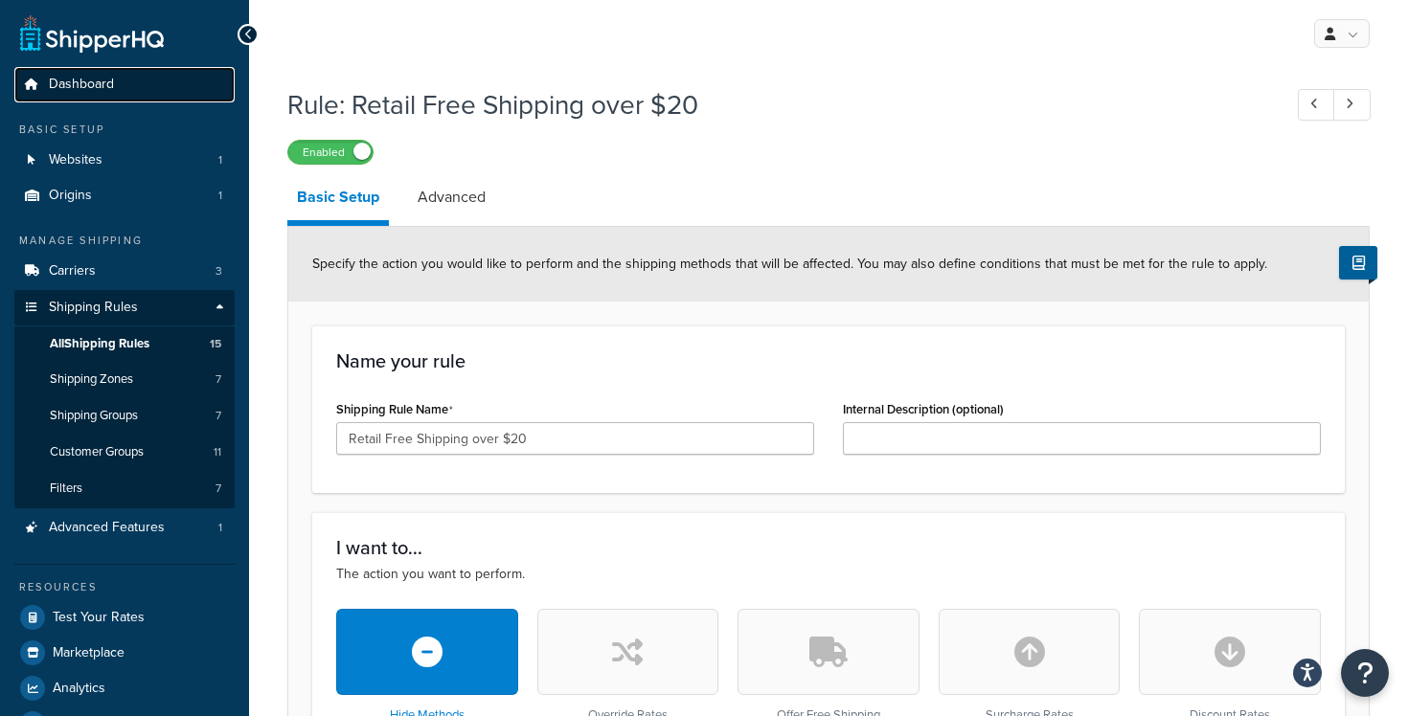
click at [145, 92] on link "Dashboard" at bounding box center [124, 84] width 220 height 35
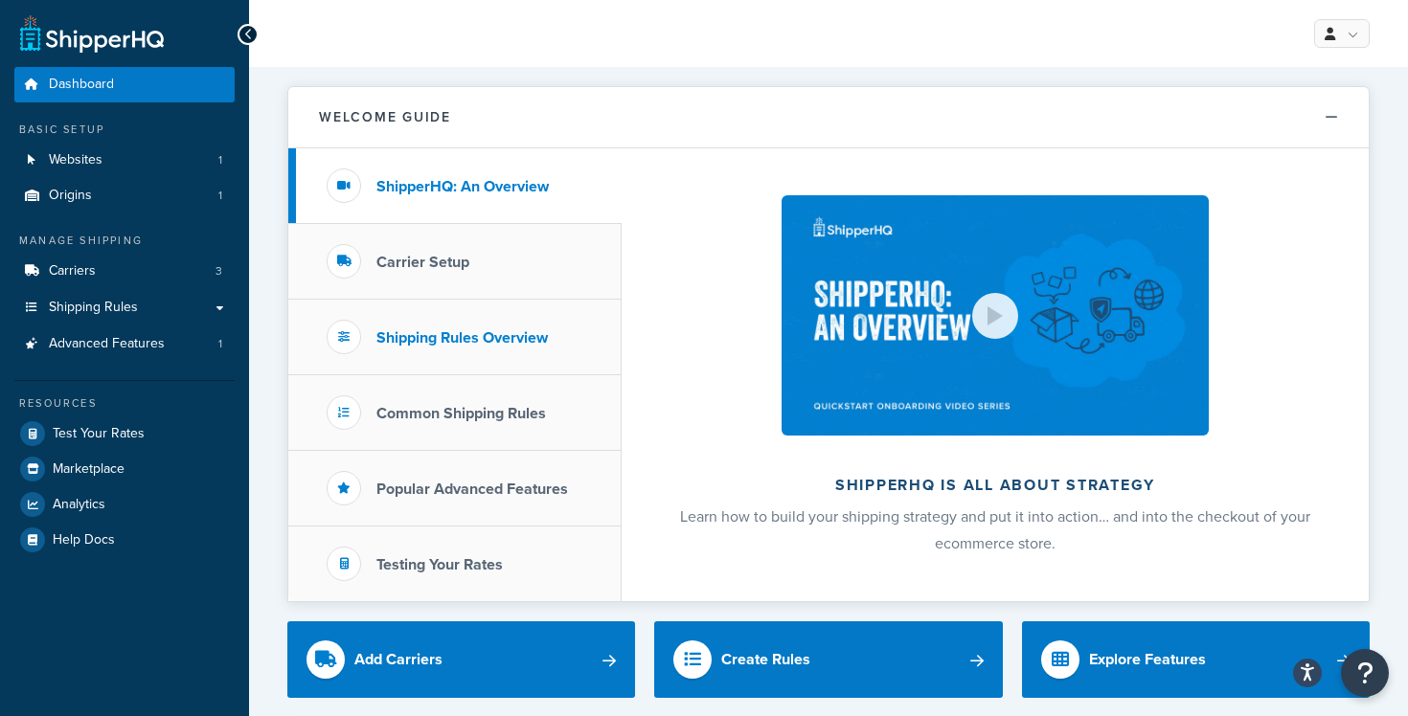
click at [543, 337] on h3 "Shipping Rules Overview" at bounding box center [461, 338] width 171 height 17
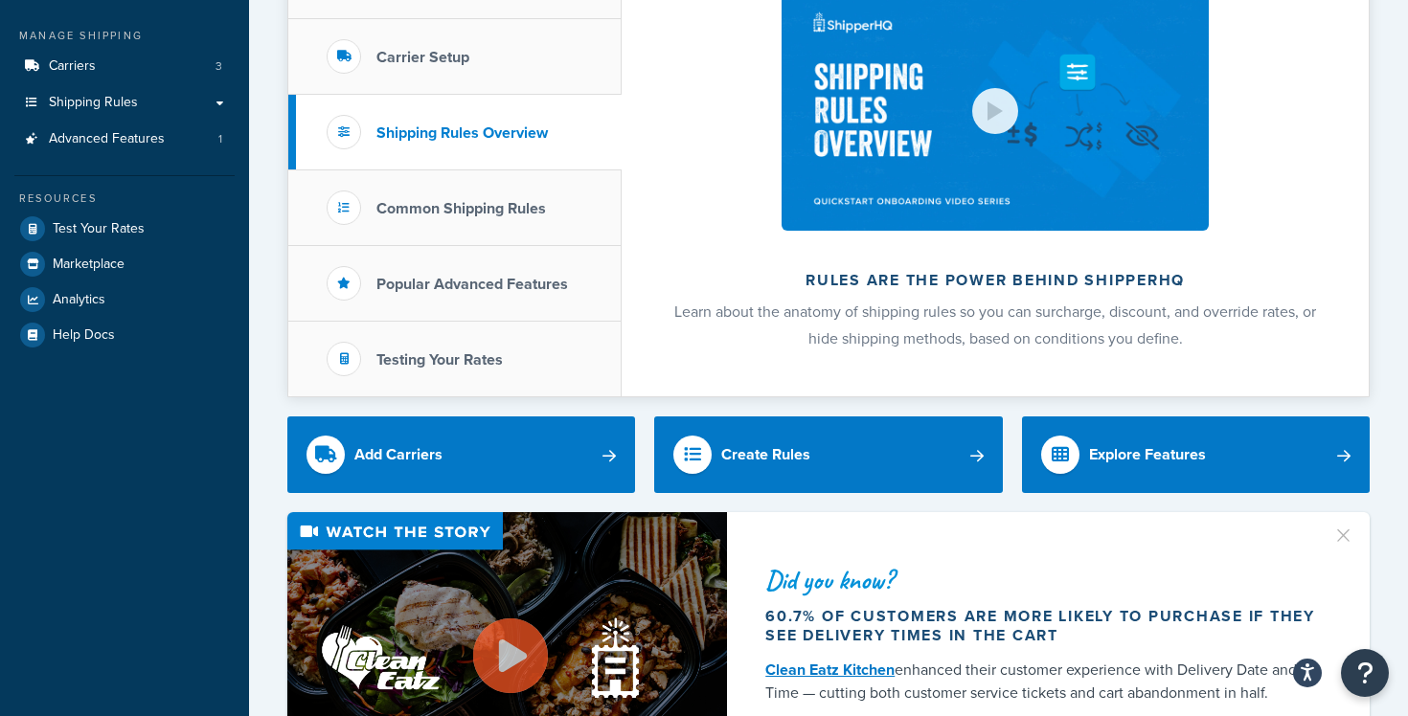
scroll to position [275, 0]
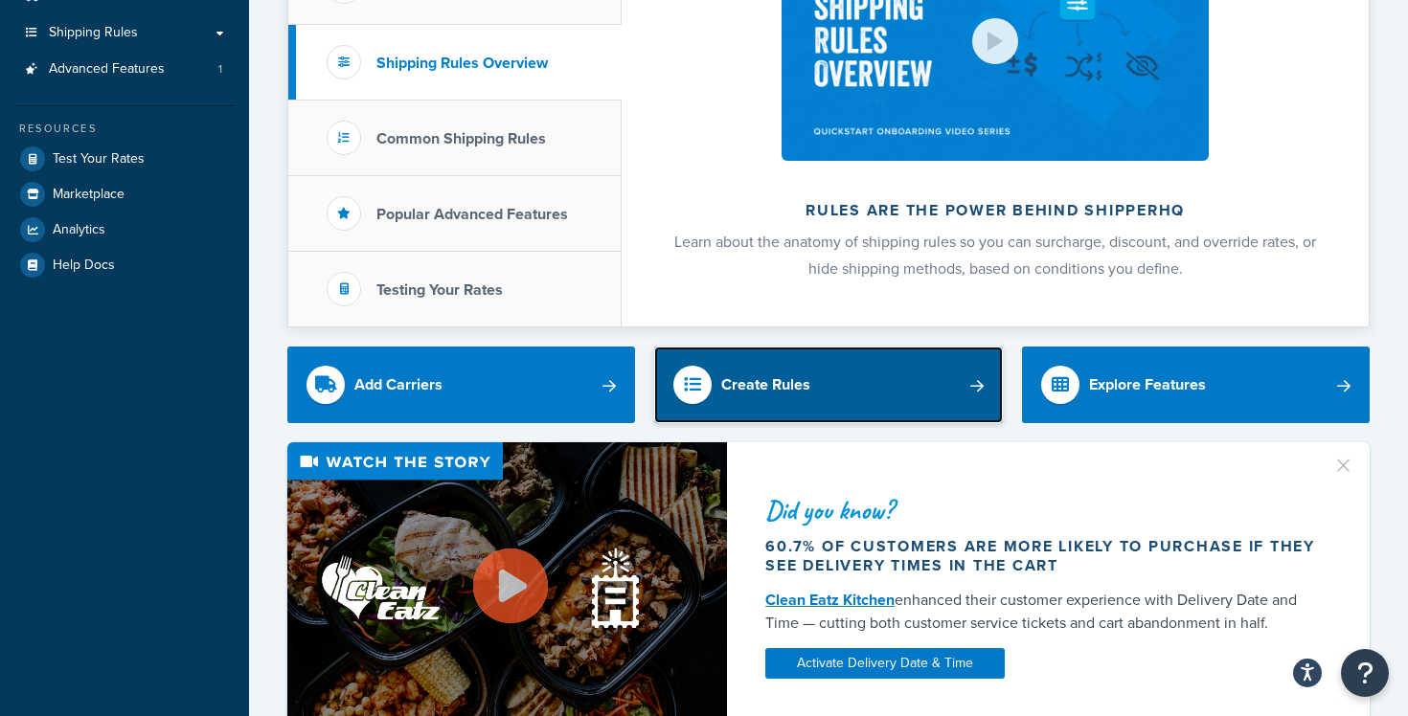
click at [888, 359] on link "Create Rules" at bounding box center [828, 385] width 348 height 77
